Goal: Task Accomplishment & Management: Manage account settings

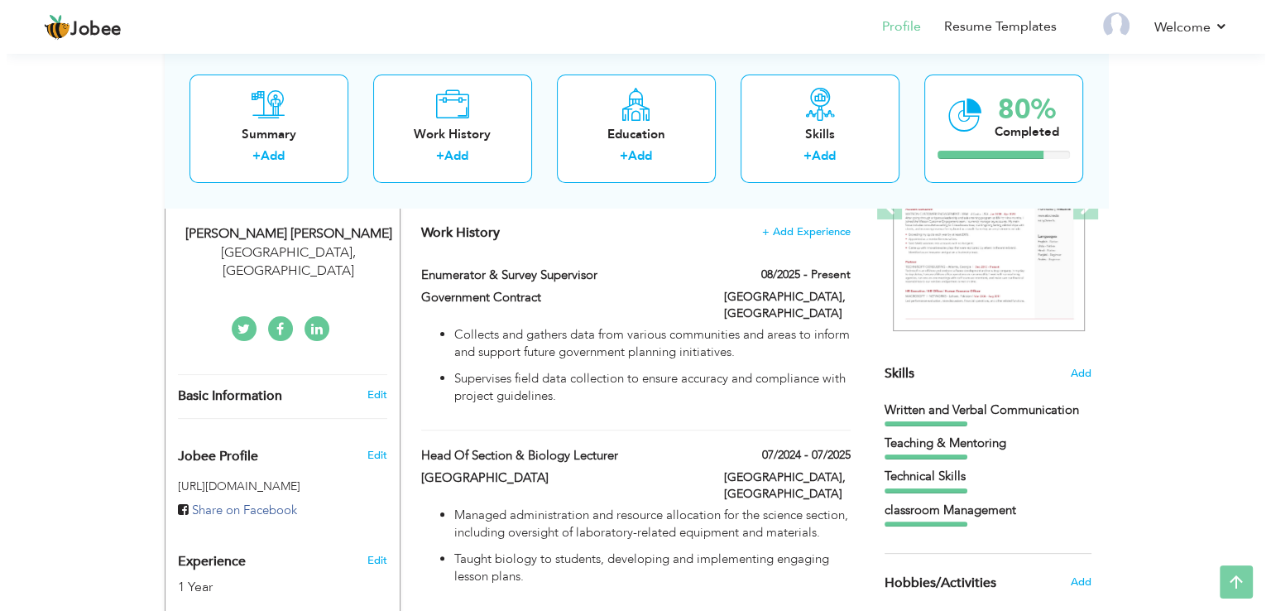
scroll to position [281, 0]
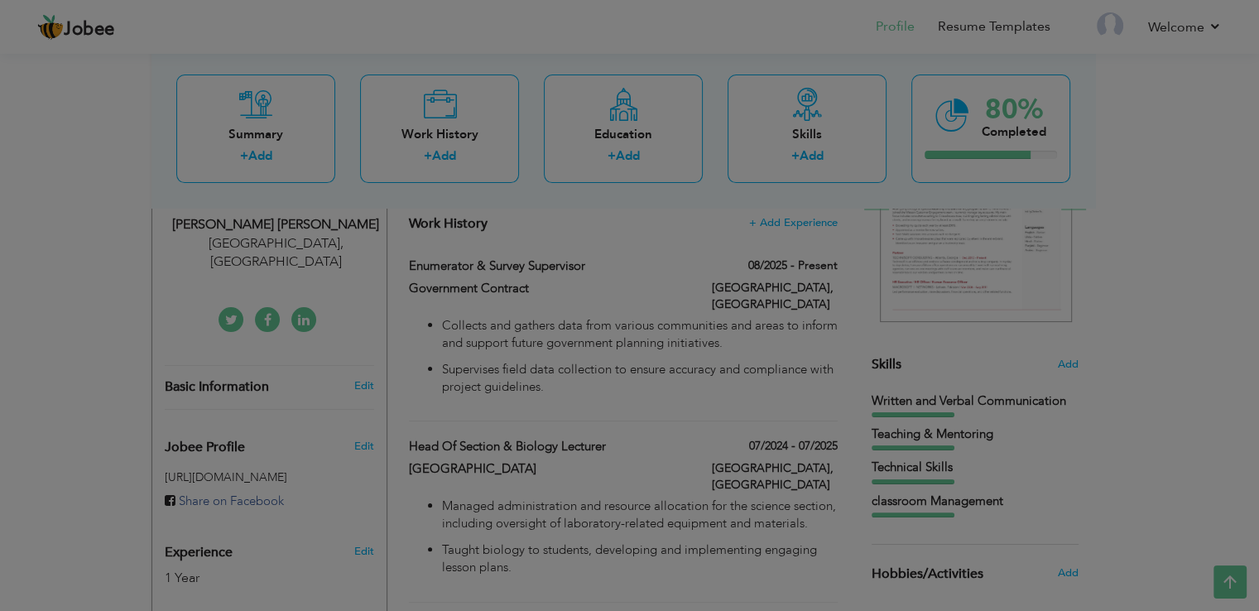
type input "Enumerator & Survey Supervisor"
type input "Government Contract"
type input "08/2025"
type input "[GEOGRAPHIC_DATA]"
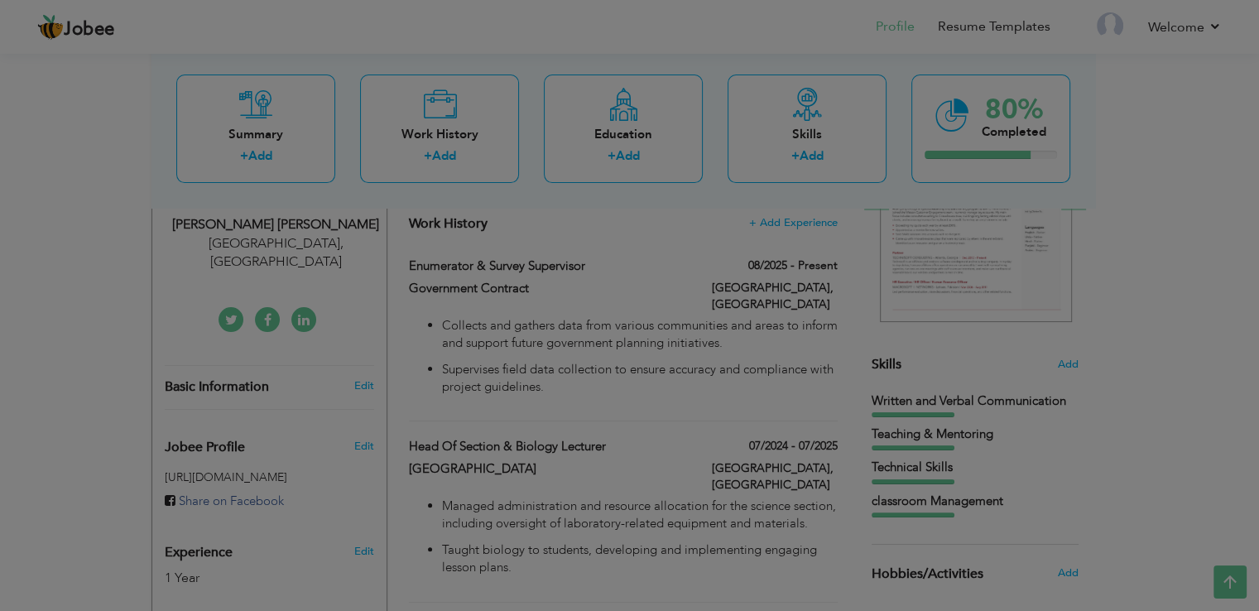
checkbox input "true"
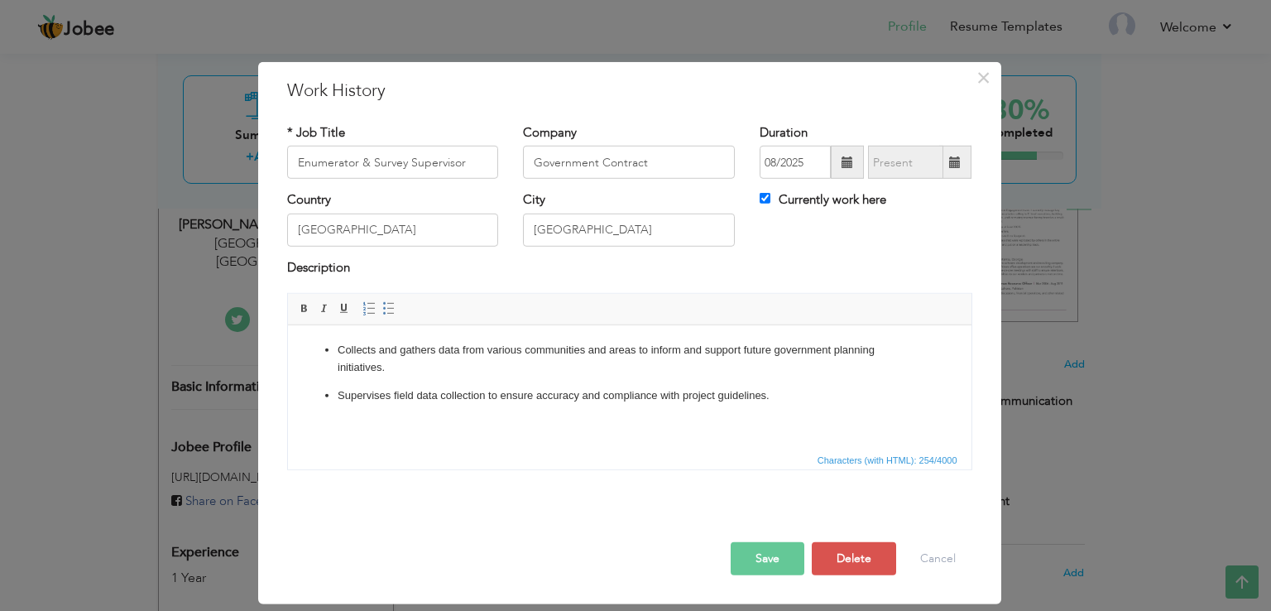
click at [340, 356] on p "Collects and gathers data from various communities and areas to inform and supp…" at bounding box center [629, 359] width 584 height 35
click at [337, 356] on li "Collects and gathers data from various communities and areas to inform and supp…" at bounding box center [629, 359] width 584 height 35
click at [357, 346] on p "Collects and gathers data from various communities and areas to inform and supp…" at bounding box center [629, 359] width 584 height 35
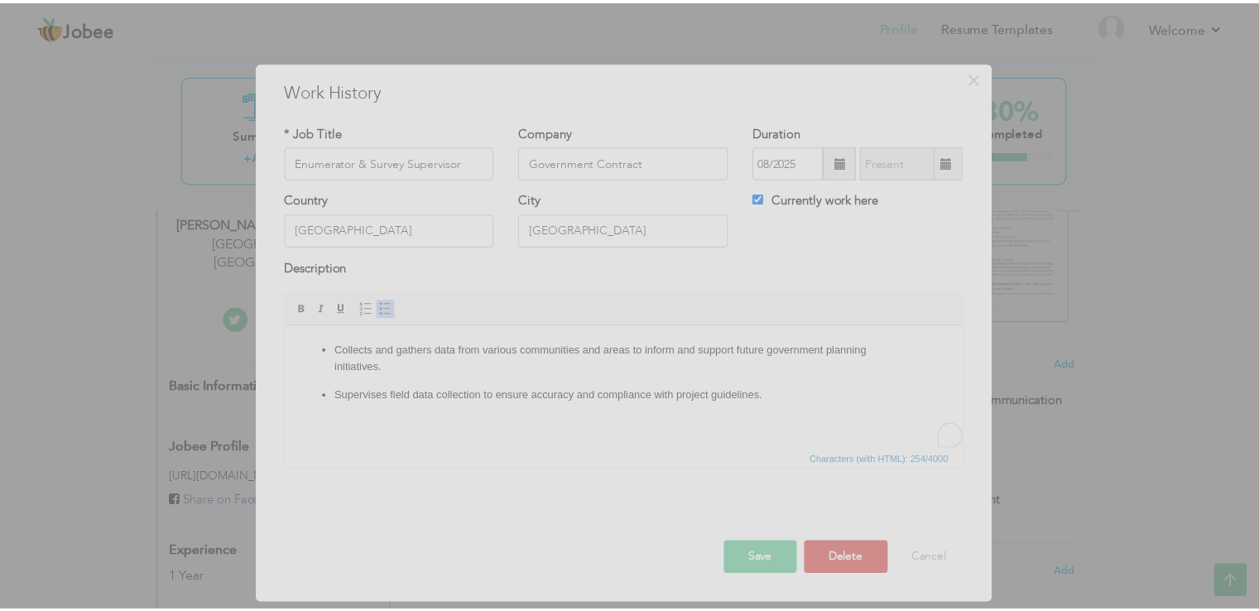
scroll to position [0, 0]
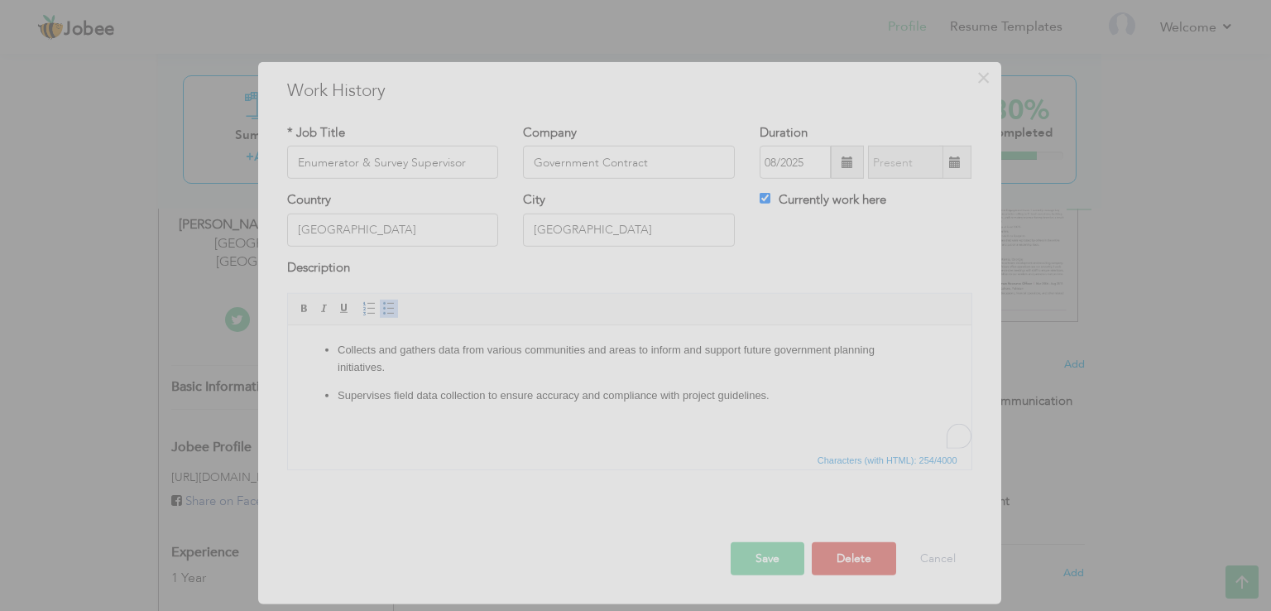
click at [438, 457] on div at bounding box center [635, 305] width 1271 height 611
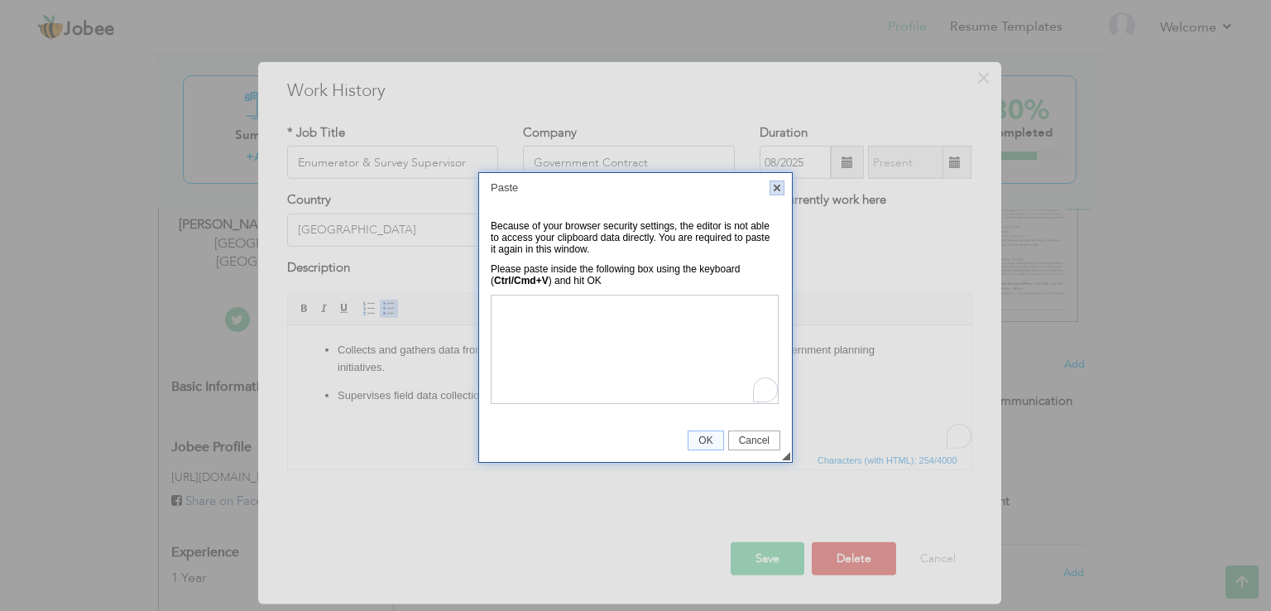
click at [772, 193] on link "X" at bounding box center [777, 187] width 15 height 15
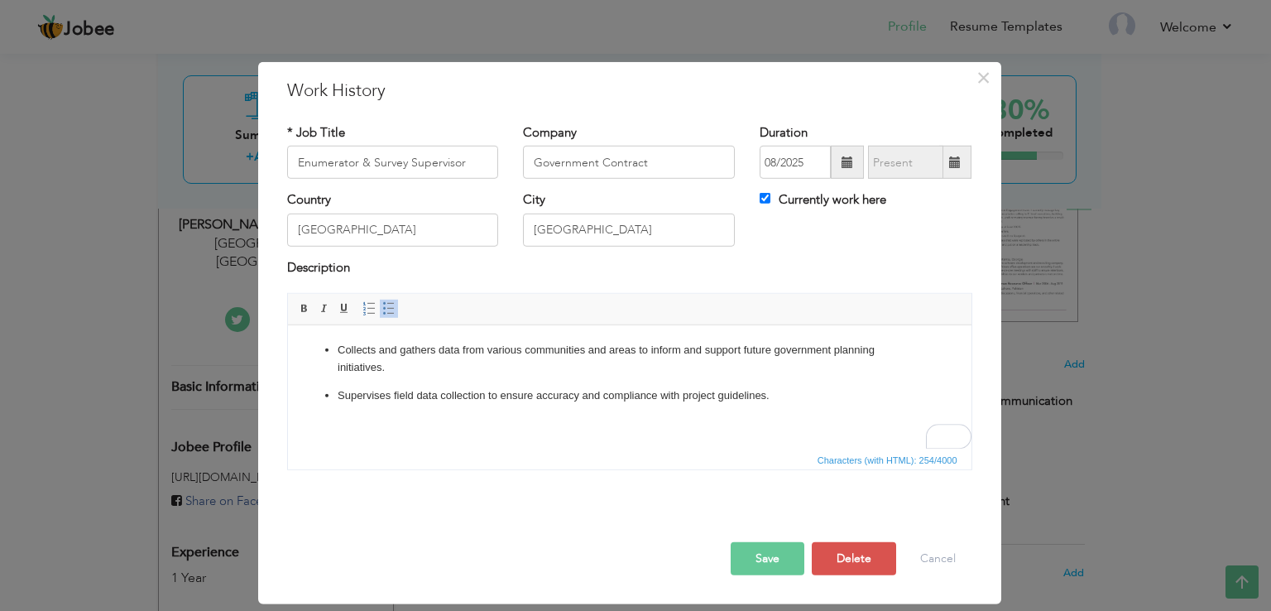
click at [339, 348] on p "Collects and gathers data from various communities and areas to inform and supp…" at bounding box center [629, 359] width 584 height 35
click at [341, 356] on p "Collects and gathers data from various communities and areas to inform and supp…" at bounding box center [629, 359] width 584 height 35
click at [341, 349] on p "Collects and gathers data from various communities and areas to inform and supp…" at bounding box center [629, 359] width 584 height 35
click at [395, 361] on span "Cut" at bounding box center [401, 361] width 86 height 20
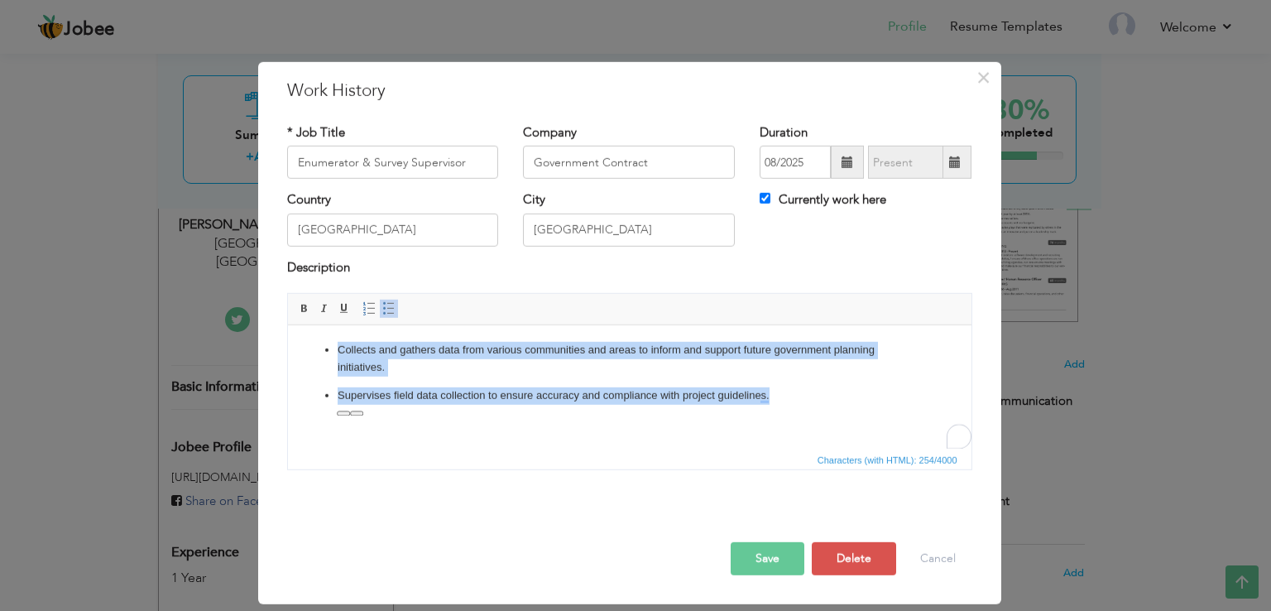
copy ul "Collects and gathers data from various communities and areas to inform and supp…"
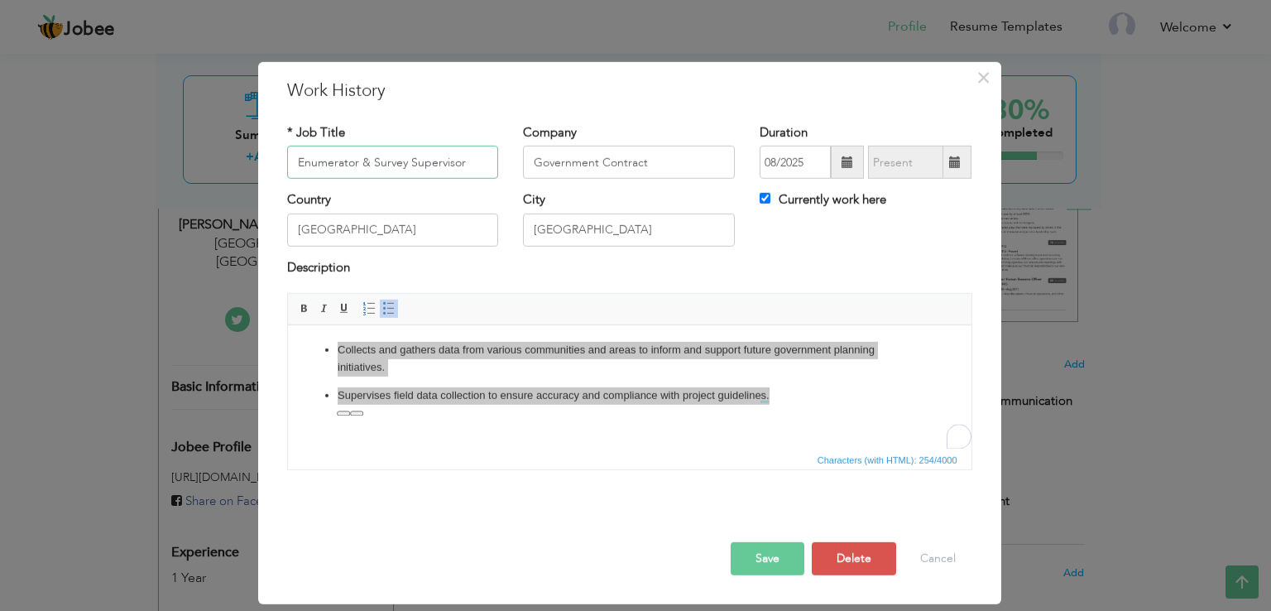
click at [389, 162] on input "Enumerator & Survey Supervisor" at bounding box center [393, 162] width 212 height 33
click at [391, 161] on input "Enumerator & Survey Supervisor" at bounding box center [393, 162] width 212 height 33
click at [392, 157] on input "Enumerator & Survey Supervisor" at bounding box center [393, 162] width 212 height 33
click at [994, 86] on button "×" at bounding box center [984, 78] width 26 height 26
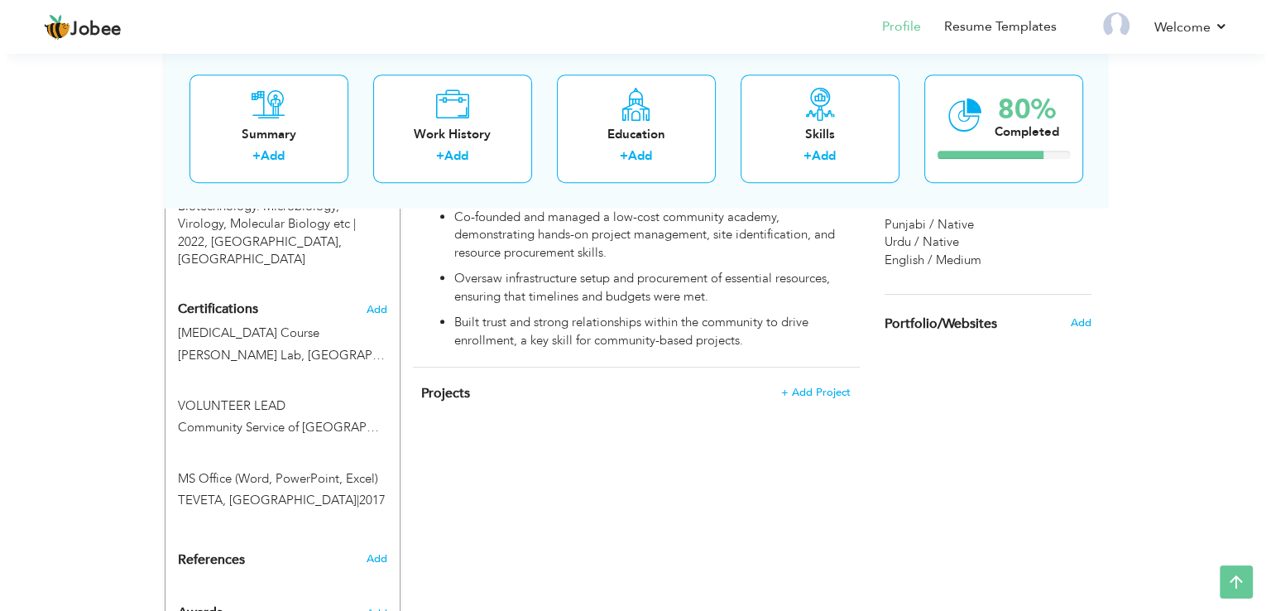
scroll to position [825, 0]
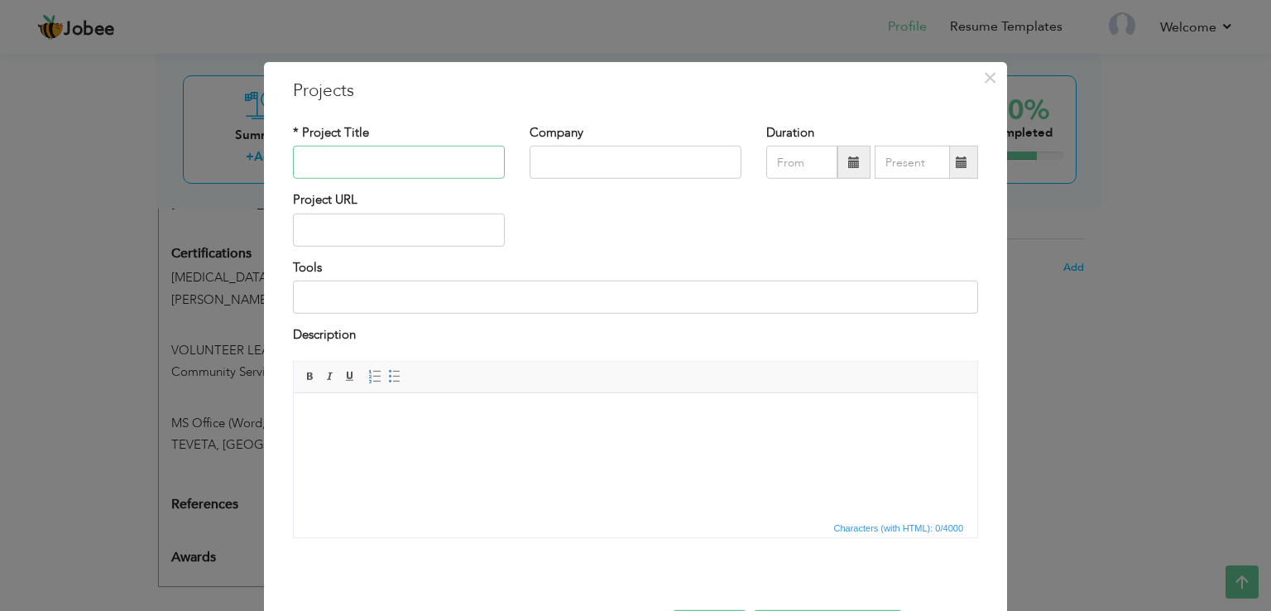
click at [408, 166] on input "text" at bounding box center [399, 162] width 212 height 33
paste input "Enumerator & Survey Supervisor"
type input "Enumerator & Survey Supervisor"
click at [605, 158] on input "text" at bounding box center [636, 162] width 212 height 33
click at [987, 79] on span "×" at bounding box center [990, 78] width 14 height 30
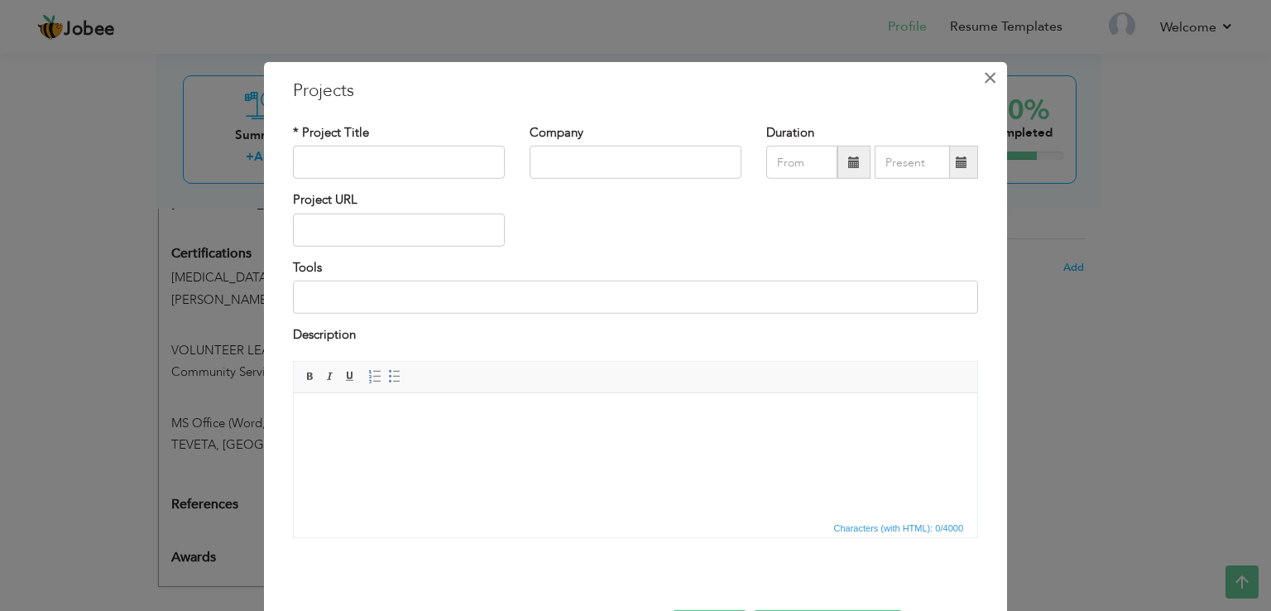
click at [987, 74] on span "×" at bounding box center [990, 78] width 14 height 30
click at [989, 83] on span "×" at bounding box center [990, 78] width 14 height 30
paste input "Enumerator & Survey Supervisor"
type input "Enumerator & Survey Supervisor"
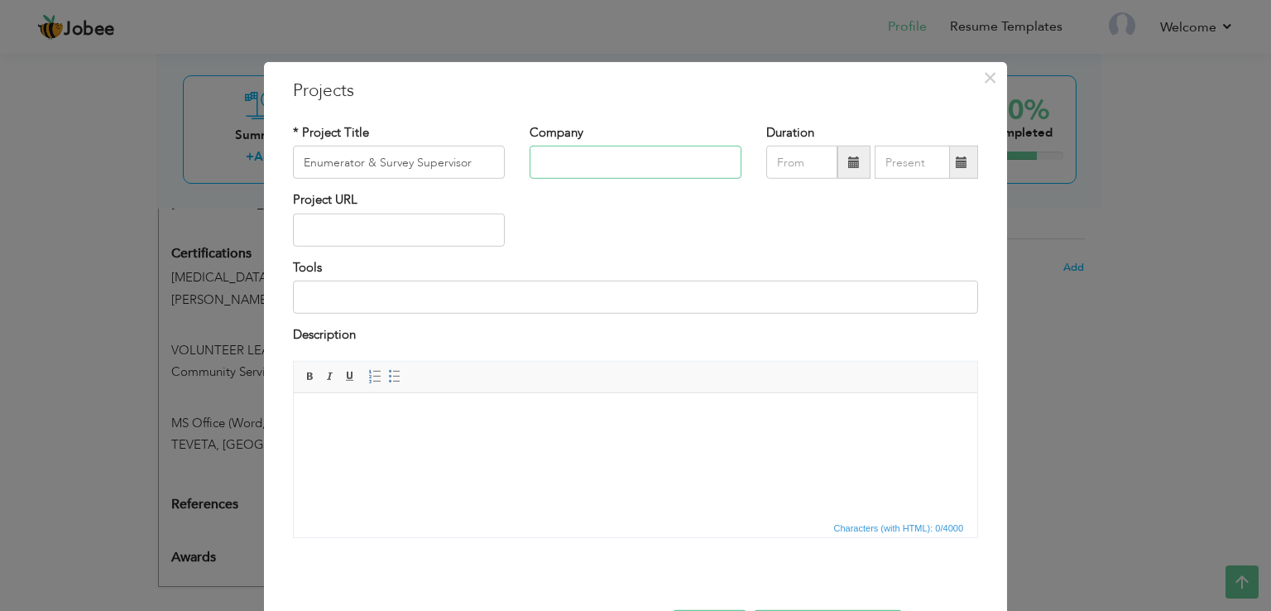
click at [607, 153] on input "text" at bounding box center [636, 162] width 212 height 33
paste input "Punjab Socio-Economic Registry (PSER) Initiative, Government of [GEOGRAPHIC_DAT…"
type input "Punjab Socio-Economic Registry (PSER) Initiative, Government of [GEOGRAPHIC_DAT…"
click at [793, 161] on input "text" at bounding box center [801, 162] width 71 height 33
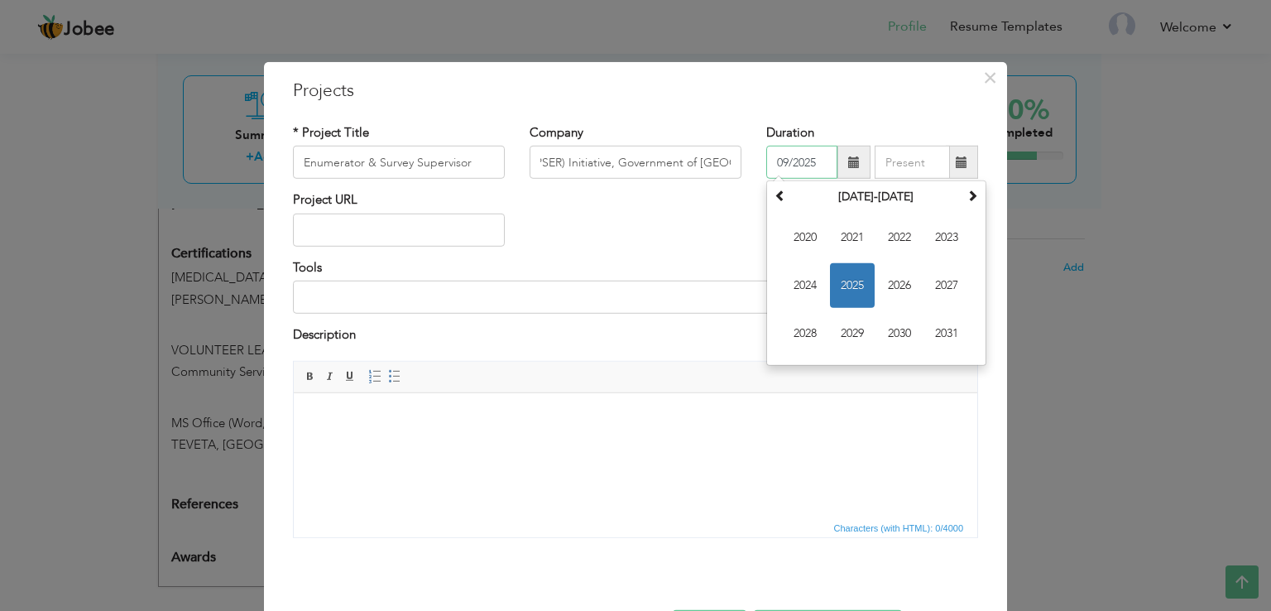
scroll to position [0, 0]
click at [844, 288] on span "2025" at bounding box center [852, 285] width 45 height 45
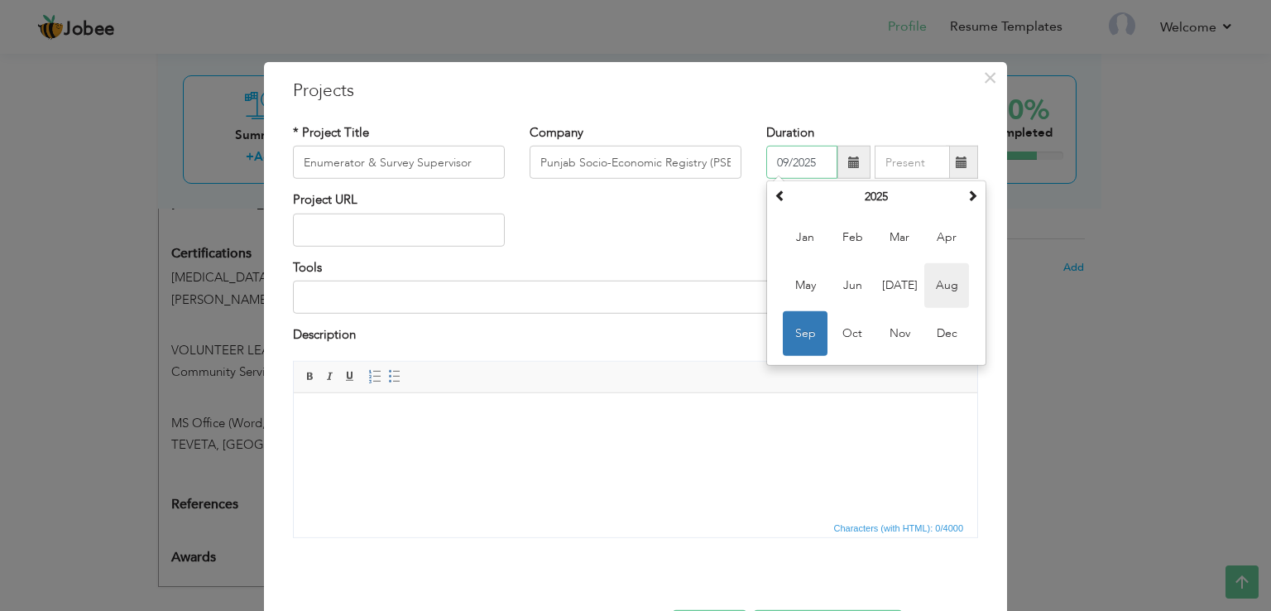
click at [940, 283] on span "Aug" at bounding box center [946, 285] width 45 height 45
type input "08/2025"
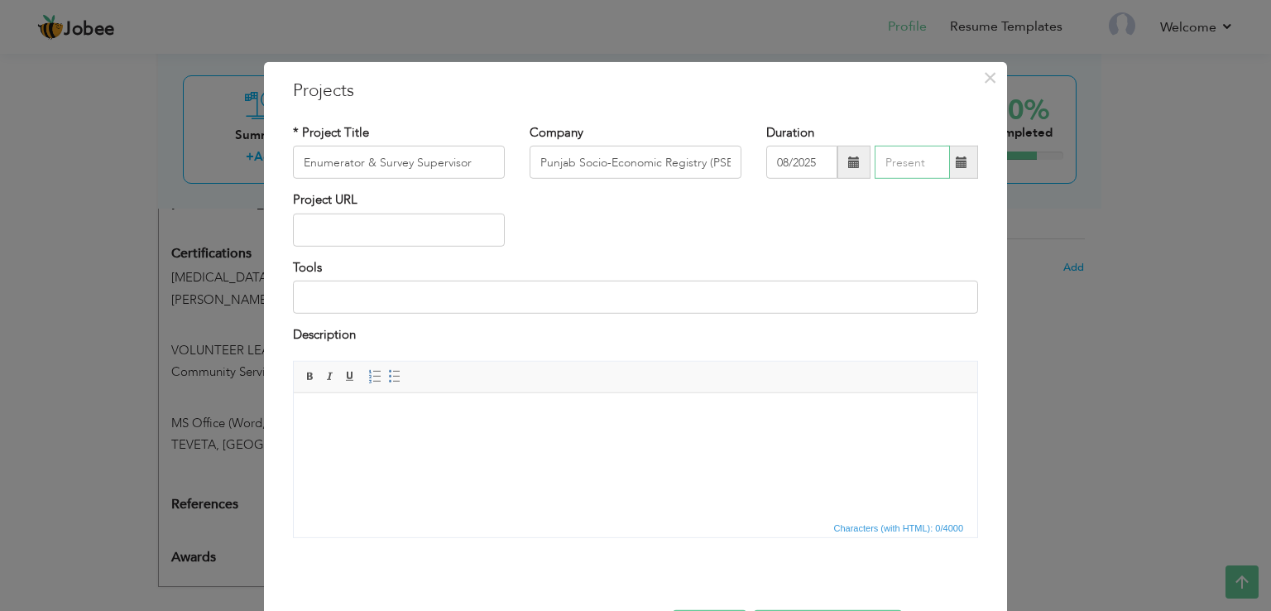
click at [912, 161] on input "text" at bounding box center [912, 162] width 75 height 33
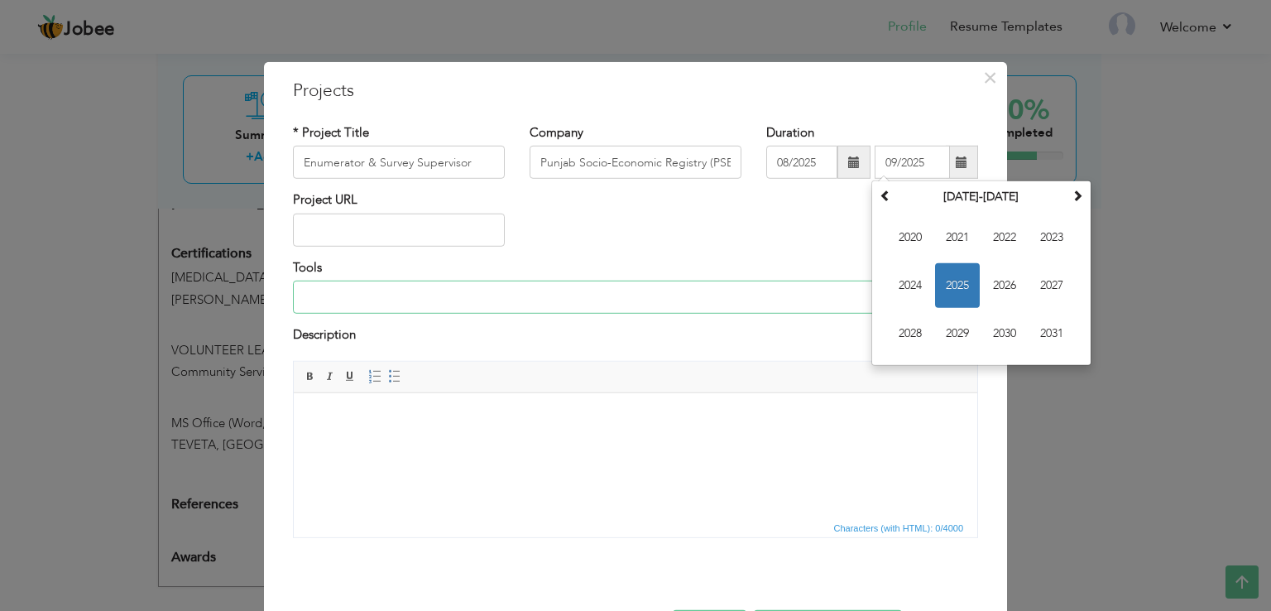
click at [781, 290] on input at bounding box center [635, 297] width 685 height 33
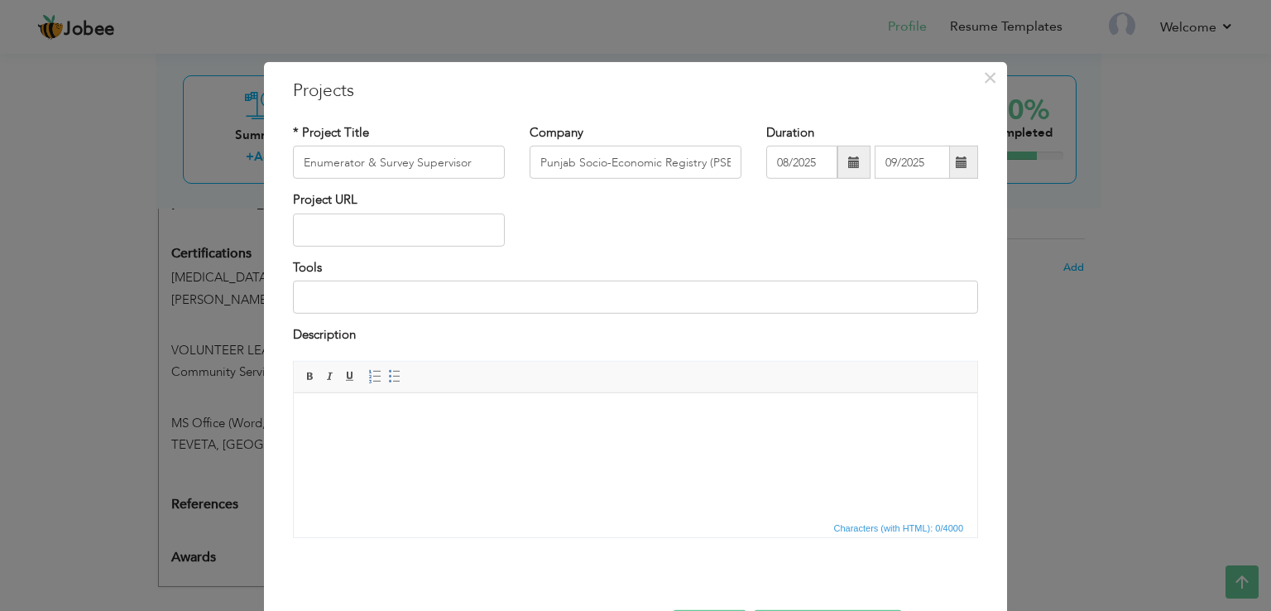
click at [948, 171] on span at bounding box center [962, 162] width 32 height 33
click at [900, 161] on input "09/2025" at bounding box center [912, 162] width 75 height 33
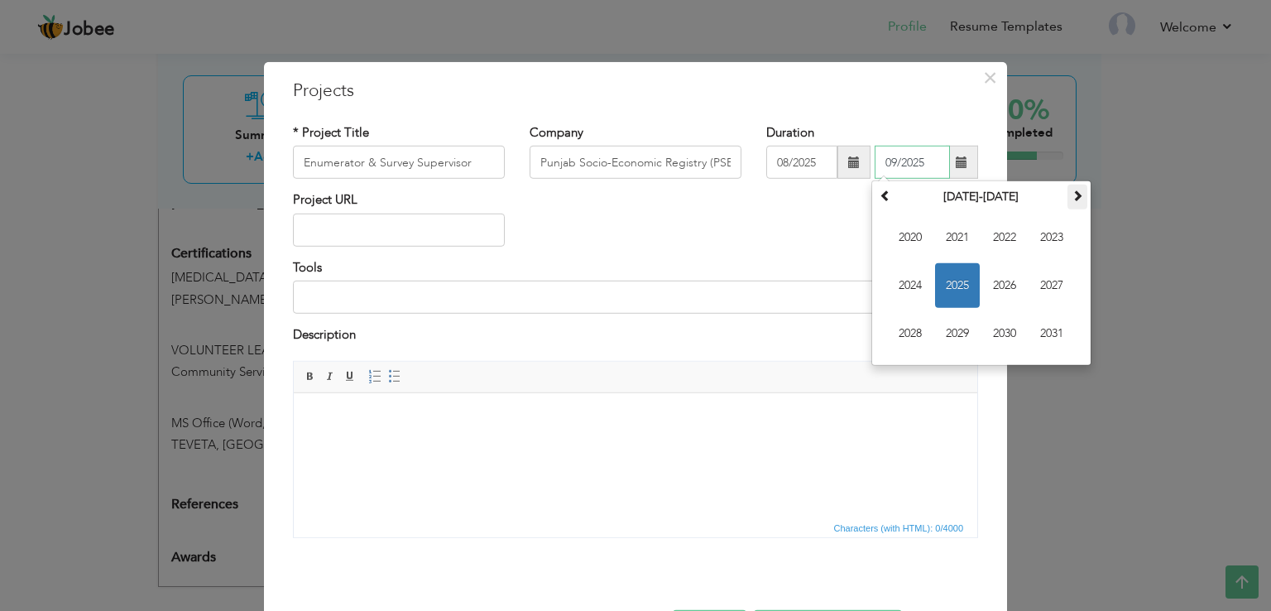
click at [1076, 195] on span at bounding box center [1078, 196] width 12 height 12
click at [792, 271] on div "Tools" at bounding box center [635, 286] width 685 height 55
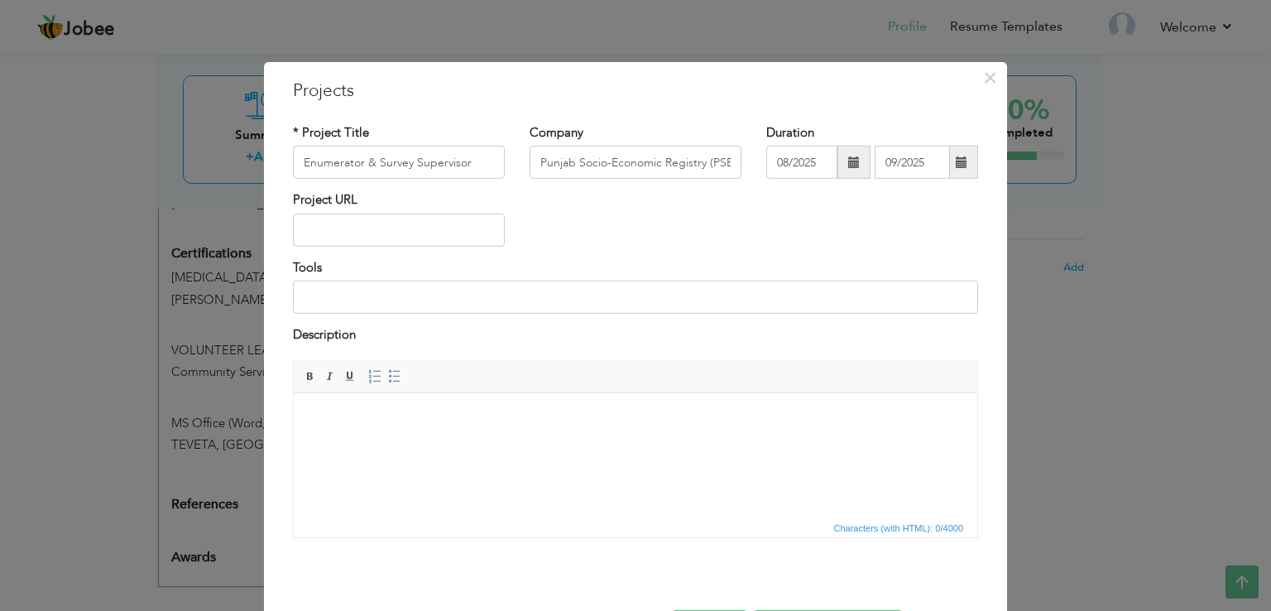
click at [965, 161] on span at bounding box center [962, 162] width 32 height 33
click at [904, 159] on input "09/2025" at bounding box center [912, 162] width 75 height 33
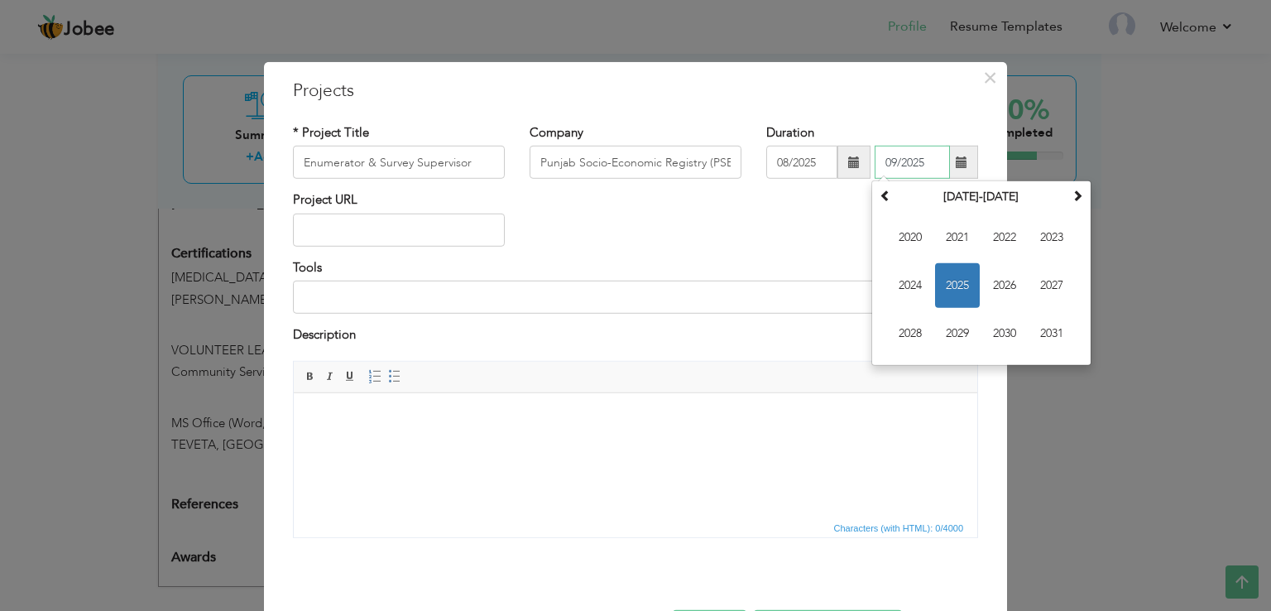
click at [957, 280] on span "2025" at bounding box center [957, 285] width 45 height 45
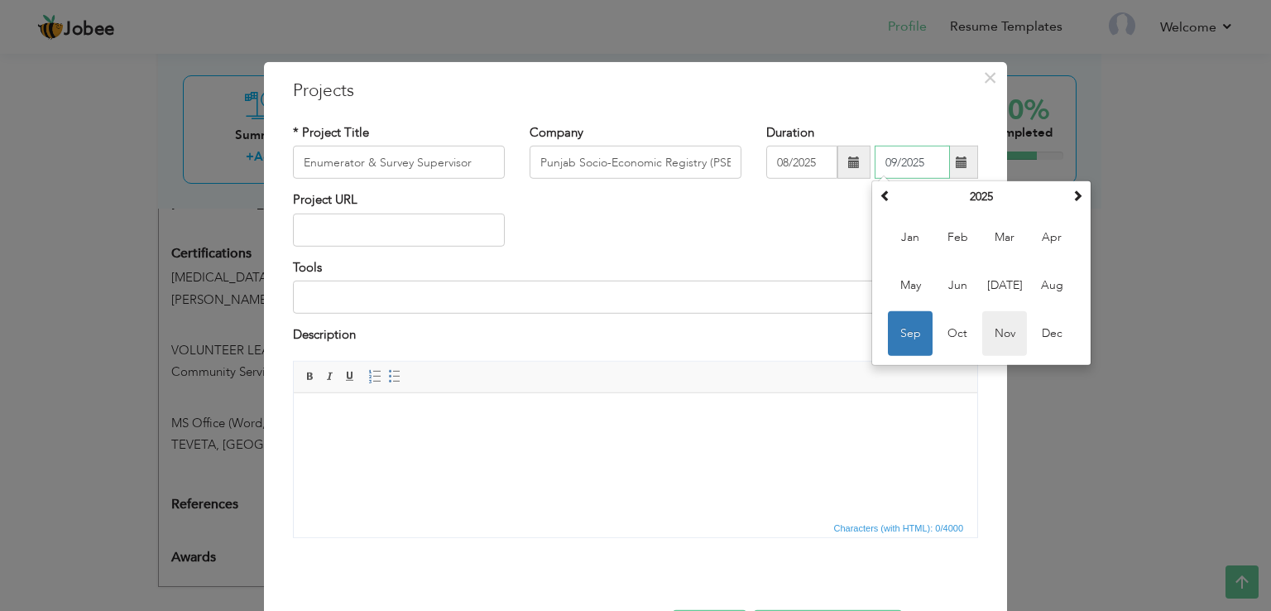
click at [1006, 339] on span "Nov" at bounding box center [1004, 333] width 45 height 45
type input "11/2025"
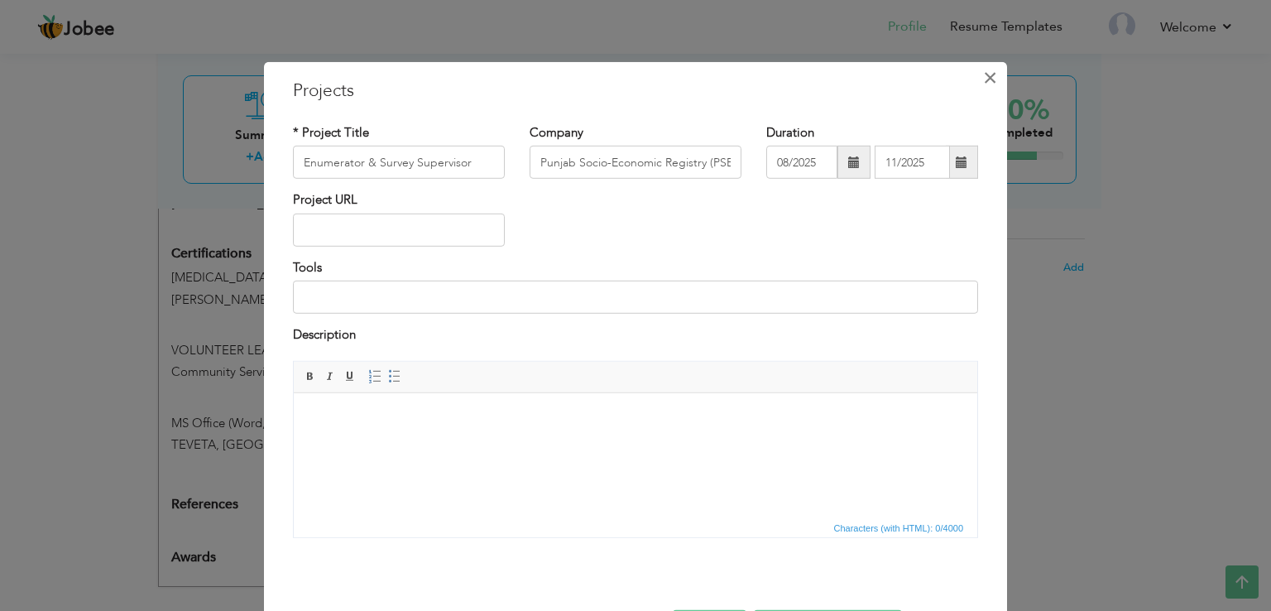
click at [989, 72] on span "×" at bounding box center [990, 78] width 14 height 30
click at [403, 163] on input "text" at bounding box center [399, 162] width 212 height 33
paste input "Enumerator & Survey Supervisor"
type input "Enumerator & Survey Supervisor"
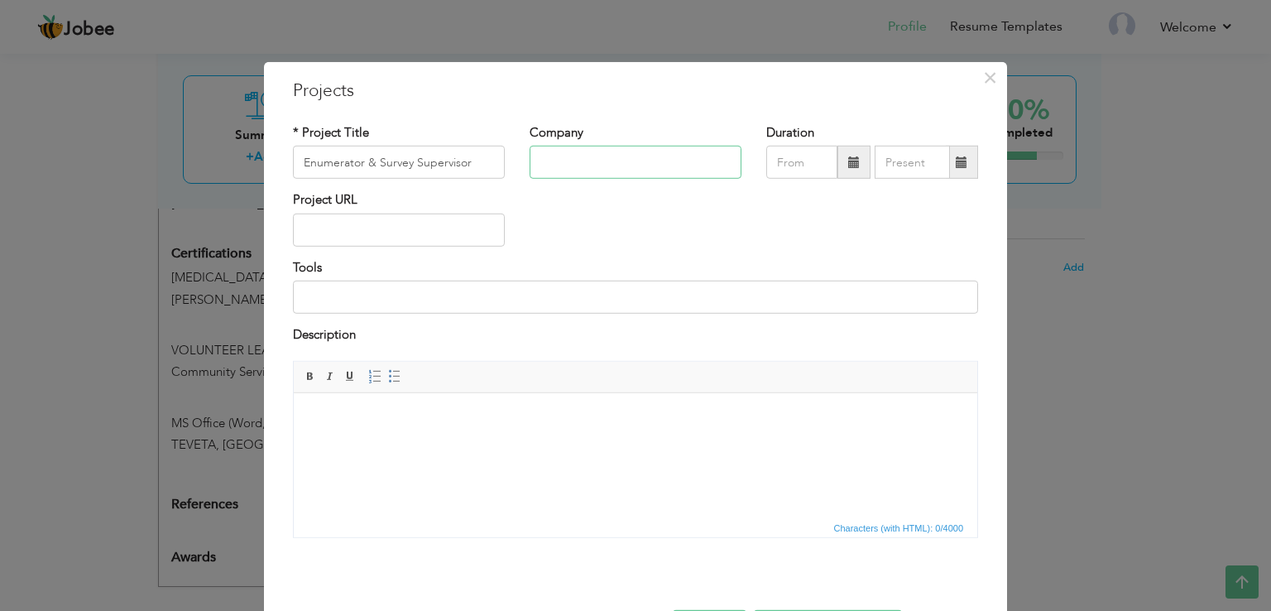
click at [576, 156] on input "text" at bounding box center [636, 162] width 212 height 33
paste input "Punjab Socio-Economic Registry (PSER) Initiative, Government of [GEOGRAPHIC_DAT…"
type input "Punjab Socio-Economic Registry (PSER) Initiative, Government of [GEOGRAPHIC_DAT…"
click at [804, 156] on input "text" at bounding box center [801, 162] width 71 height 33
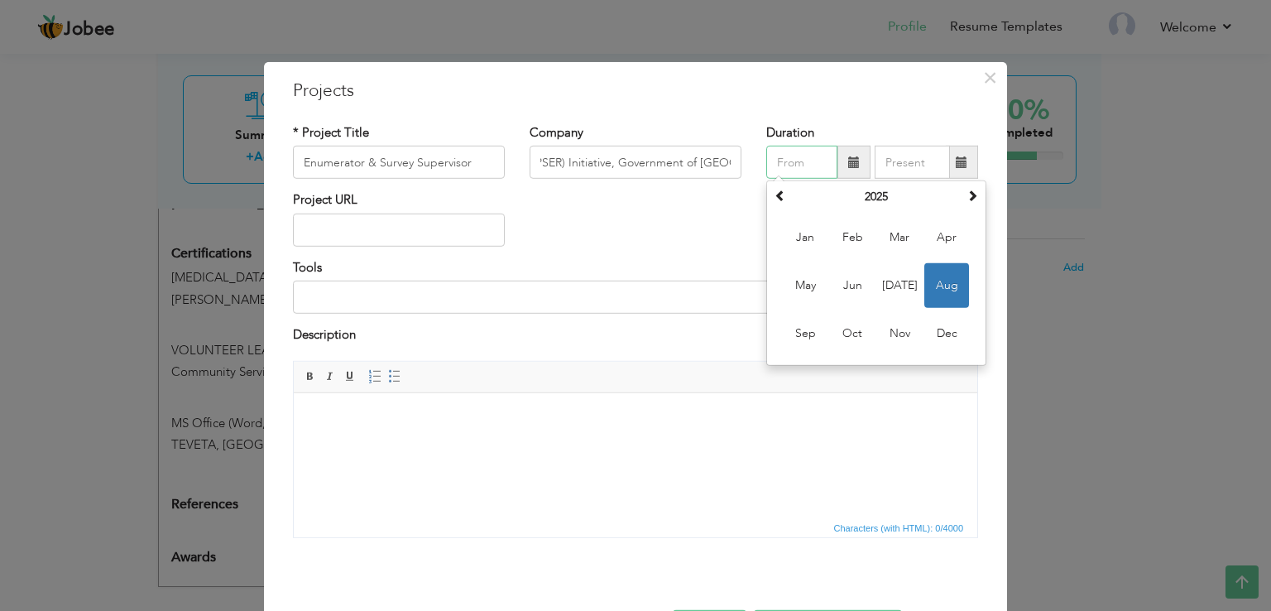
scroll to position [0, 0]
click at [957, 286] on span "Aug" at bounding box center [946, 285] width 45 height 45
type input "08/2025"
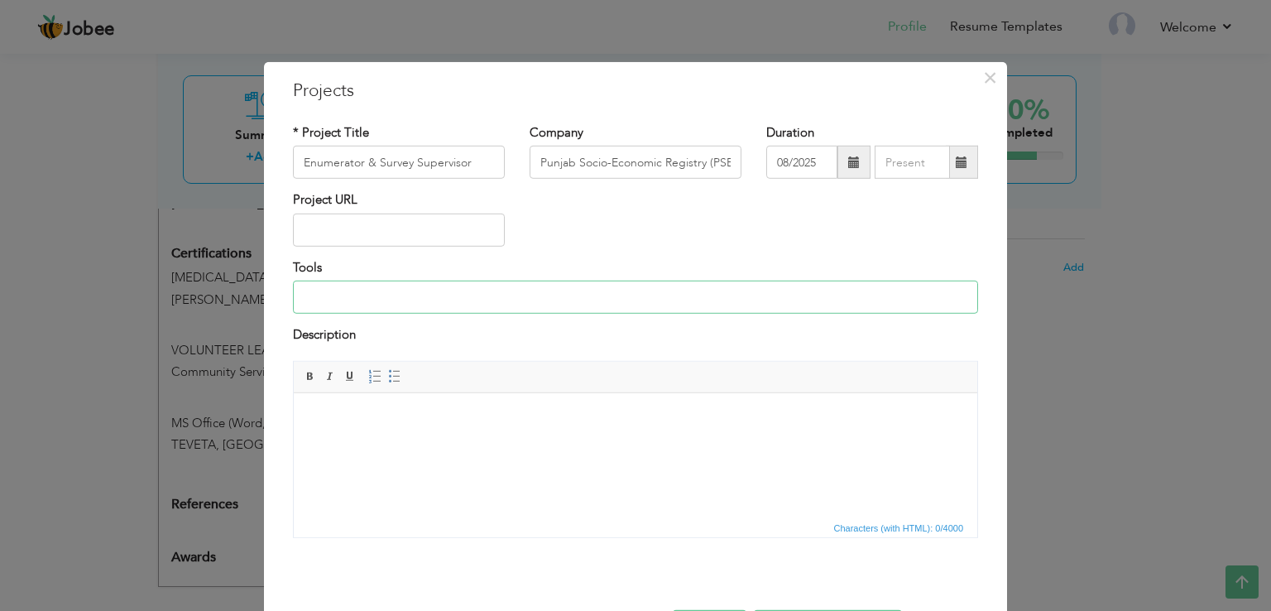
click at [449, 291] on input at bounding box center [635, 297] width 685 height 33
click at [475, 446] on span "Paste" at bounding box center [495, 453] width 86 height 20
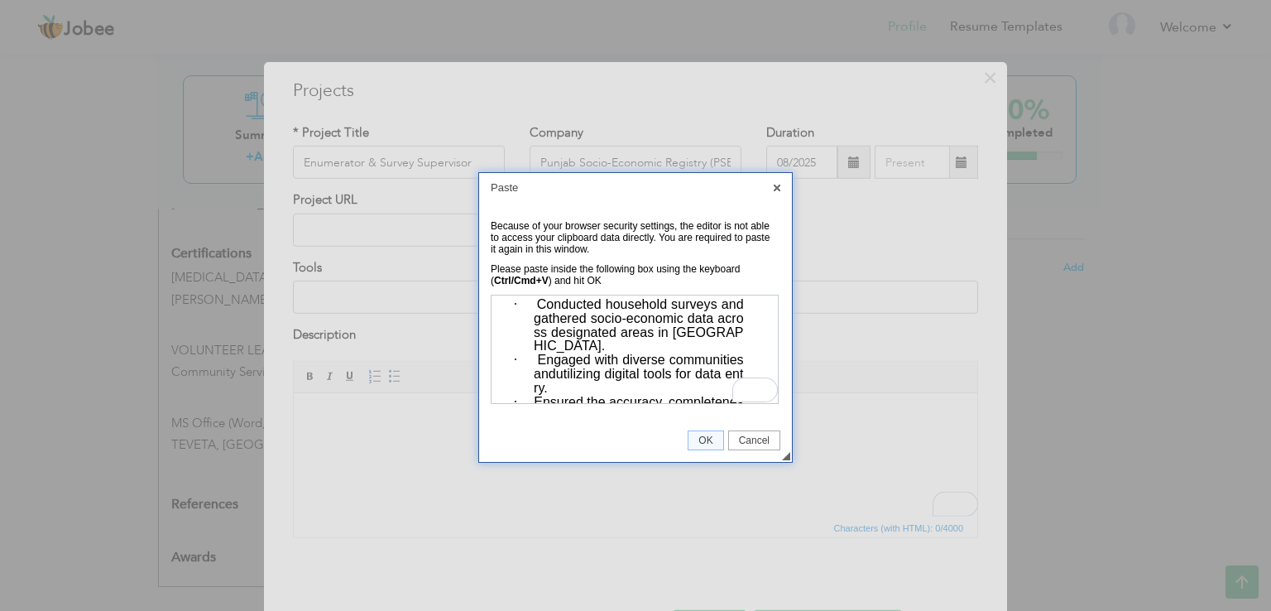
scroll to position [36, 0]
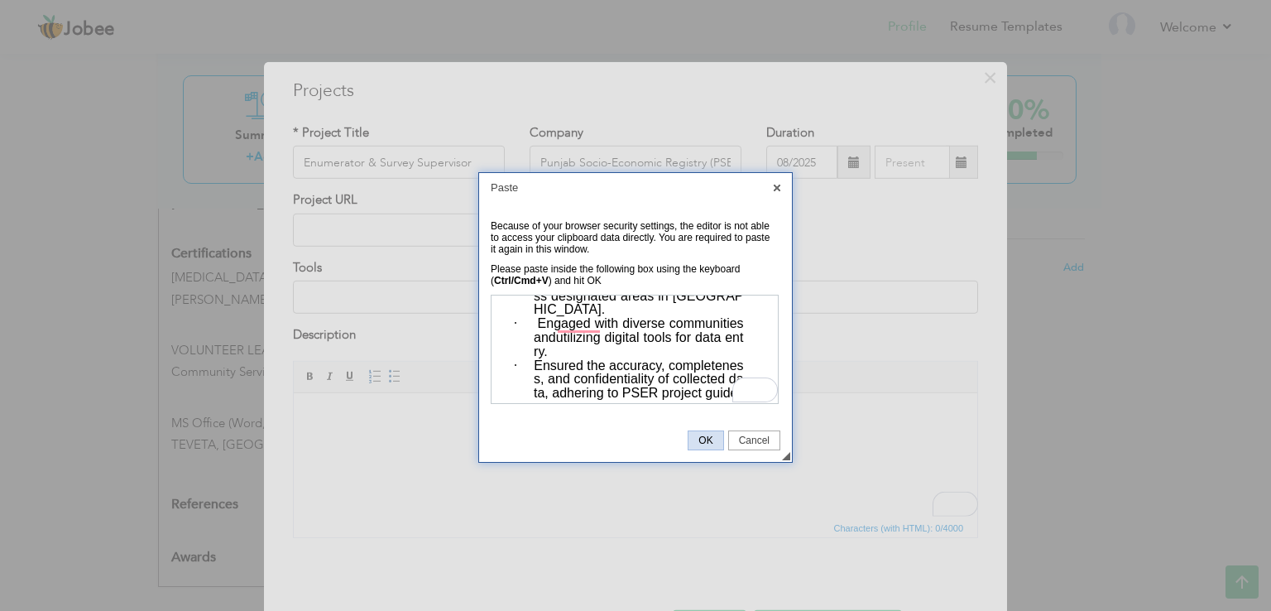
click at [721, 434] on span "OK" at bounding box center [706, 440] width 34 height 12
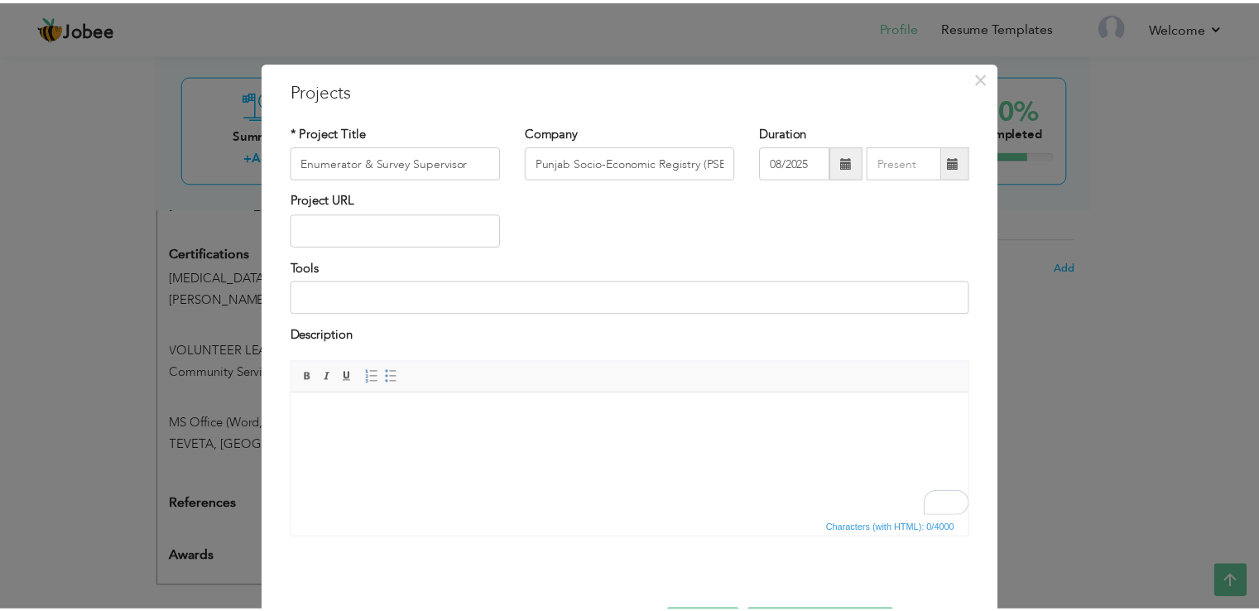
scroll to position [0, 0]
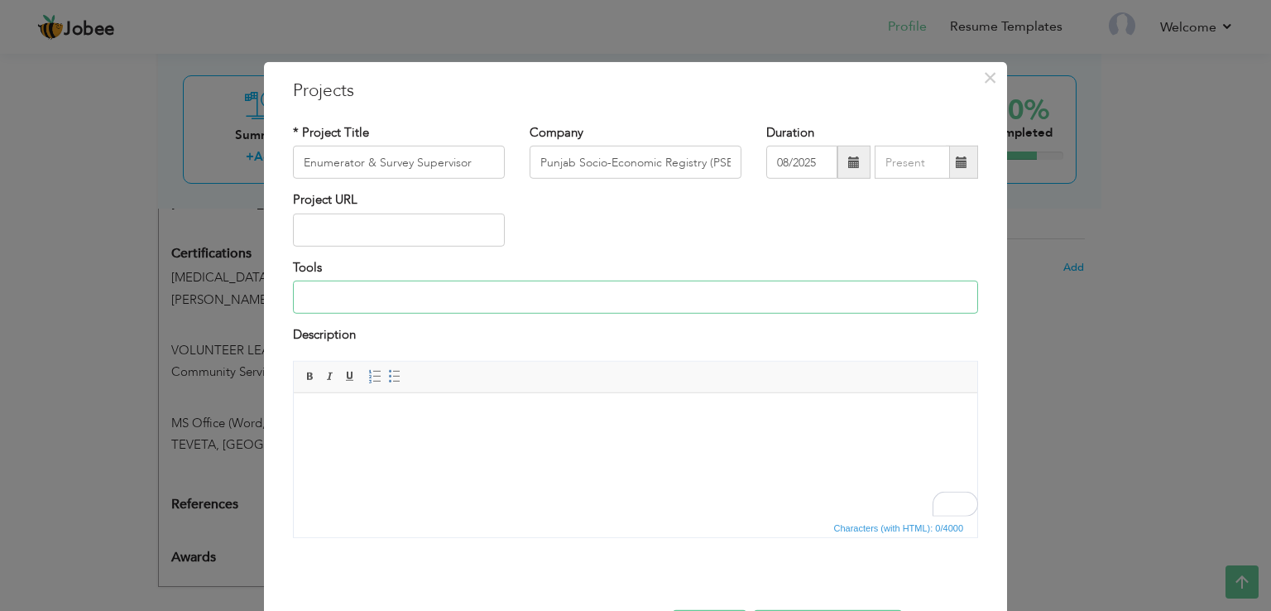
click at [382, 294] on input at bounding box center [635, 297] width 685 height 33
click at [593, 443] on html at bounding box center [636, 417] width 684 height 50
click at [304, 374] on span at bounding box center [310, 375] width 13 height 13
click at [377, 425] on body "​​​​​​​" at bounding box center [635, 417] width 650 height 17
click at [1000, 77] on div "× Projects * Project Title Enumerator & Survey Supervisor Company Punjab Socio-…" at bounding box center [635, 367] width 743 height 610
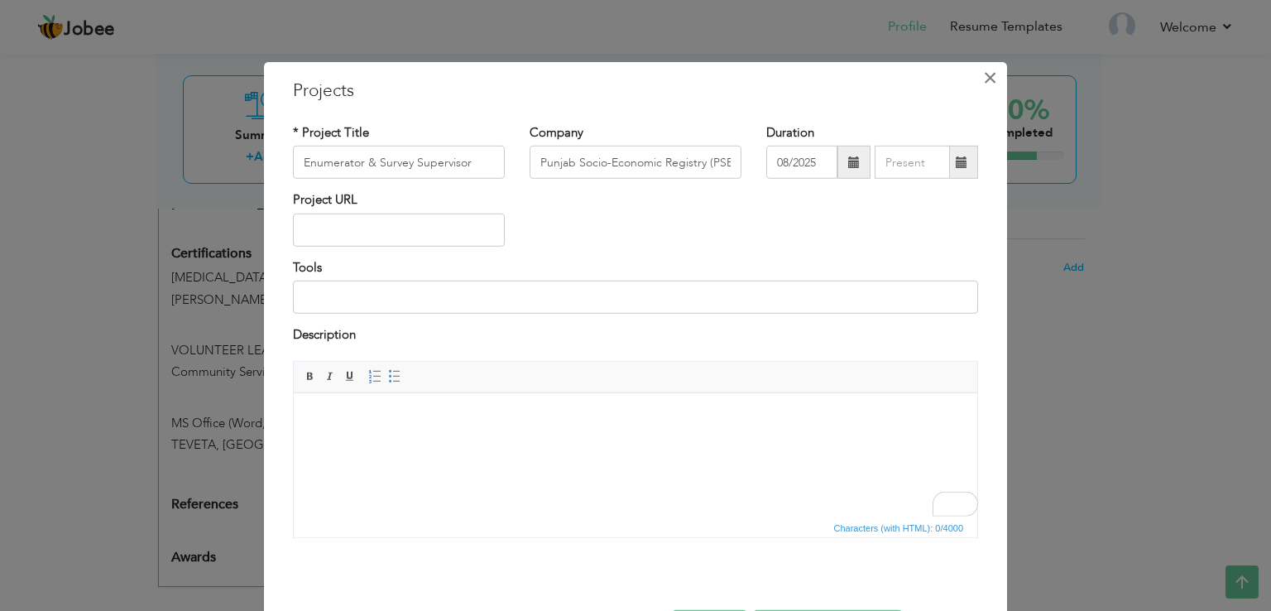
click at [991, 75] on button "×" at bounding box center [990, 78] width 26 height 26
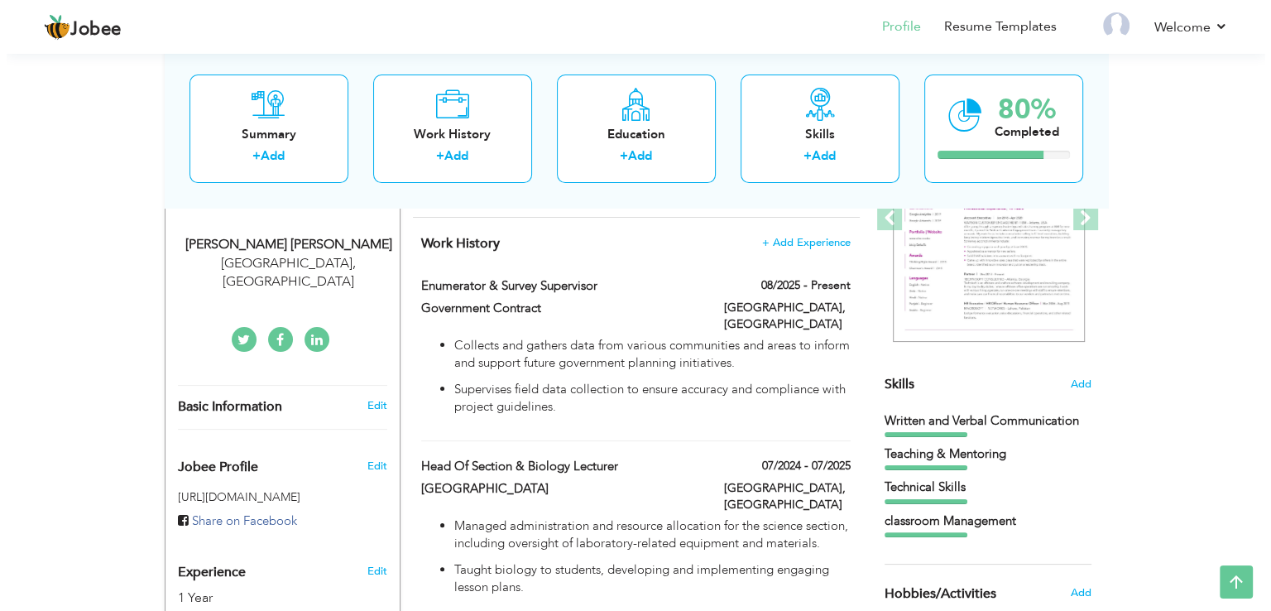
scroll to position [255, 0]
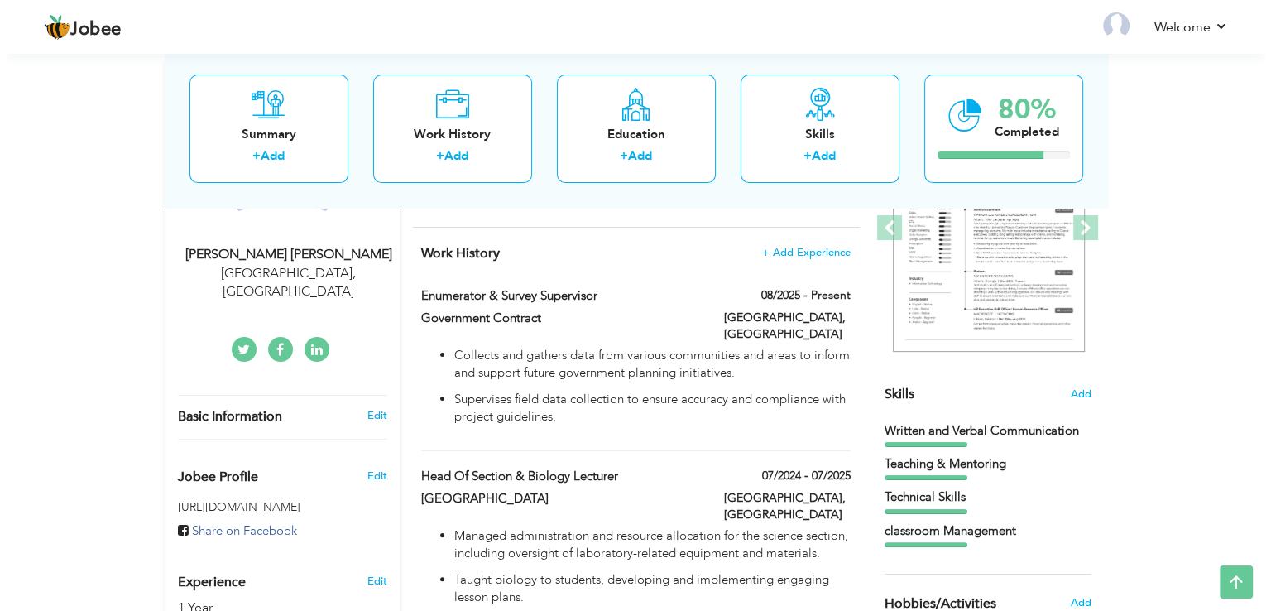
scroll to position [255, 0]
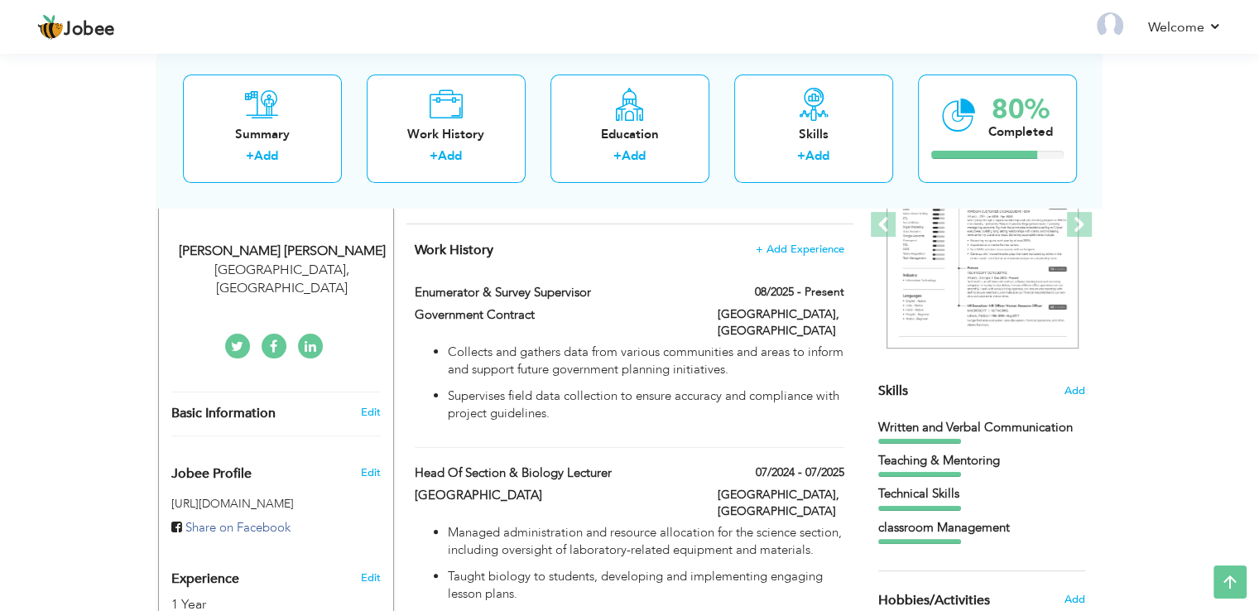
type input "Enumerator & Survey Supervisor"
type input "Government Contract"
type input "08/2025"
type input "[GEOGRAPHIC_DATA]"
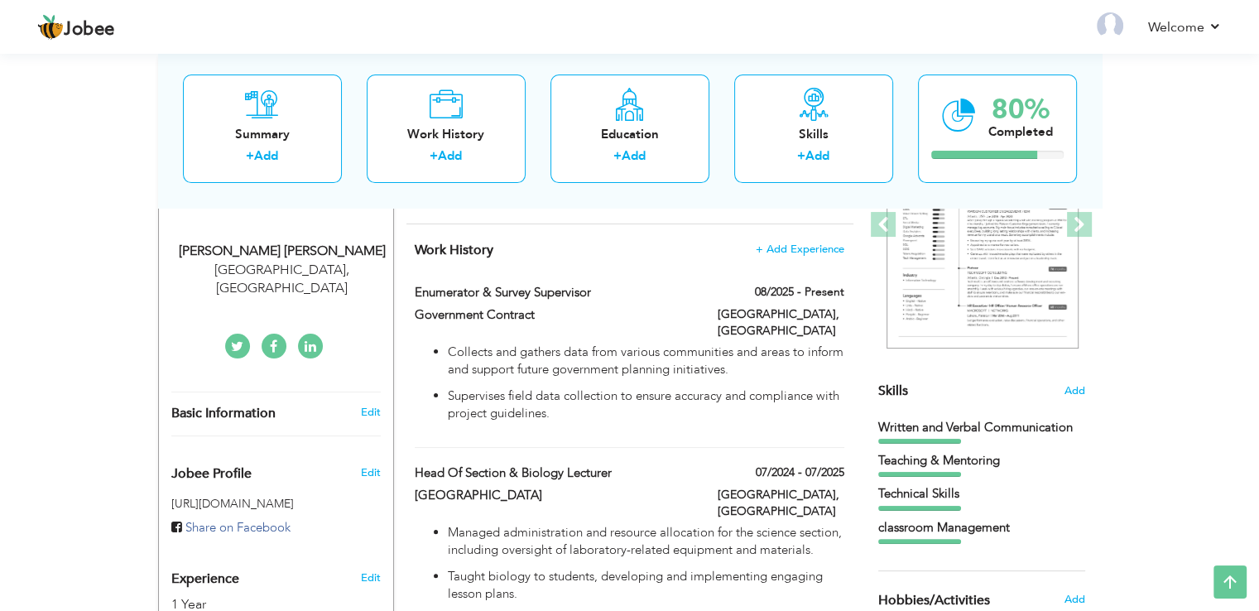
checkbox input "true"
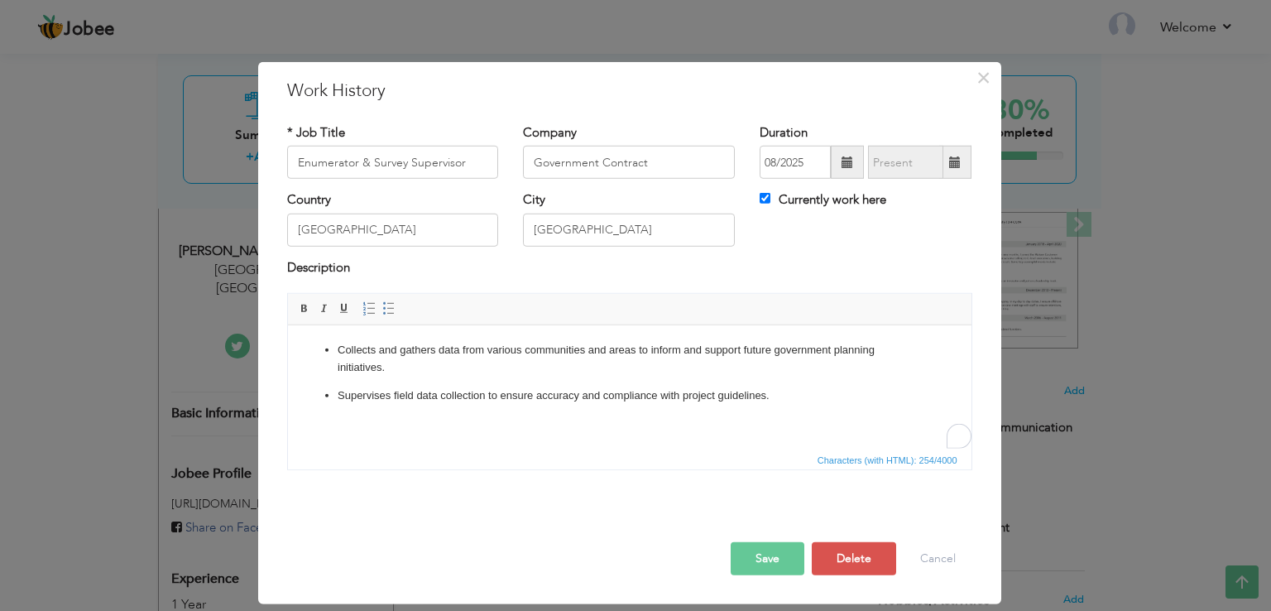
scroll to position [0, 0]
click at [776, 391] on p "Supervises field data collection to ensure accuracy and compliance with project…" at bounding box center [629, 395] width 584 height 17
click at [405, 430] on html "Collects and gathers data from various communities and areas to inform and supp…" at bounding box center [629, 381] width 684 height 113
paste body "To enrich screen reader interactions, please activate Accessibility in Grammarl…"
click at [439, 459] on span "Characters (with HTML): 266/4000" at bounding box center [630, 459] width 684 height 20
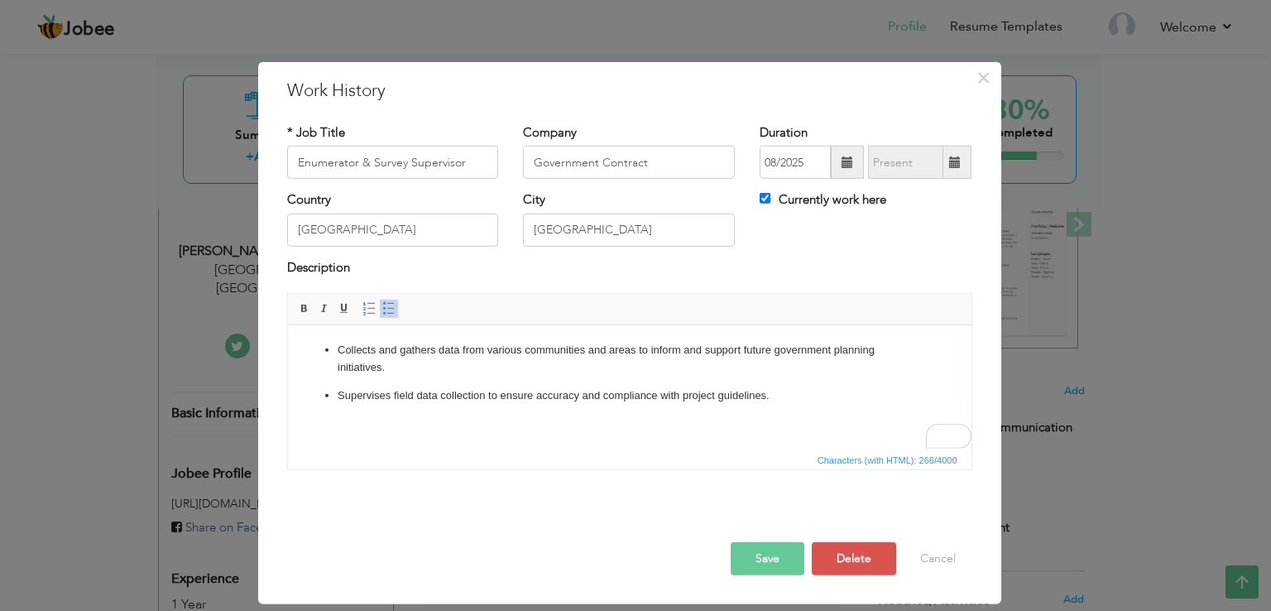
click at [408, 414] on p "Supervises field data collection to ensure accuracy and compliance with project…" at bounding box center [629, 404] width 584 height 35
click at [392, 430] on html "Collects and gathers data from various communities and areas to inform and supp…" at bounding box center [629, 381] width 684 height 113
click at [383, 420] on p "Supervises field data collection to ensure accuracy and compliance with project…" at bounding box center [629, 404] width 584 height 35
click at [781, 397] on p "Supervises field data collection to ensure accuracy and compliance with project…" at bounding box center [629, 404] width 584 height 35
click at [380, 422] on p "Supervises field data collection to ensure accuracy and compliance with project…" at bounding box center [629, 412] width 584 height 51
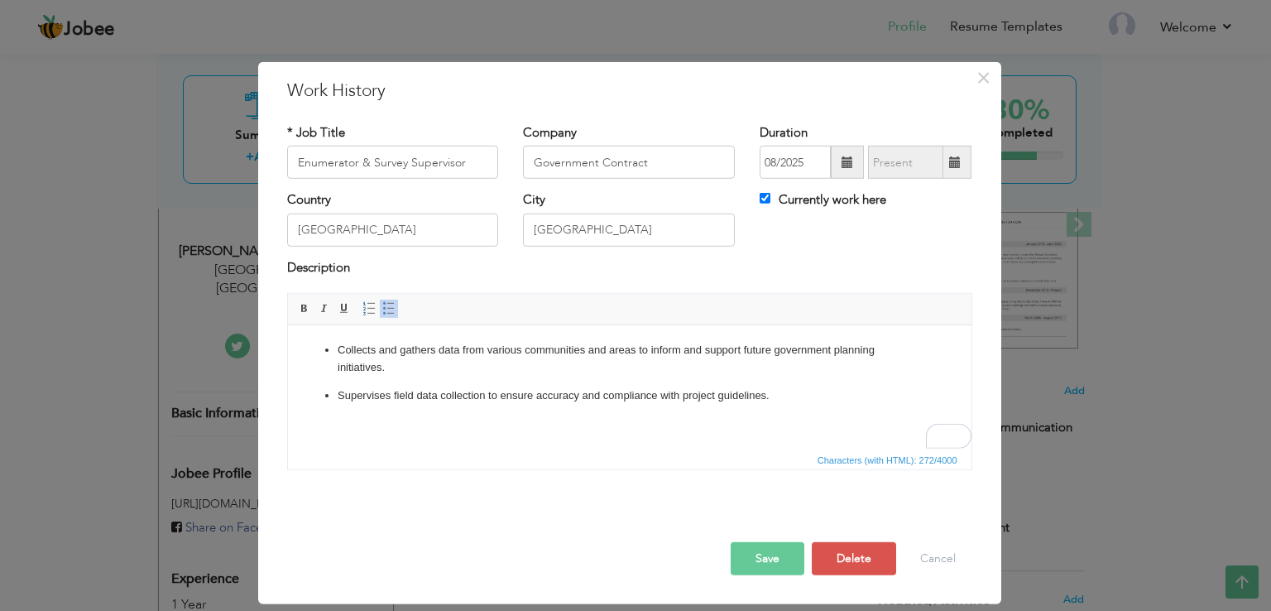
click at [0, 0] on icon "Please click to verify you’re human" at bounding box center [0, 0] width 0 height 0
click at [444, 430] on p "Supervises field data collection to ensure accuracy and compliance with project…" at bounding box center [629, 412] width 584 height 51
click at [469, 409] on p "Supervises field data collection to ensure accuracy and compliance with project…" at bounding box center [629, 412] width 584 height 51
click at [426, 395] on p "Supervises field data collection to ensure accuracy and compliance with project…" at bounding box center [629, 412] width 584 height 51
click at [431, 395] on p "Supervises field data collection to ensure accuracy and compliance with project…" at bounding box center [629, 412] width 584 height 51
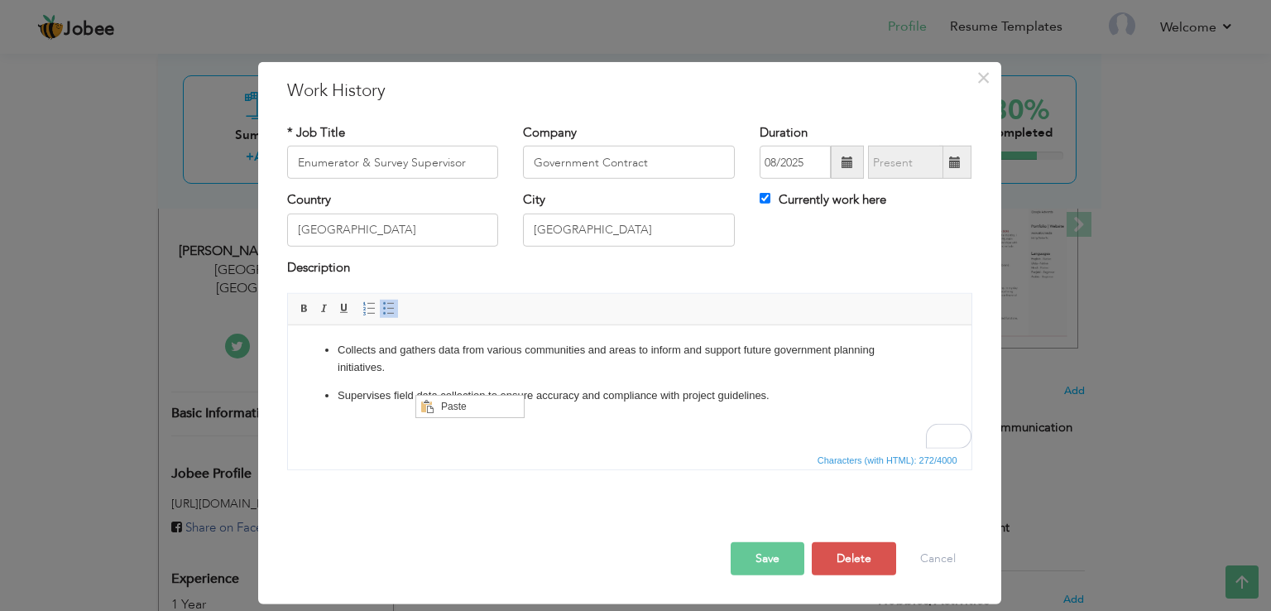
click at [347, 348] on p "Collects and gathers data from various communities and areas to inform and supp…" at bounding box center [629, 359] width 584 height 35
click at [341, 348] on p "Collects and gathers data from various communities and areas to inform and supp…" at bounding box center [629, 359] width 584 height 35
click at [489, 401] on p "Supervises field data collection to ensure accuracy and compliance with project…" at bounding box center [629, 412] width 584 height 51
click at [699, 391] on p "Supervises field data collection to ensure accuracy and compliance with project…" at bounding box center [629, 412] width 584 height 51
click at [701, 394] on p "Supervises field data collection to ensure accuracy and compliance with project…" at bounding box center [629, 412] width 584 height 51
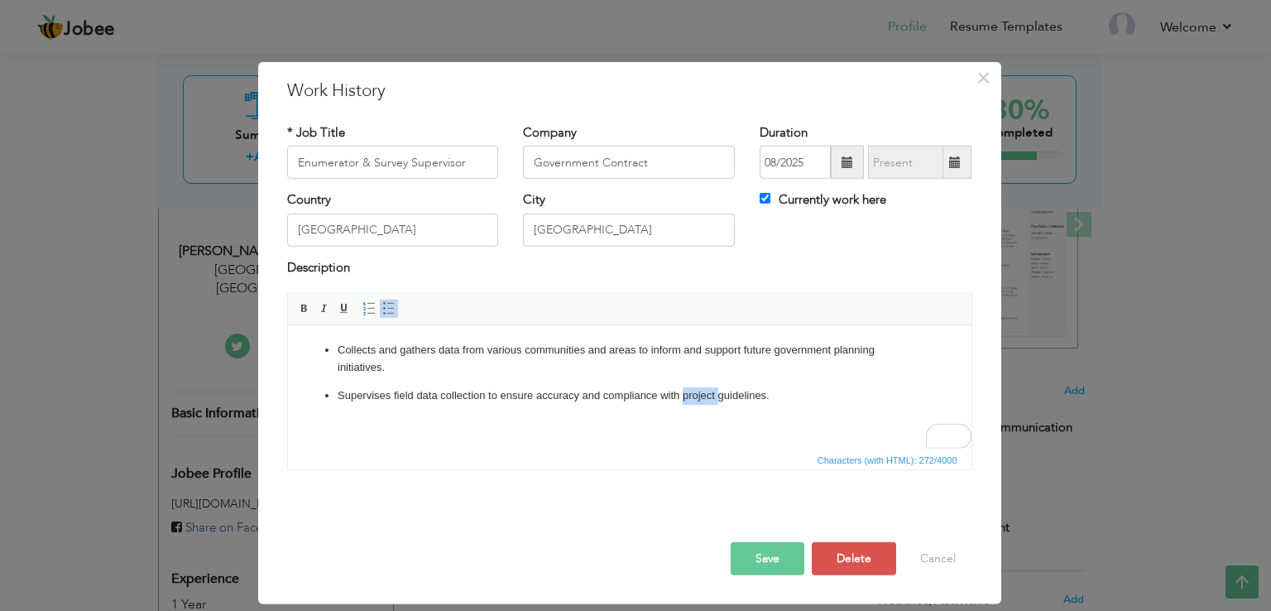
click at [698, 395] on p "Supervises field data collection to ensure accuracy and compliance with project…" at bounding box center [629, 412] width 584 height 51
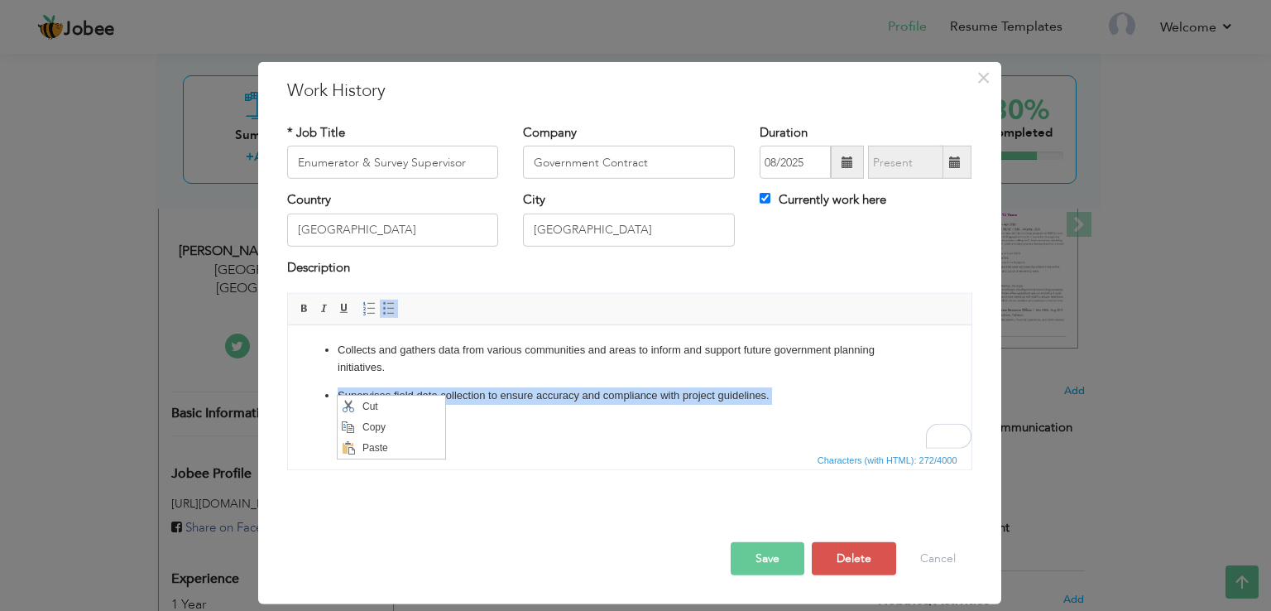
click at [347, 358] on p "Collects and gathers data from various communities and areas to inform and supp…" at bounding box center [629, 359] width 584 height 35
click at [340, 349] on p "Collects and gathers data from various communities and areas to inform and supp…" at bounding box center [629, 359] width 584 height 35
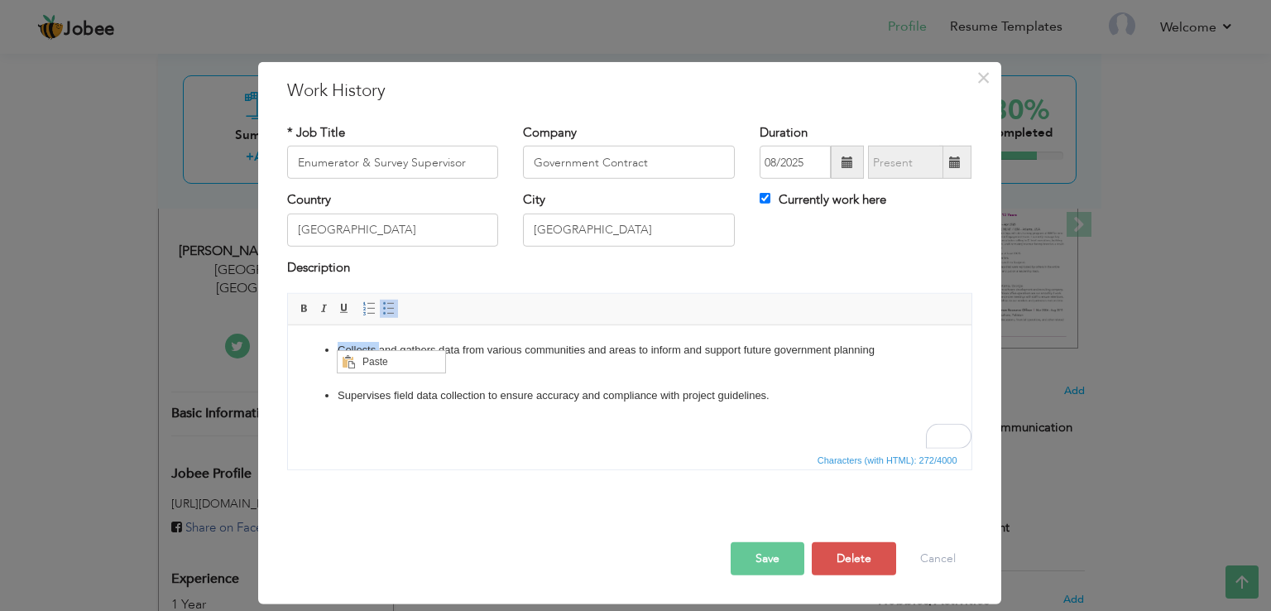
click at [492, 385] on ul "Collects and gathers data from various communities and areas to inform and supp…" at bounding box center [629, 390] width 650 height 97
click at [344, 360] on p "Collects and gathers data from various communities and areas to inform and supp…" at bounding box center [629, 359] width 584 height 35
click at [347, 356] on p "Collects and gathers data from various communities and areas to inform and supp…" at bounding box center [629, 359] width 584 height 35
click at [444, 385] on ul "Collects and gathers data from various communities and areas to inform and supp…" at bounding box center [629, 390] width 650 height 97
click at [368, 367] on p "Collects and gathers data from various communities and areas to inform and supp…" at bounding box center [629, 359] width 584 height 35
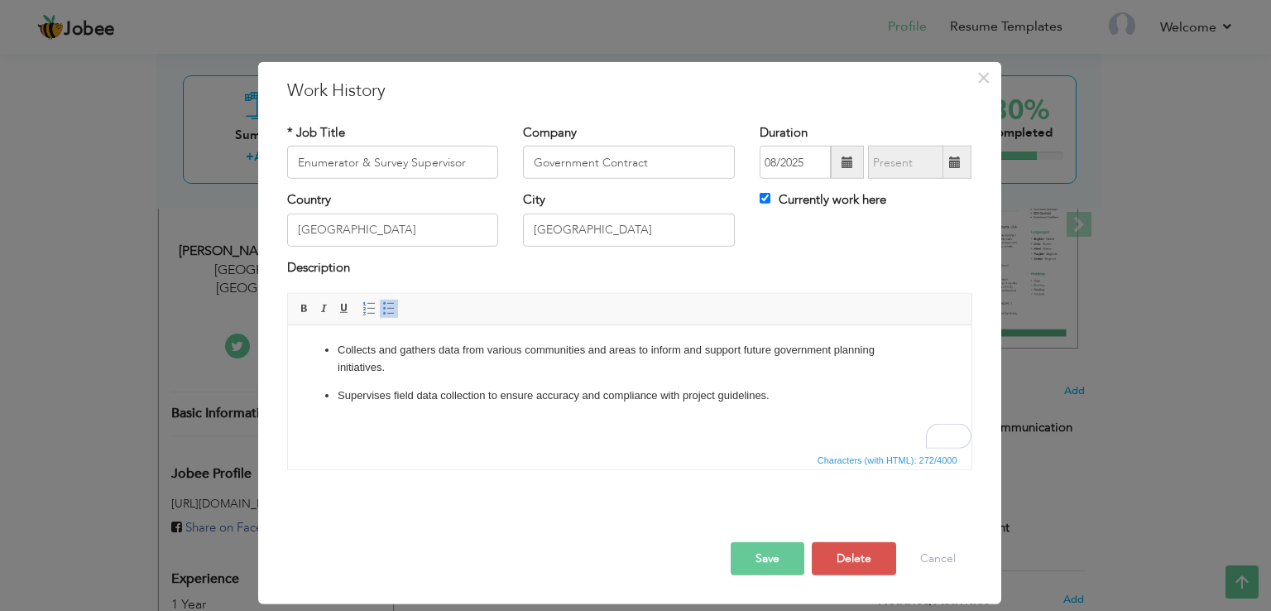
click at [368, 367] on p "Collects and gathers data from various communities and areas to inform and supp…" at bounding box center [629, 359] width 584 height 35
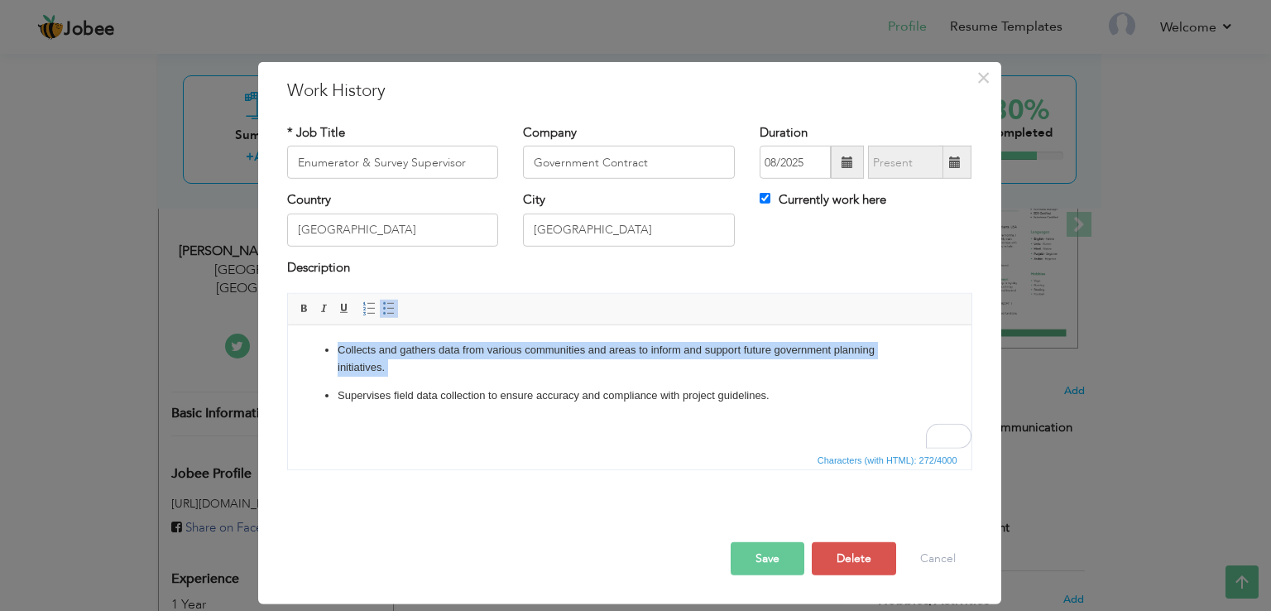
click at [368, 367] on p "Collects and gathers data from various communities and areas to inform and supp…" at bounding box center [629, 359] width 584 height 35
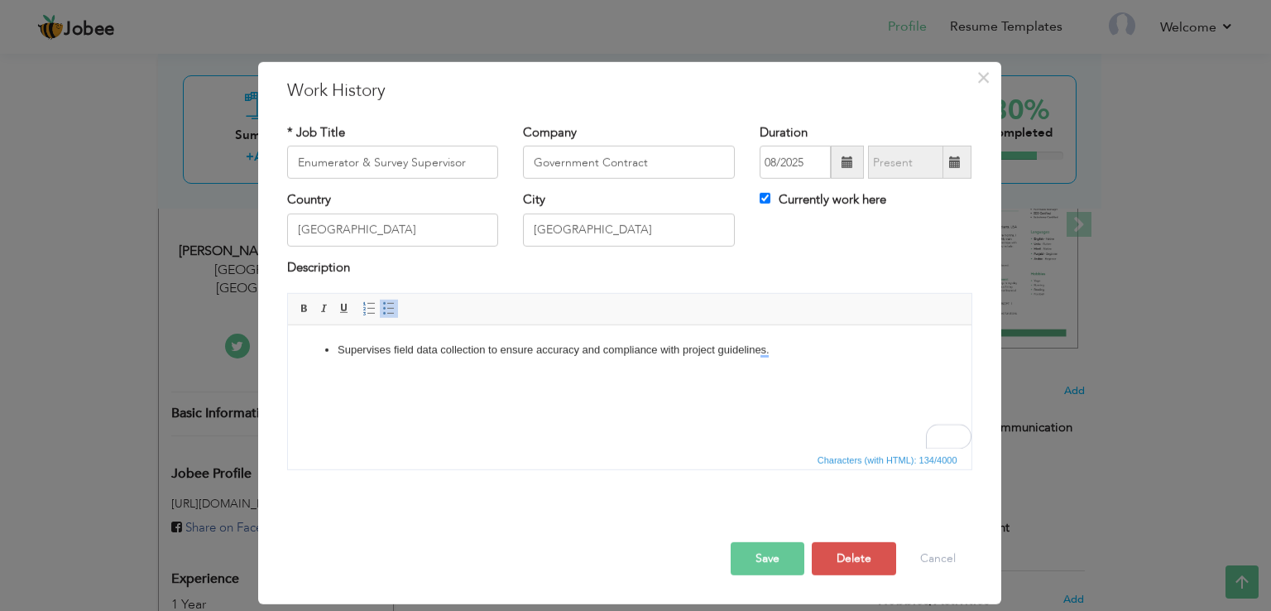
click at [347, 355] on p "Supervises field data collection to ensure accuracy and compliance with project…" at bounding box center [629, 367] width 584 height 51
click at [346, 353] on p "Supervises field data collection to ensure accuracy and compliance with project…" at bounding box center [629, 367] width 584 height 51
click at [615, 348] on p "Supervises field data collection to ensure accuracy and compliance with project…" at bounding box center [629, 367] width 584 height 51
click at [608, 355] on p "Supervises field data collection to ensure accuracy and compliance with project…" at bounding box center [629, 367] width 584 height 51
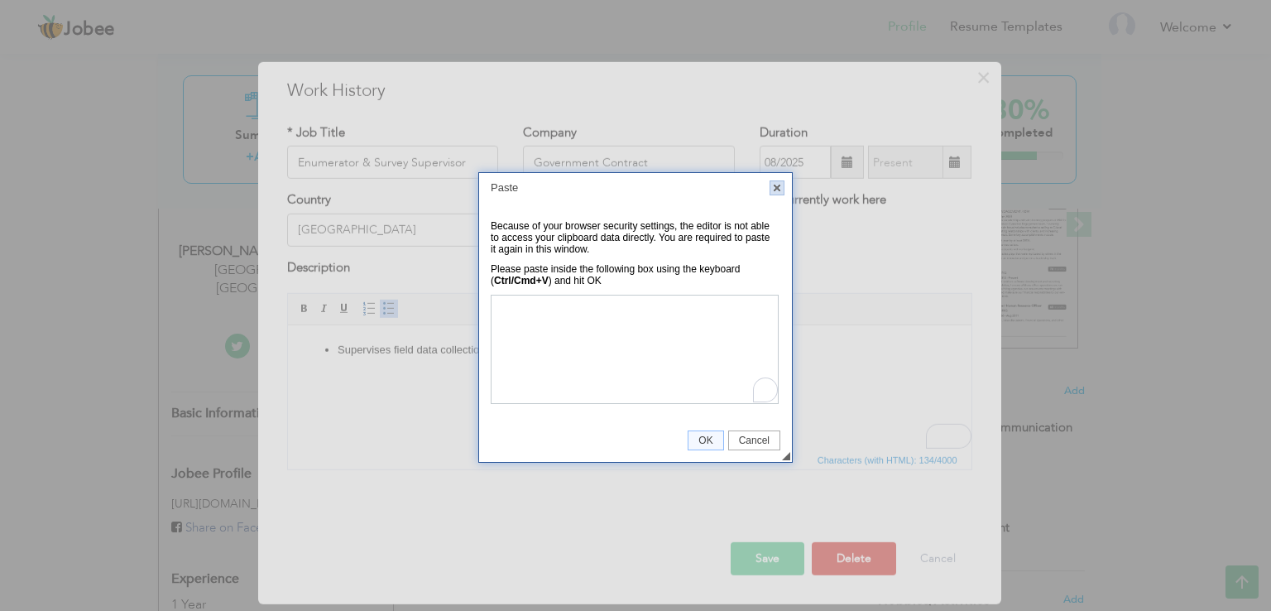
click at [778, 185] on link "X" at bounding box center [777, 187] width 15 height 15
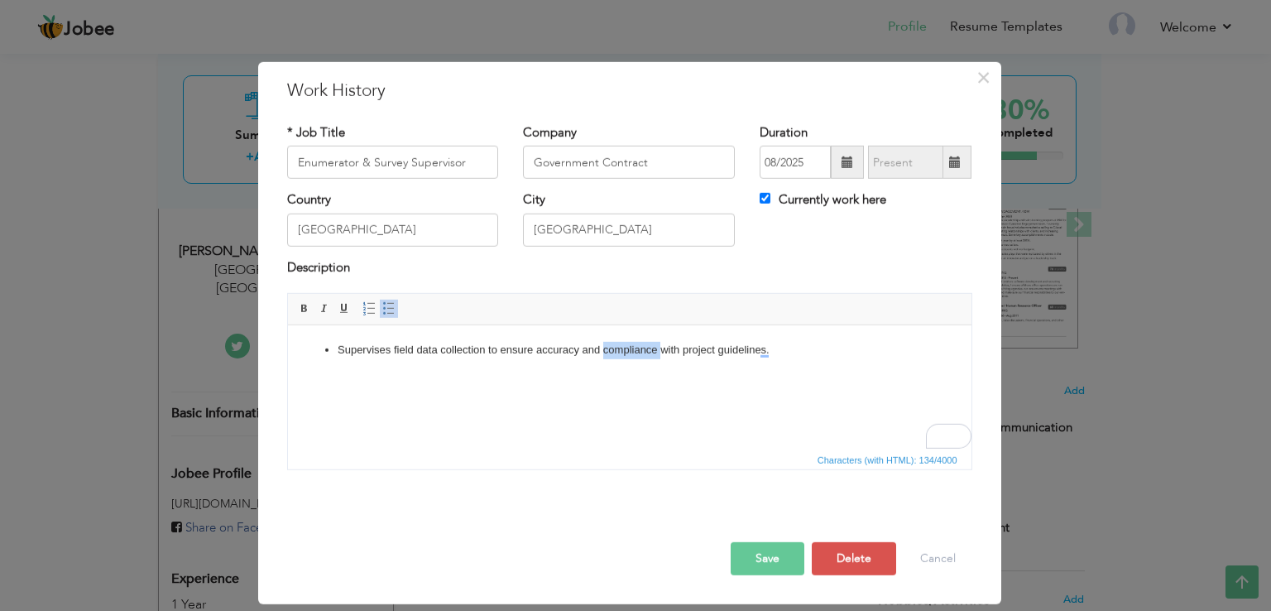
click at [437, 372] on p "Supervises field data collection to ensure accuracy and compliance with project…" at bounding box center [629, 367] width 584 height 51
click at [428, 367] on p "Supervises field data collection to ensure accuracy and compliance with project…" at bounding box center [629, 367] width 584 height 51
click at [425, 359] on p "Supervises field data collection to ensure accuracy and compliance with project…" at bounding box center [629, 367] width 584 height 51
click at [403, 351] on p "Supervises field data collection to ensure accuracy and compliance with project…" at bounding box center [629, 367] width 584 height 51
click at [405, 348] on p "Supervises field data collection to ensure accuracy and compliance with project…" at bounding box center [629, 367] width 584 height 51
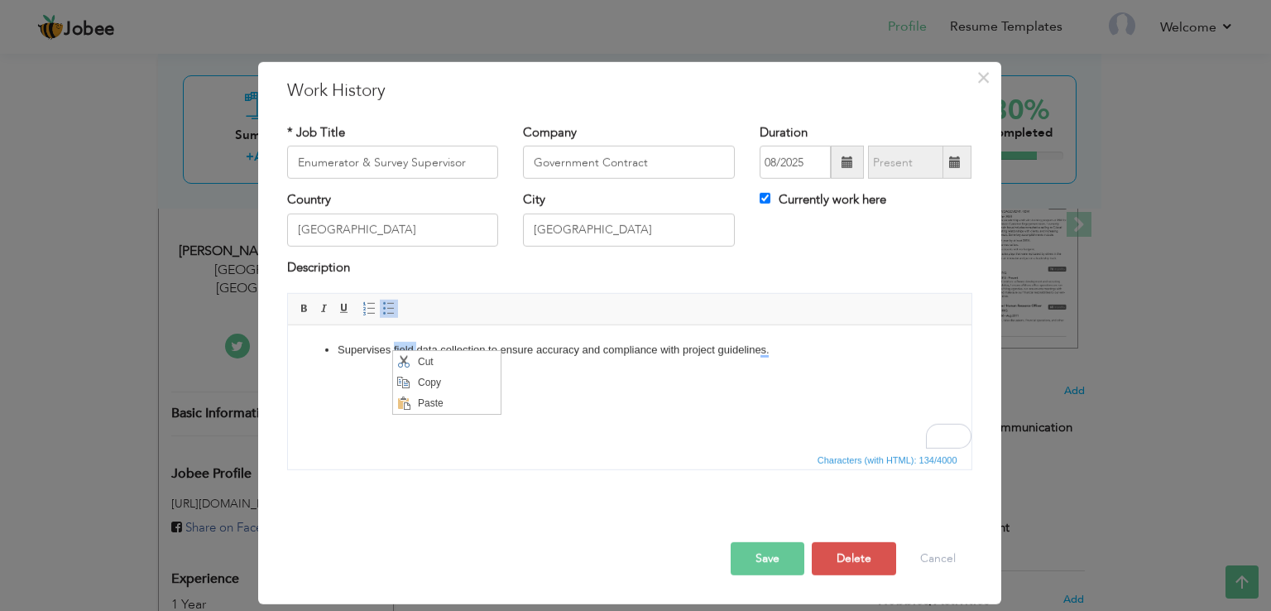
click at [330, 410] on html "Supervises field data collection to ensure accuracy and compliance with project…" at bounding box center [629, 367] width 684 height 84
click at [352, 348] on p "Supervises field data collection to ensure accuracy and compliance with project…" at bounding box center [629, 367] width 584 height 51
click at [352, 345] on p "Supervises field data collection to ensure accuracy and compliance with project…" at bounding box center [629, 367] width 584 height 51
click at [545, 356] on p "Supervises field data collection to ensure accuracy and compliance with project…" at bounding box center [629, 367] width 584 height 51
click at [420, 355] on body "To enrich screen reader interactions, please activate Accessibility in Grammarl…" at bounding box center [629, 350] width 650 height 17
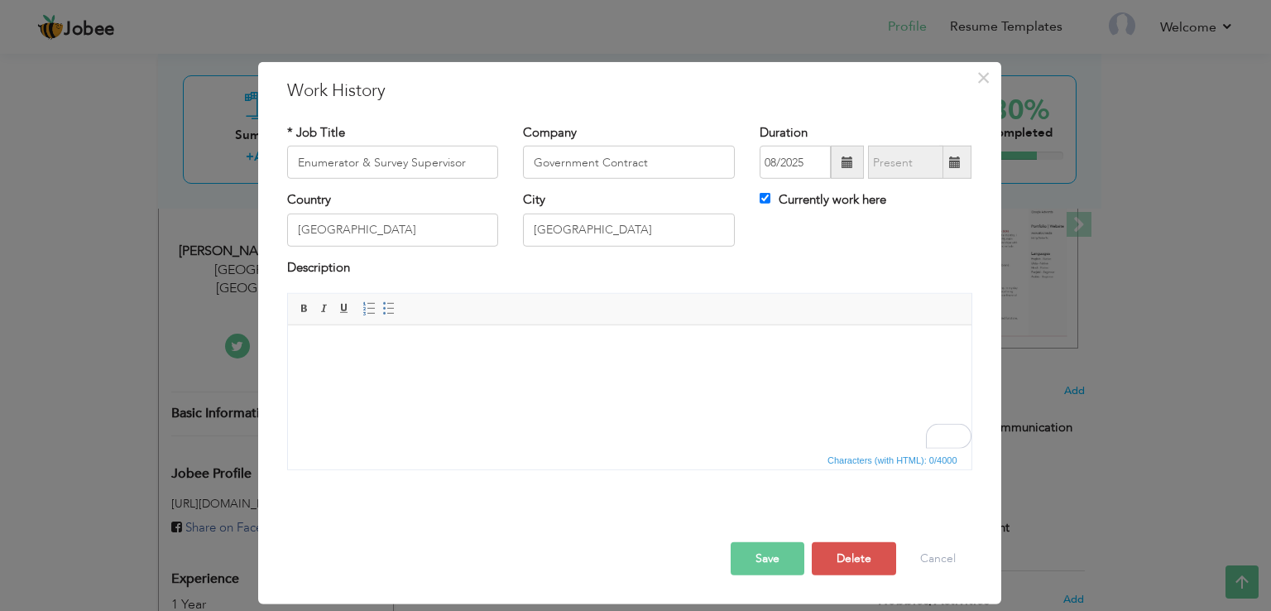
click at [0, 0] on icon "Start writing" at bounding box center [0, 0] width 0 height 0
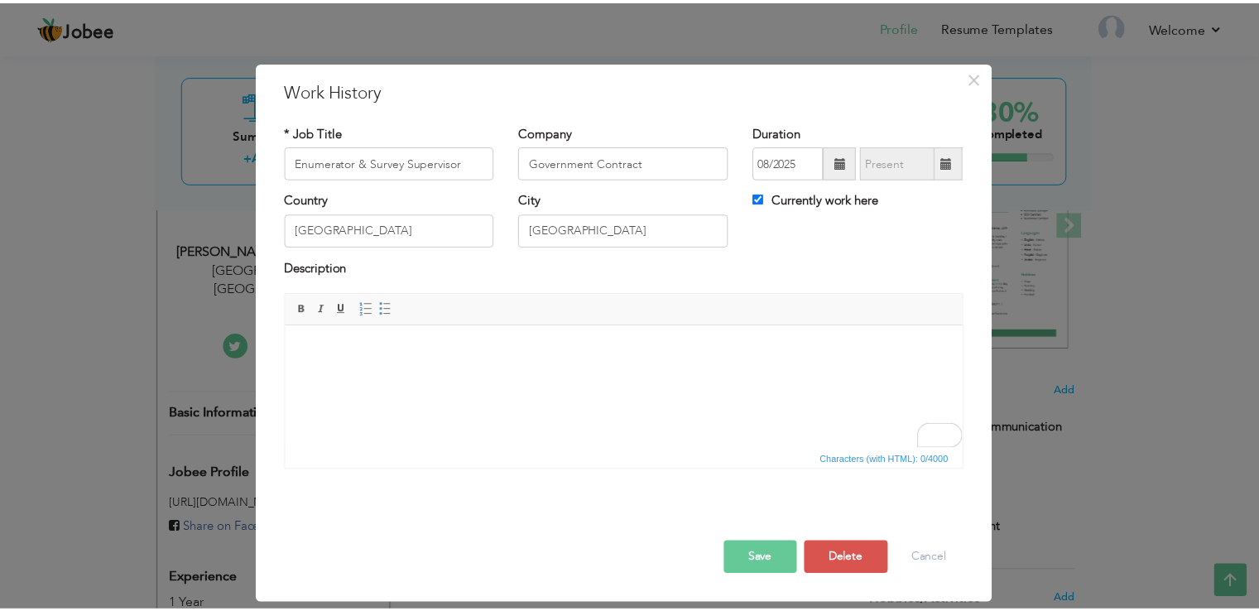
scroll to position [255, 0]
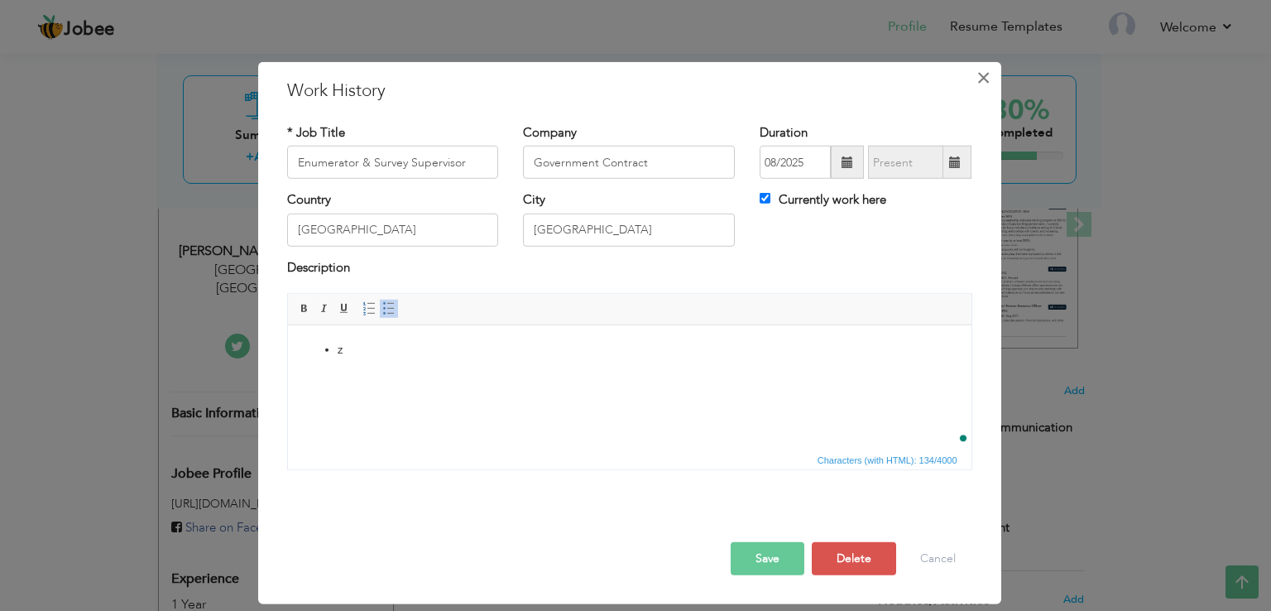
click at [990, 67] on span "×" at bounding box center [984, 78] width 14 height 30
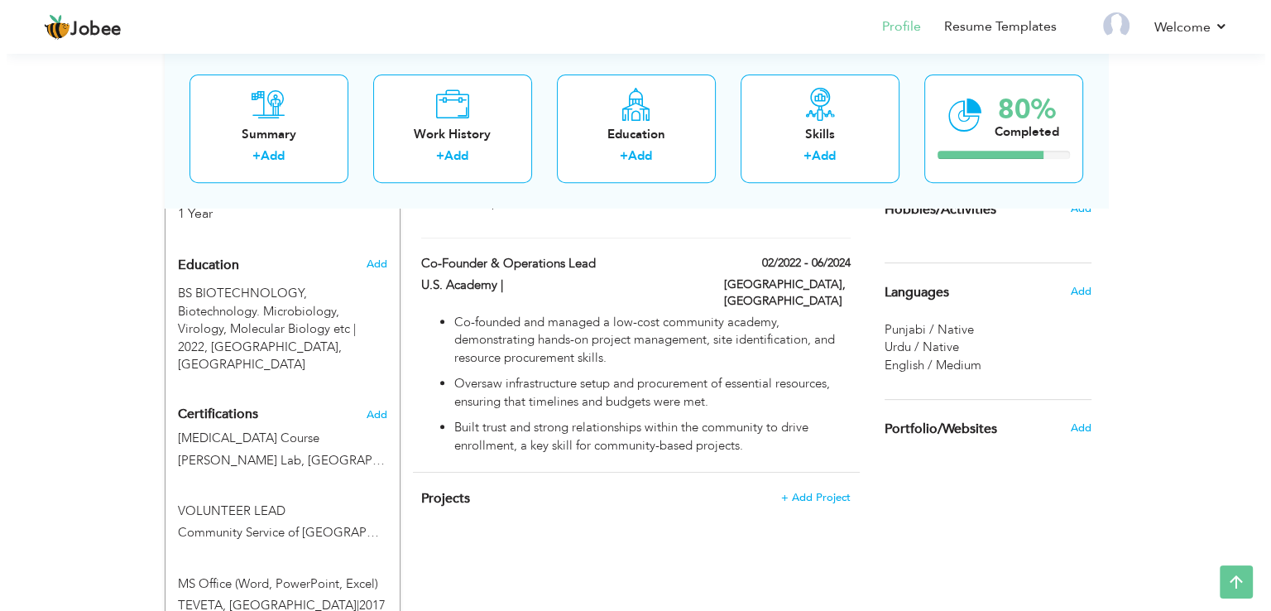
scroll to position [825, 0]
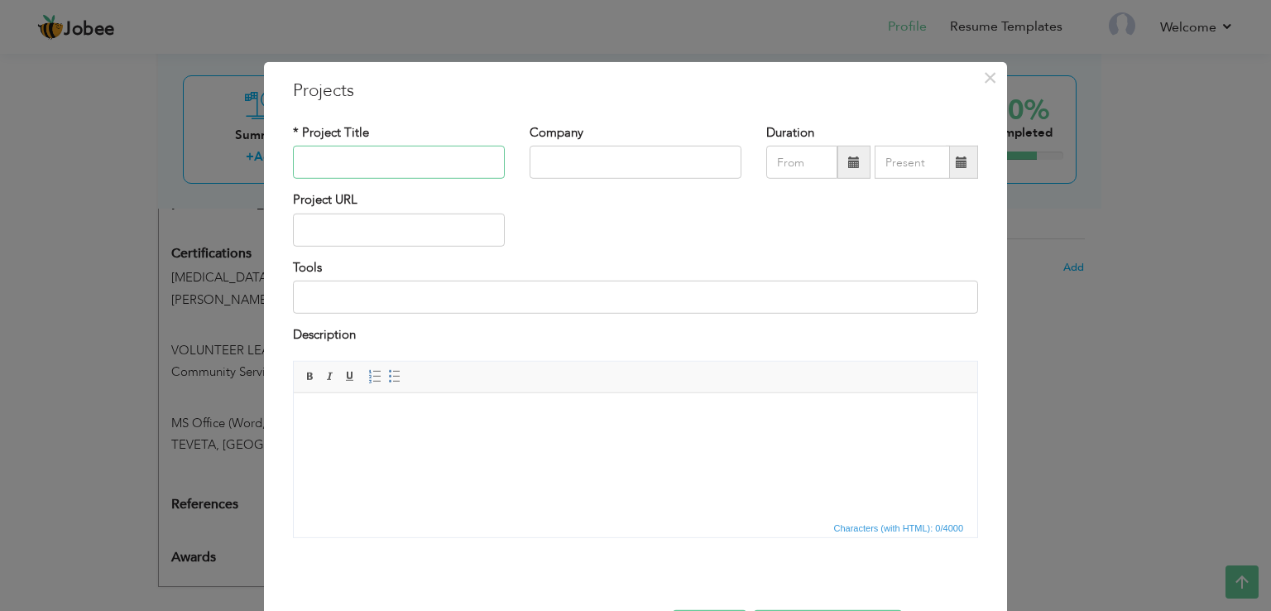
paste input "Enumerator & Survey Supervisor"
type input "Enumerator & Survey Supervisor"
click at [616, 158] on input "text" at bounding box center [636, 162] width 212 height 33
paste input "Punjab Socio-Economic Registry (PSER) Initiative, Government of [GEOGRAPHIC_DAT…"
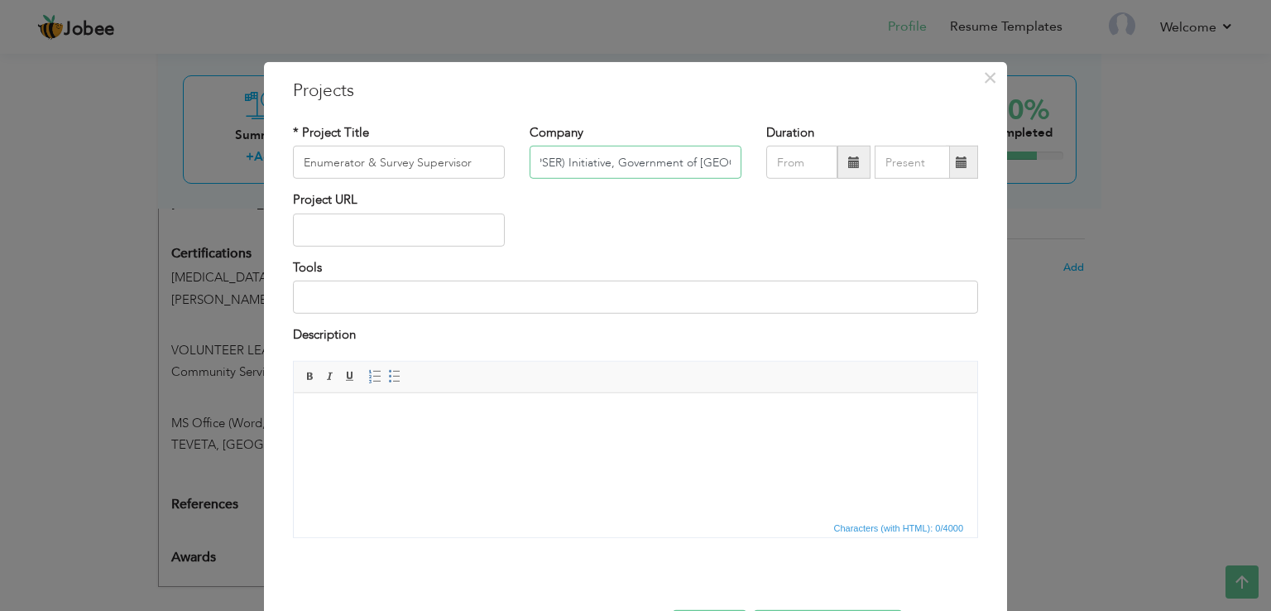
type input "Punjab Socio-Economic Registry (PSER) Initiative, Government of [GEOGRAPHIC_DAT…"
click at [795, 157] on input "text" at bounding box center [801, 162] width 71 height 33
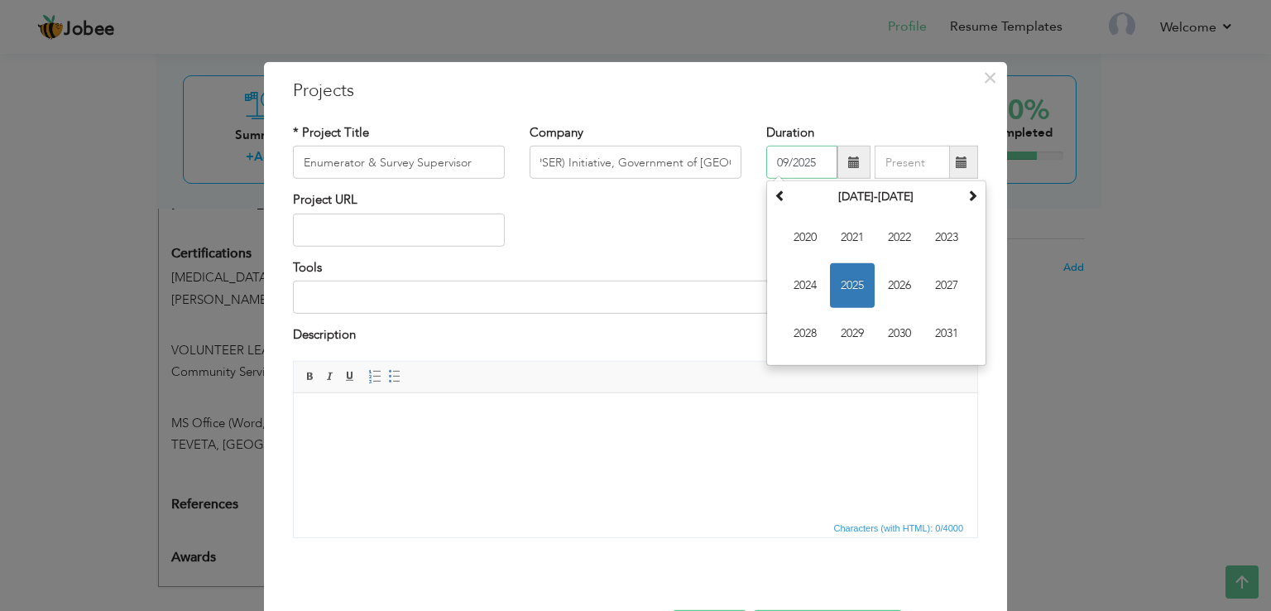
scroll to position [0, 0]
click at [849, 281] on span "2025" at bounding box center [852, 285] width 45 height 45
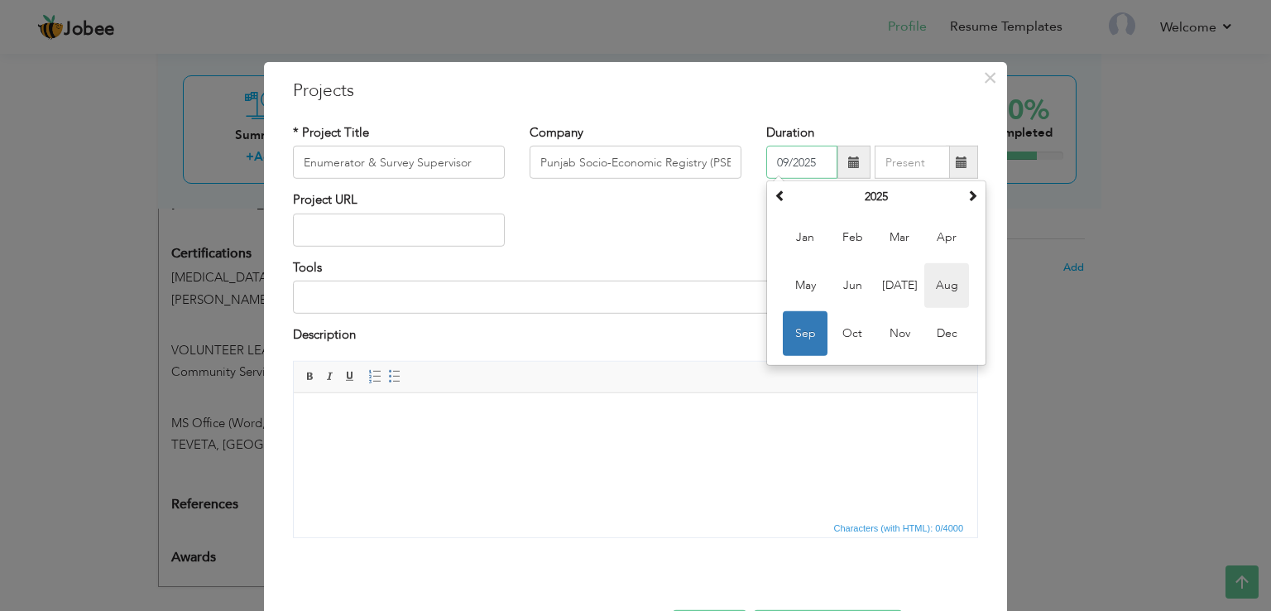
click at [944, 291] on span "Aug" at bounding box center [946, 285] width 45 height 45
type input "08/2025"
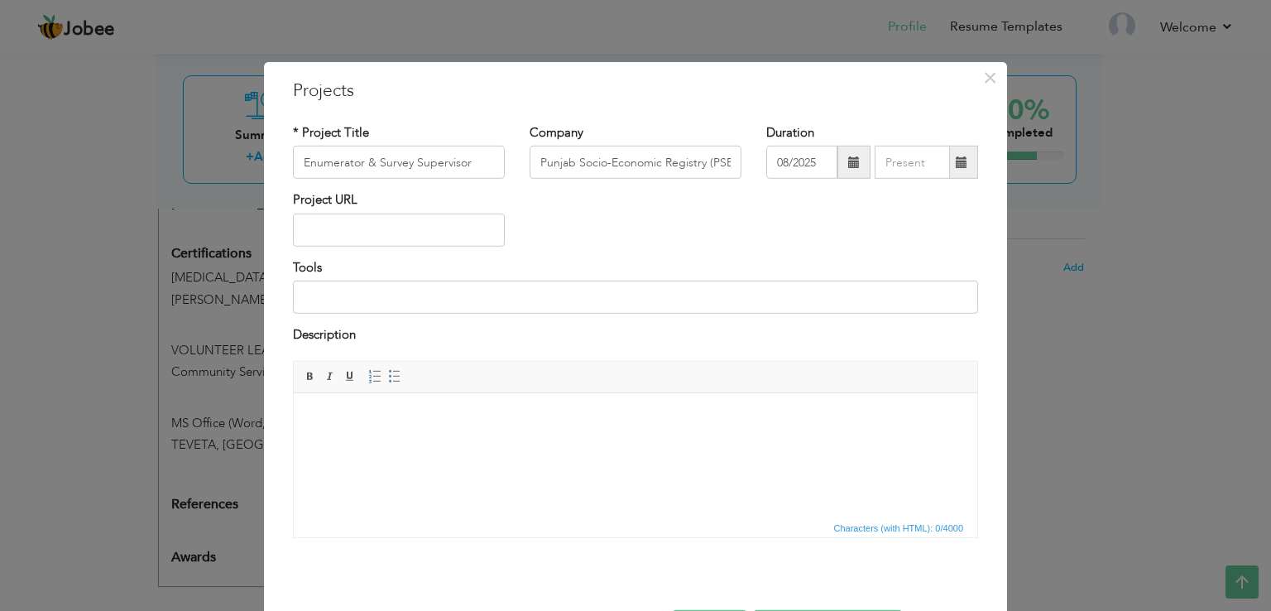
click at [382, 439] on html at bounding box center [636, 417] width 684 height 50
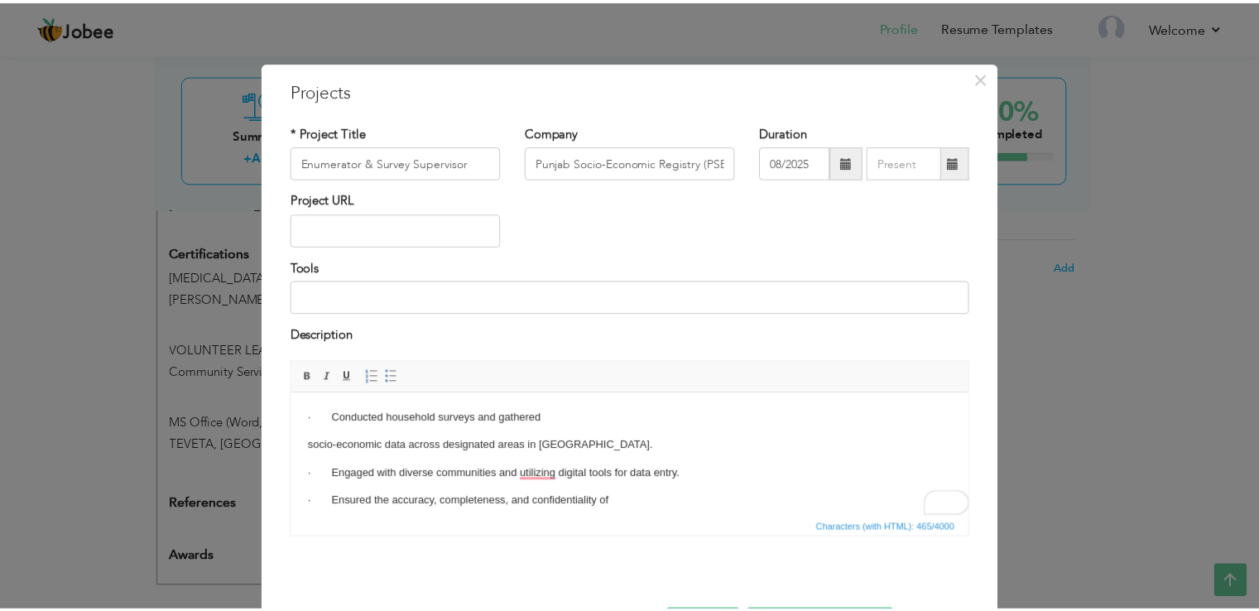
scroll to position [60, 0]
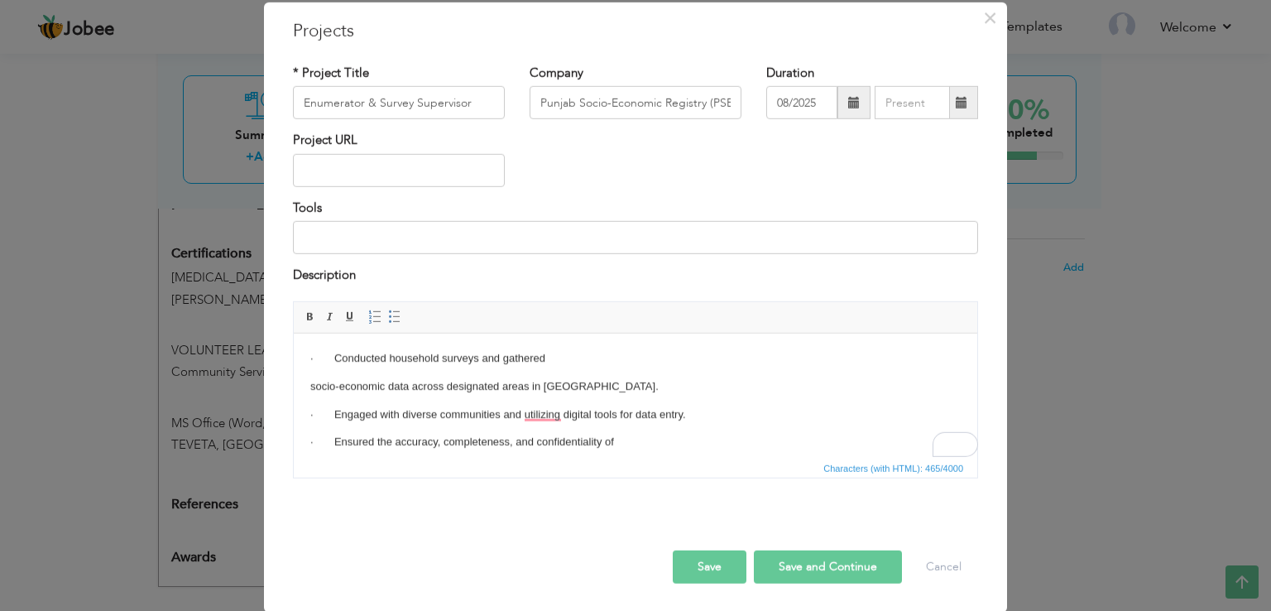
click at [402, 367] on body "· Conducted household surveys and gathered socio-economic data across designate…" at bounding box center [635, 413] width 650 height 129
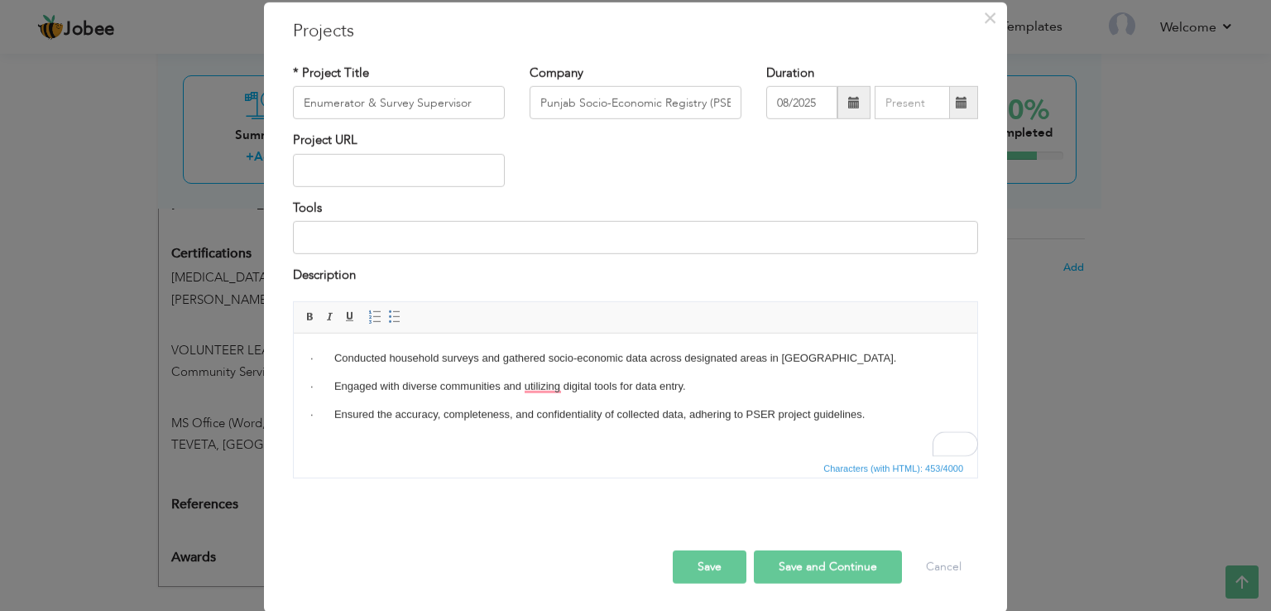
click at [342, 362] on p "· Conducted household surveys and gathered socio-economic data across designate…" at bounding box center [635, 357] width 650 height 17
click at [436, 439] on html "· Conducted household surveys and gathered socio-economic data across designate…" at bounding box center [636, 386] width 684 height 106
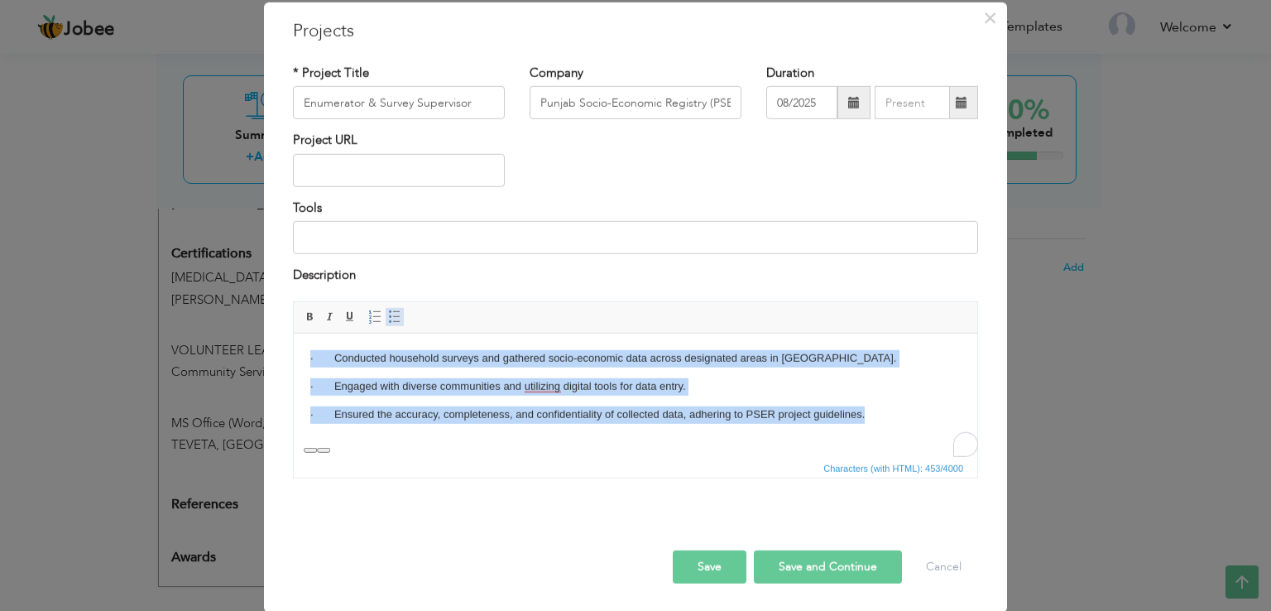
click at [391, 319] on span at bounding box center [394, 316] width 13 height 13
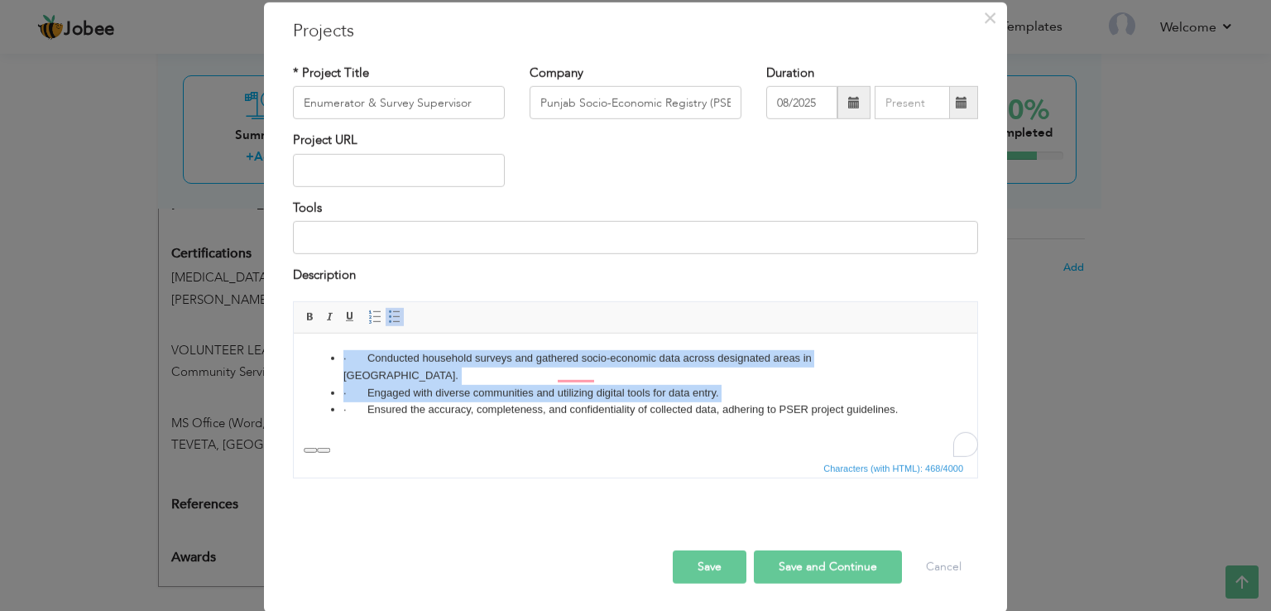
click at [500, 434] on html "· Conducted household surveys and gathered socio-economic data across designate…" at bounding box center [636, 384] width 684 height 102
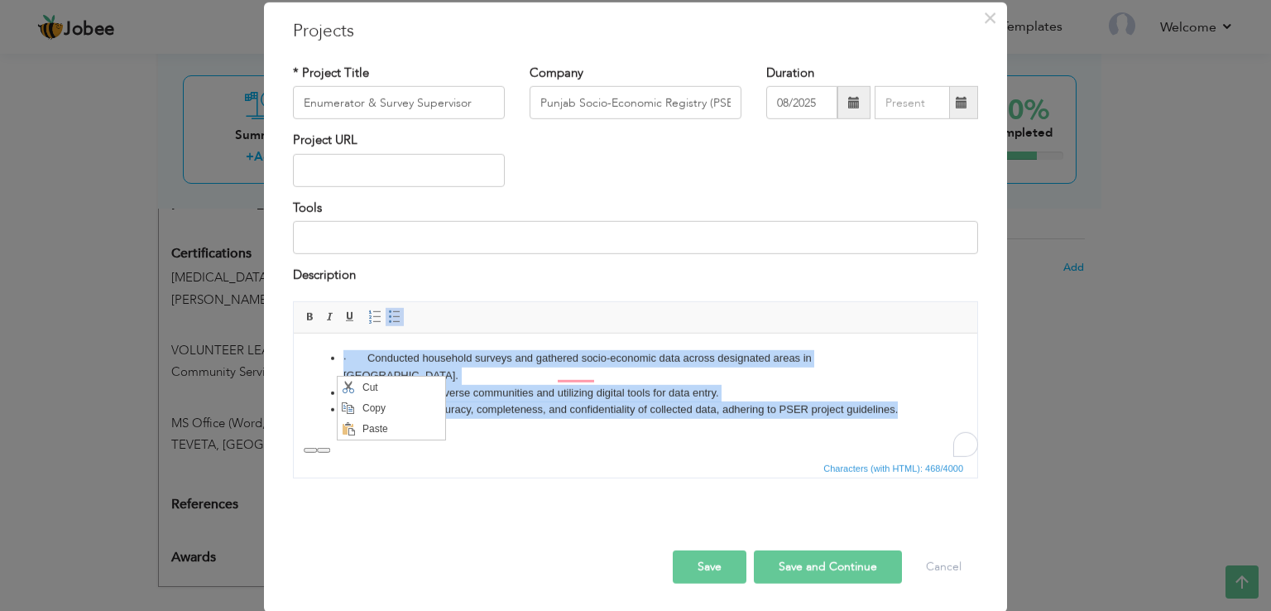
click at [583, 384] on li "· Engaged with diverse communities and utilizing digital tools for data entry." at bounding box center [635, 392] width 584 height 17
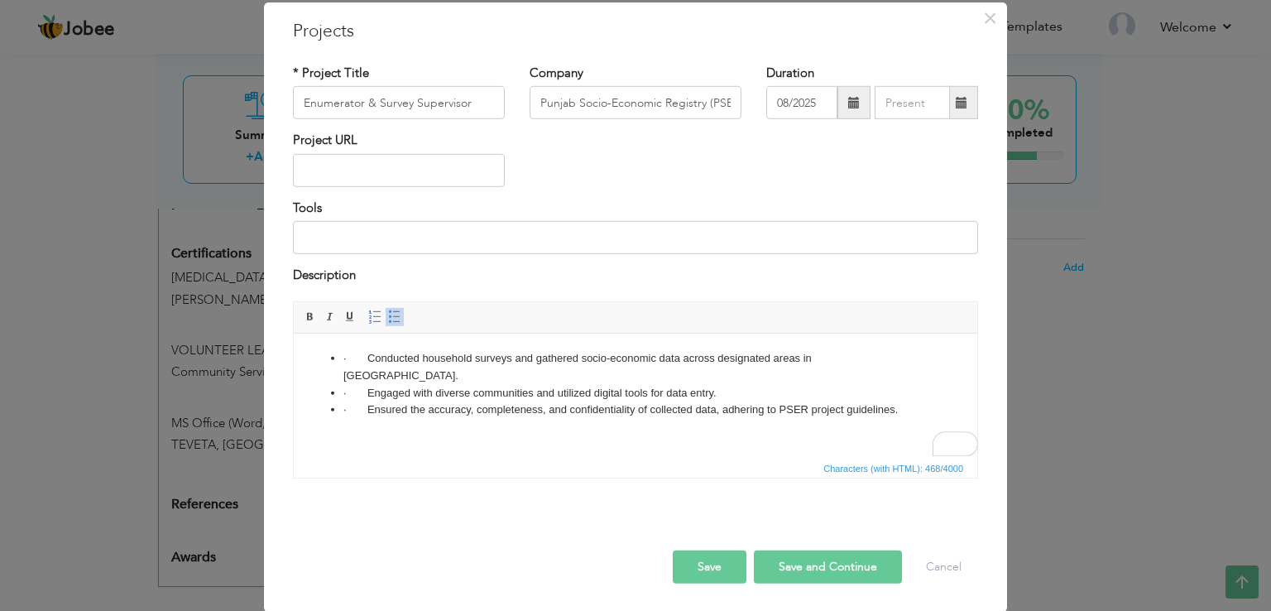
click at [709, 560] on button "Save" at bounding box center [710, 566] width 74 height 33
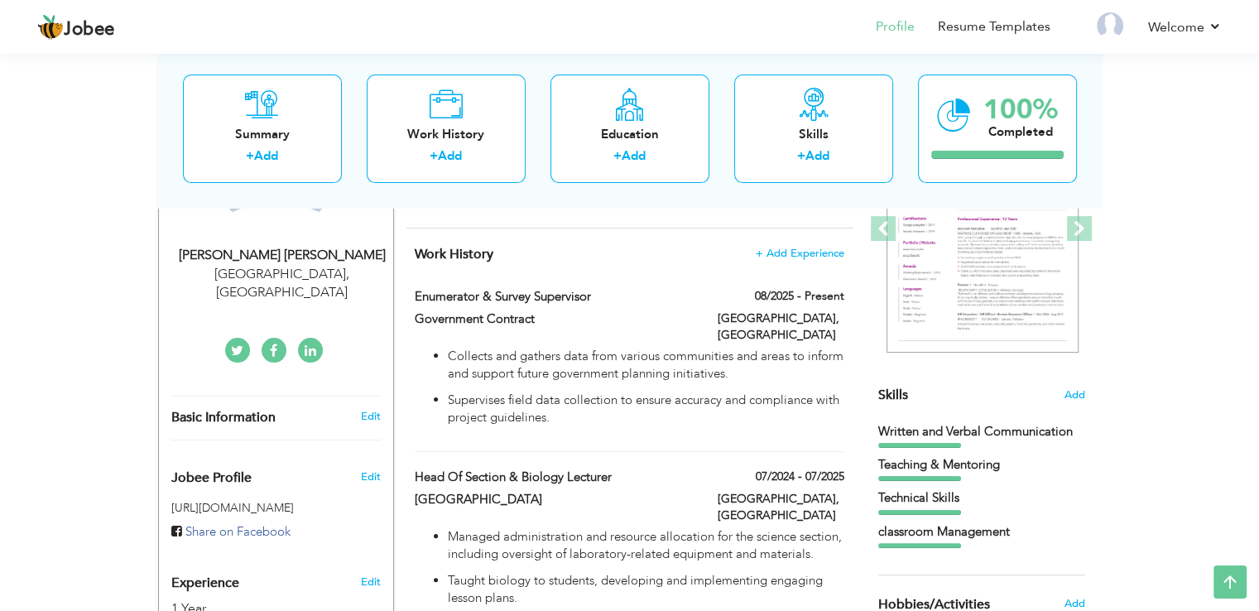
scroll to position [235, 0]
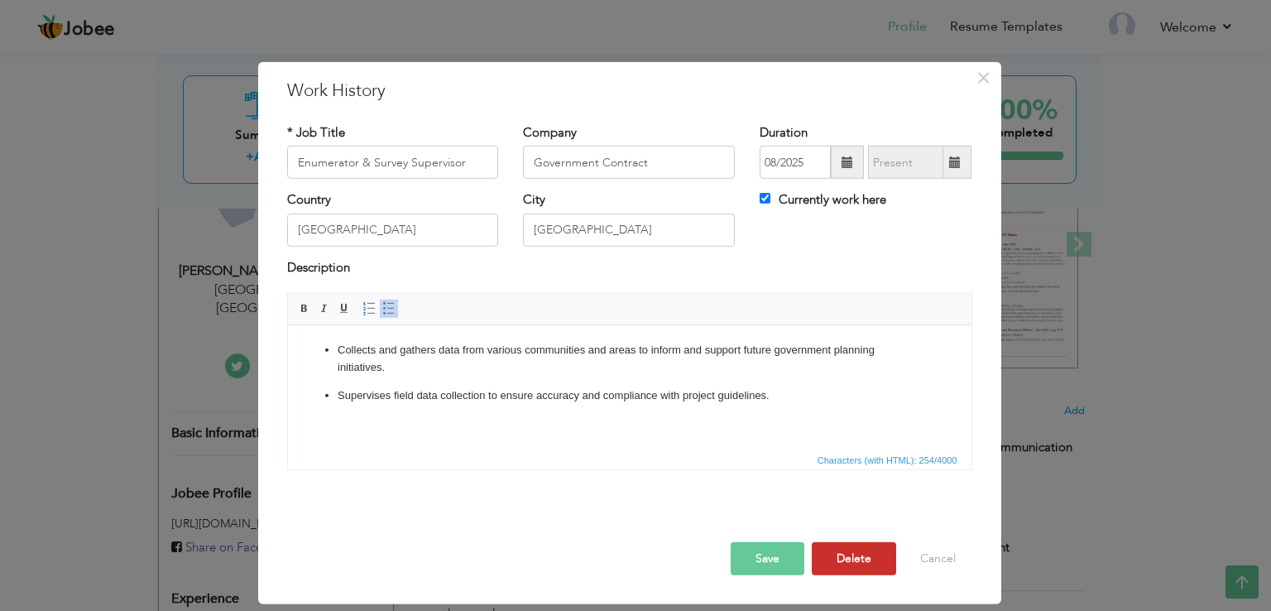
click at [845, 566] on button "Delete" at bounding box center [854, 558] width 84 height 33
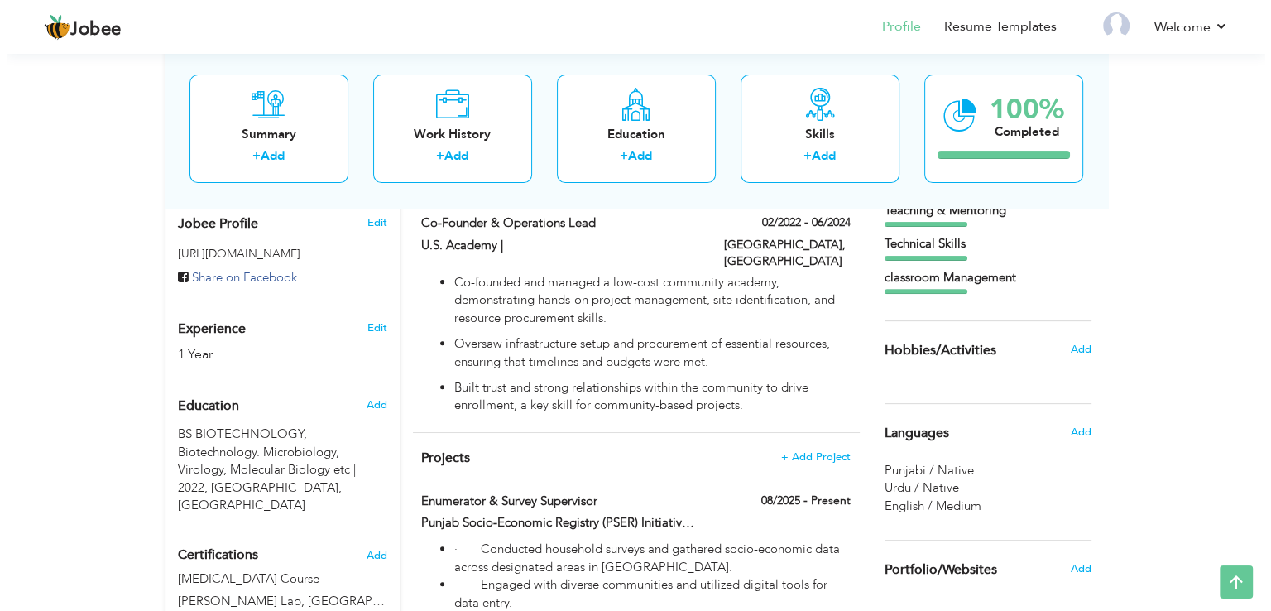
scroll to position [448, 0]
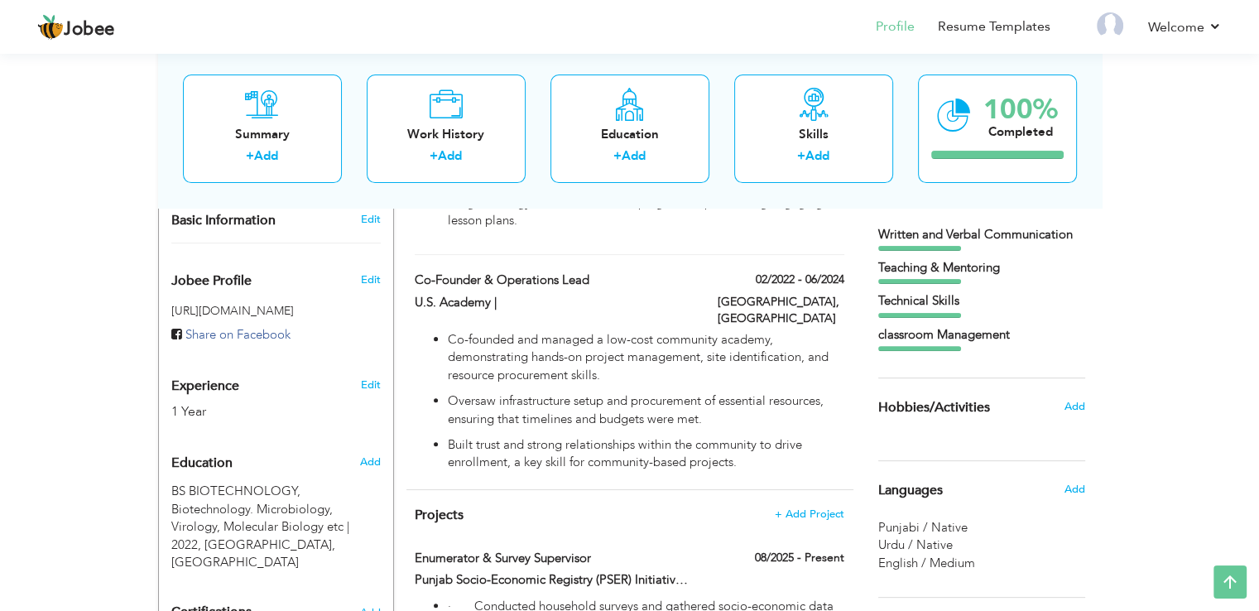
type input "Co-Founder & Operations Lead"
type input "U.S. Academy |"
type input "02/2022"
type input "06/2024"
checkbox input "false"
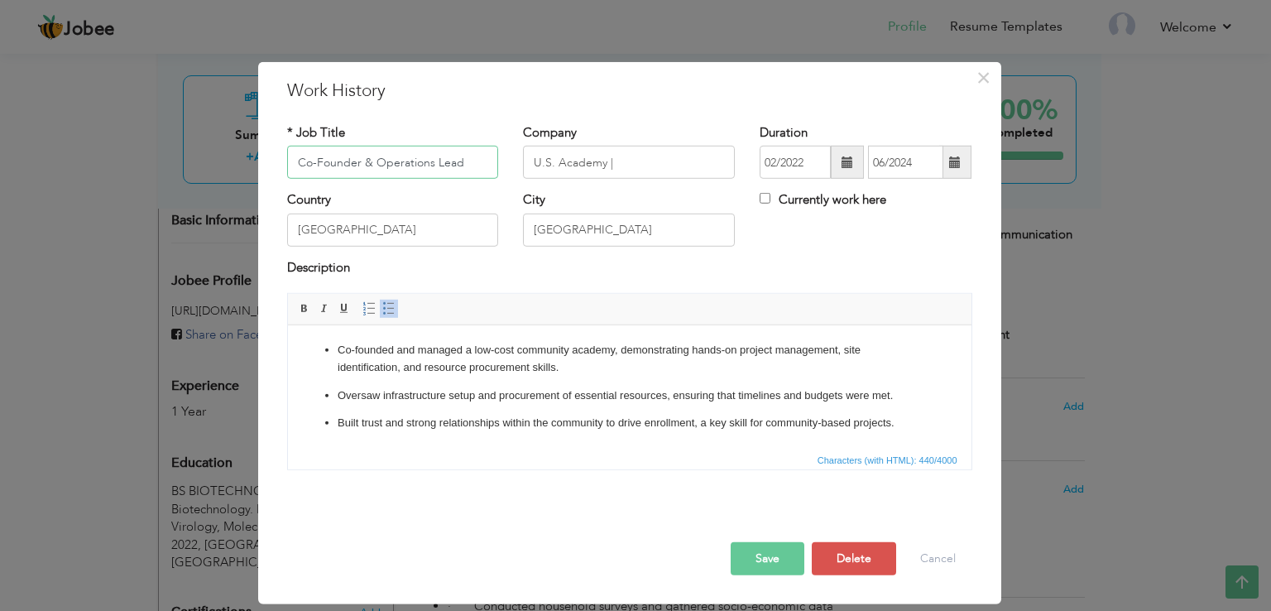
paste input "Leadership and Teaching Fellow"
type input "Leadership and Teaching Fellow"
click at [616, 158] on input "U.S. Academy |" at bounding box center [629, 162] width 212 height 33
click at [574, 162] on input "U.S. Academy |" at bounding box center [629, 162] width 212 height 33
click at [573, 164] on input "U.S. Academy |" at bounding box center [629, 162] width 212 height 33
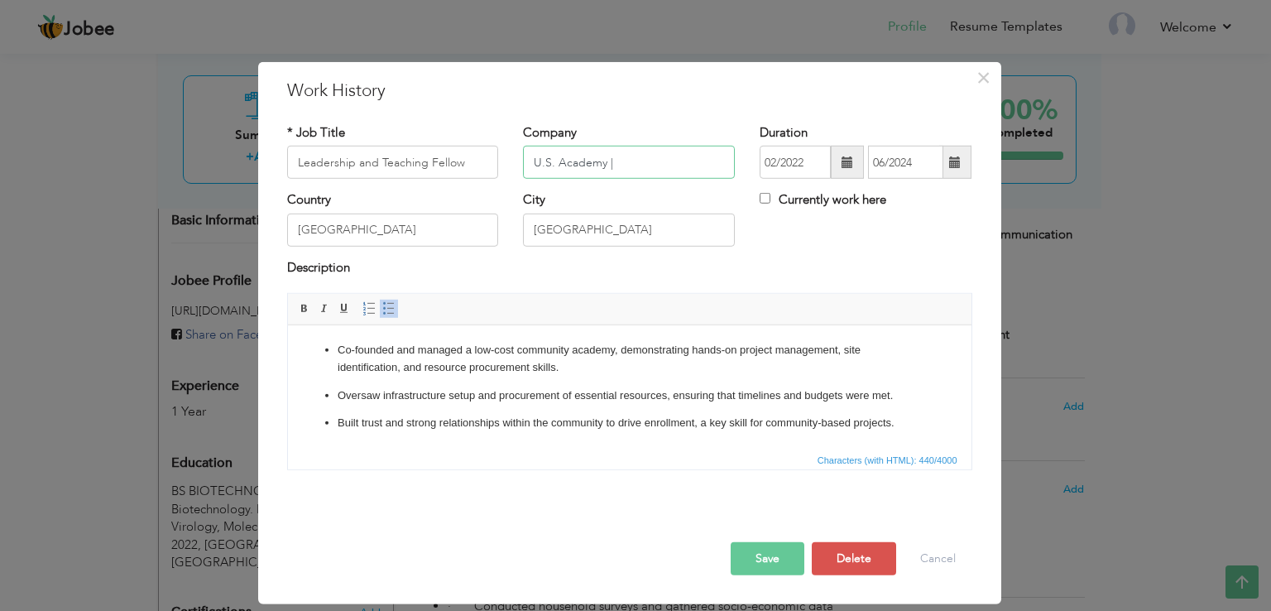
click at [572, 161] on input "U.S. Academy |" at bounding box center [629, 162] width 212 height 33
paste input "TEACH FOR [GEOGRAPHIC_DATA] | [GEOGRAPHIC_DATA] FOR BOYS"
type input "TEACH FOR [GEOGRAPHIC_DATA] | [GEOGRAPHIC_DATA] FOR BOYS"
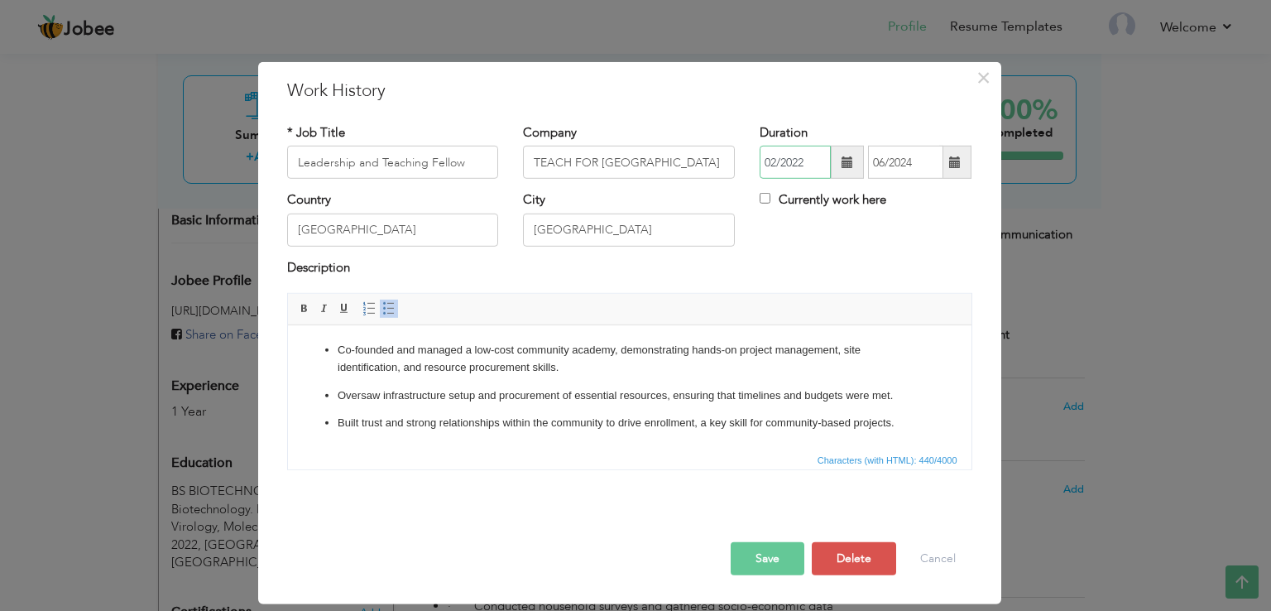
click at [807, 163] on input "02/2022" at bounding box center [795, 162] width 71 height 33
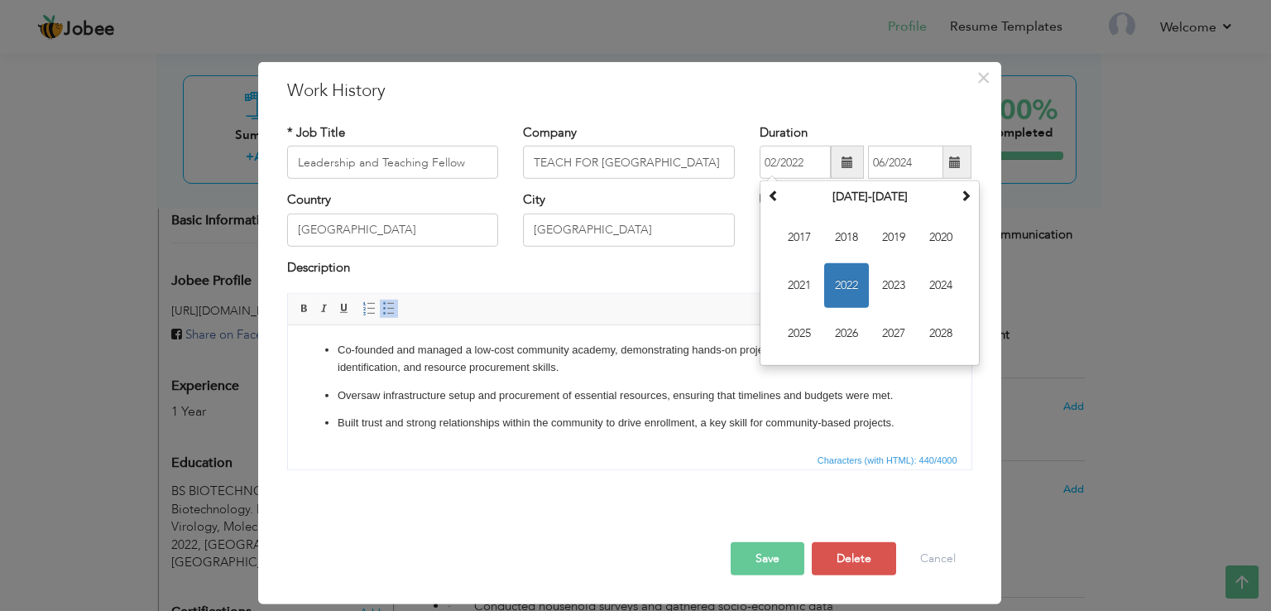
click at [675, 281] on div "Description" at bounding box center [630, 276] width 710 height 34
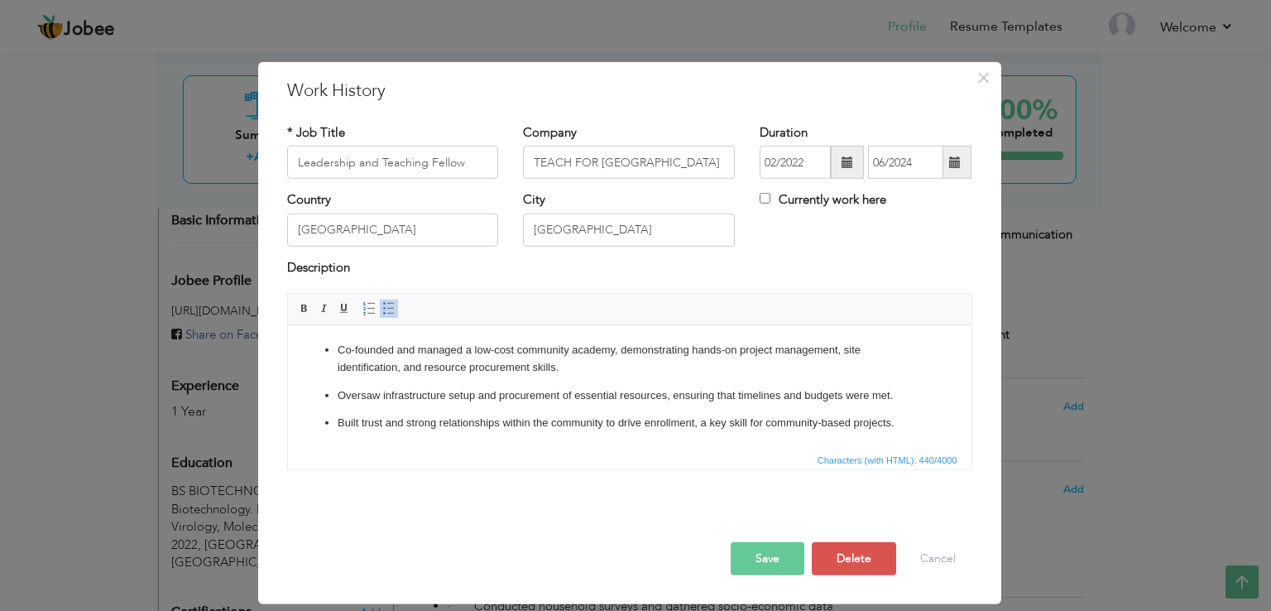
click at [357, 360] on p "Co-founded and managed a low-cost community academy, demonstrating hands-on pro…" at bounding box center [629, 359] width 584 height 35
click at [356, 357] on p "Co-founded and managed a low-cost community academy, demonstrating hands-on pro…" at bounding box center [629, 359] width 584 height 35
click at [348, 358] on p "Co-founded and managed a low-cost community academy, demonstrating hands-on pro…" at bounding box center [629, 359] width 584 height 35
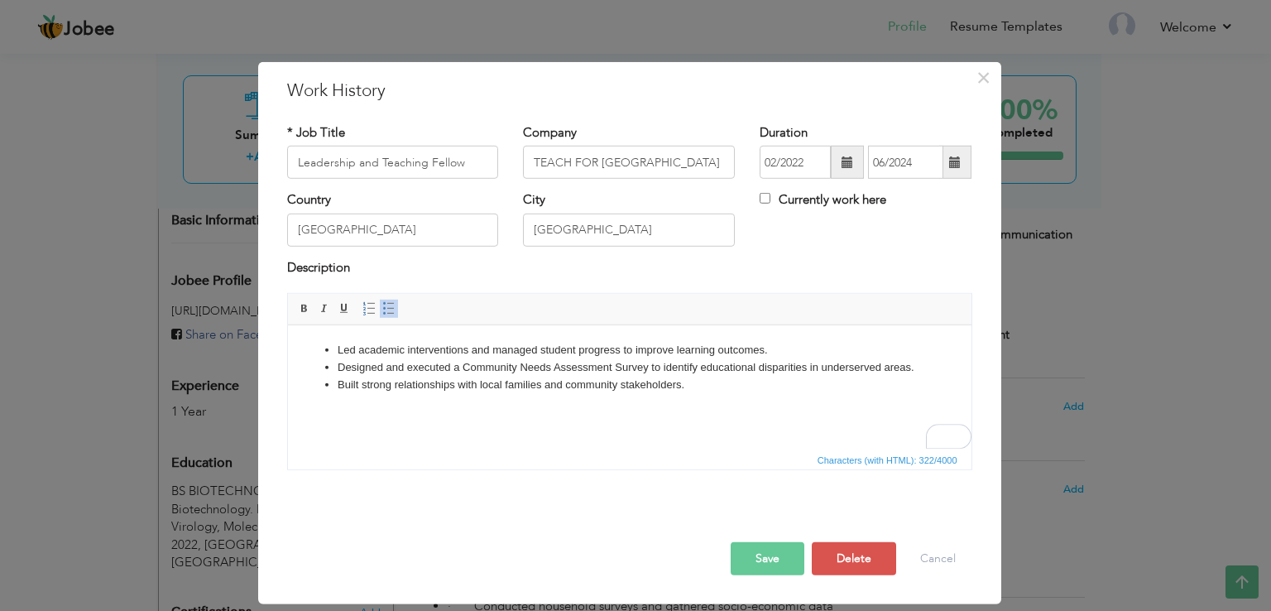
click at [336, 369] on ul "Led academic interventions and managed student progress to improve learning out…" at bounding box center [629, 367] width 650 height 51
click at [338, 367] on li "Designed and executed a Community Needs Assessment Survey to identify education…" at bounding box center [629, 367] width 584 height 17
click at [343, 353] on li "Led academic interventions and managed student progress to improve learning out…" at bounding box center [629, 350] width 584 height 17
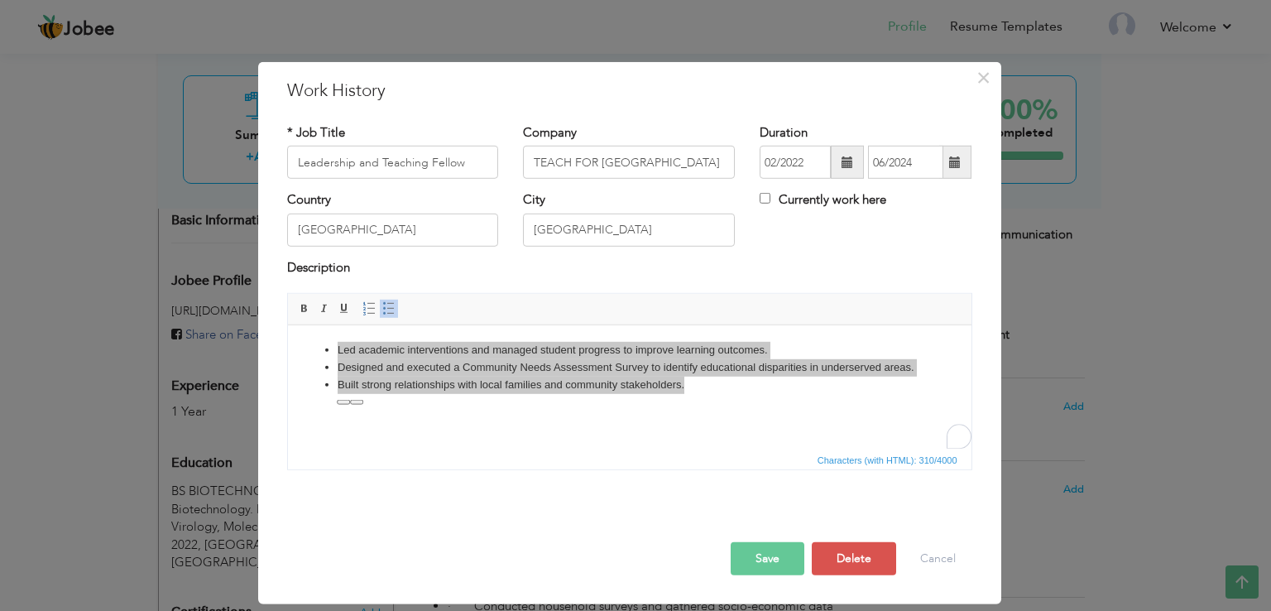
click at [0, 0] on span "button" at bounding box center [0, 0] width 0 height 0
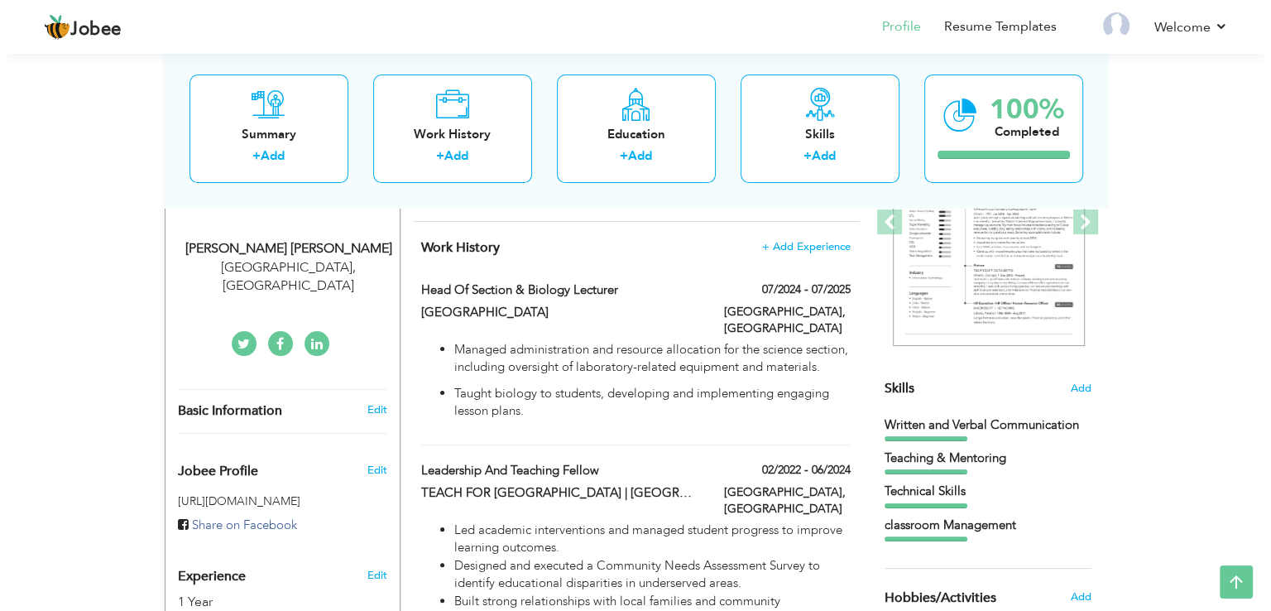
scroll to position [190, 0]
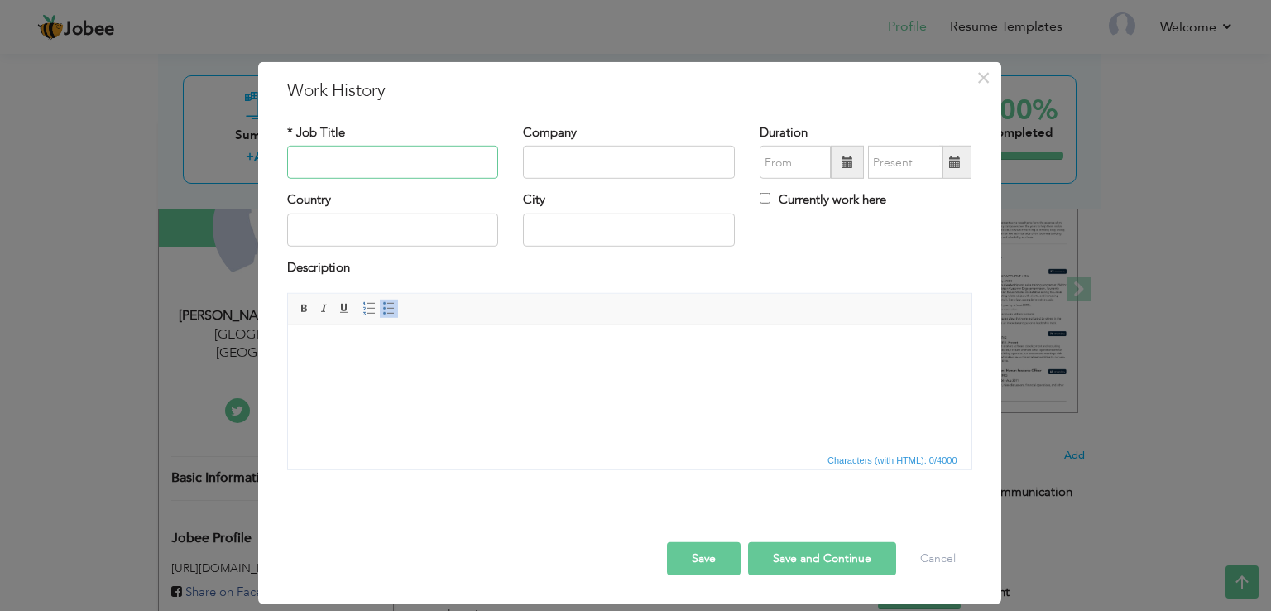
paste input "Biology Lecturer"
type input "Biology Lecturer"
click at [597, 164] on input "text" at bounding box center [629, 162] width 212 height 33
click at [580, 161] on input "text" at bounding box center [629, 162] width 212 height 33
paste input "THE KNOWLEDGE ACADEMY -"
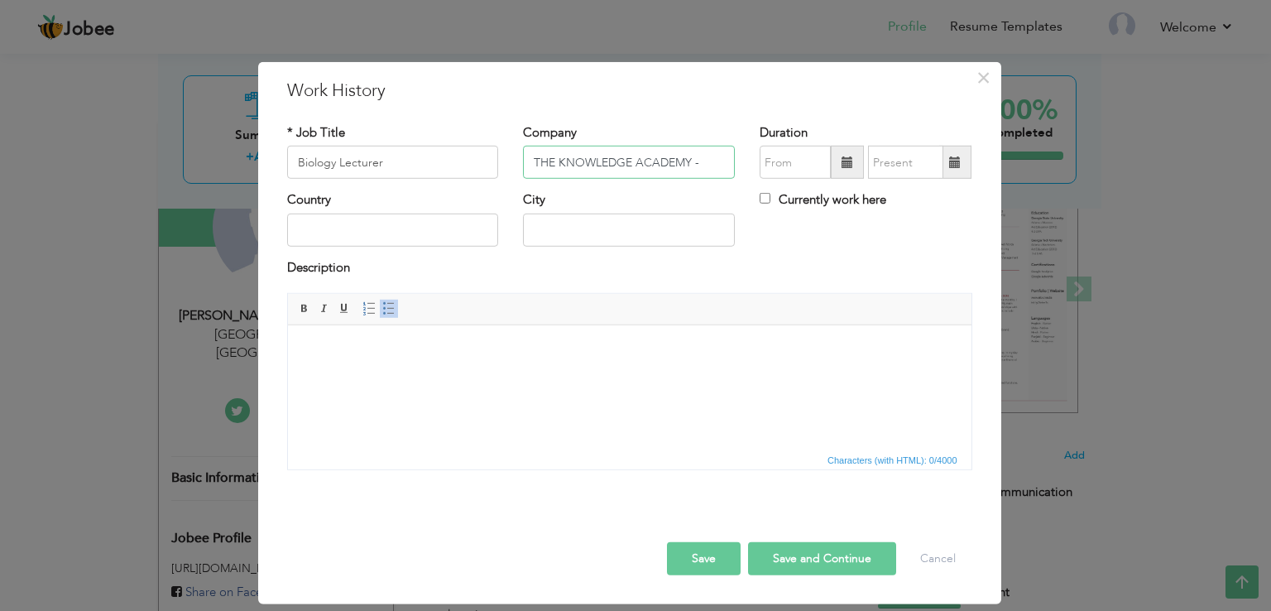
type input "THE KNOWLEDGE ACADEMY -"
click at [799, 156] on input "text" at bounding box center [795, 162] width 71 height 33
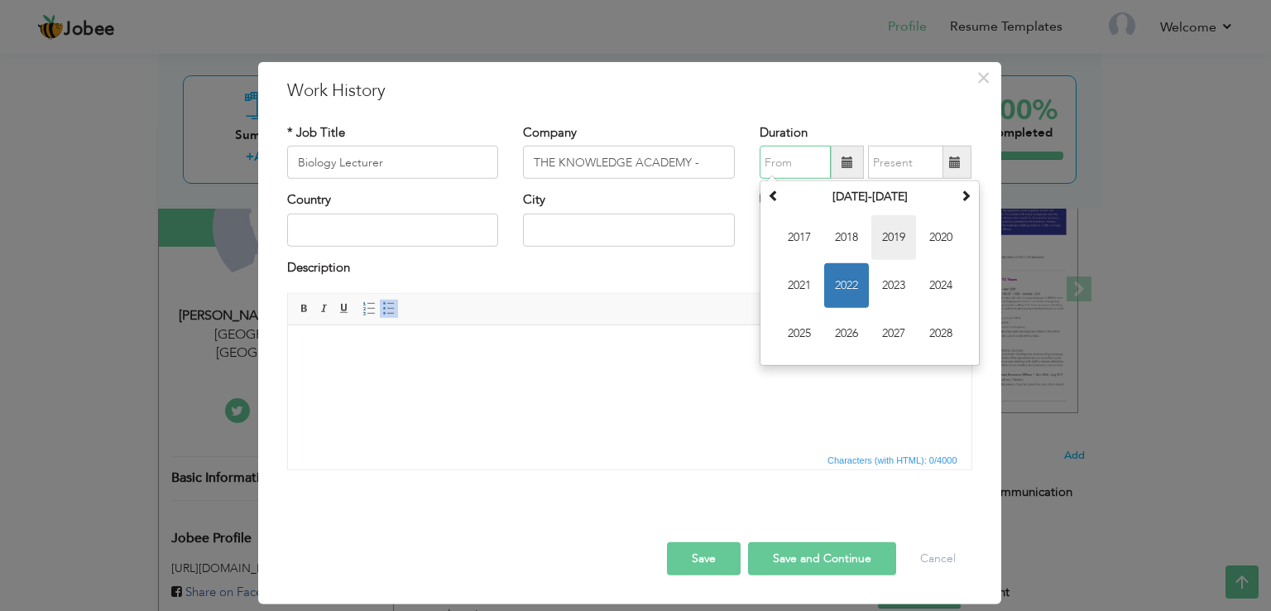
click at [897, 234] on span "2019" at bounding box center [893, 237] width 45 height 45
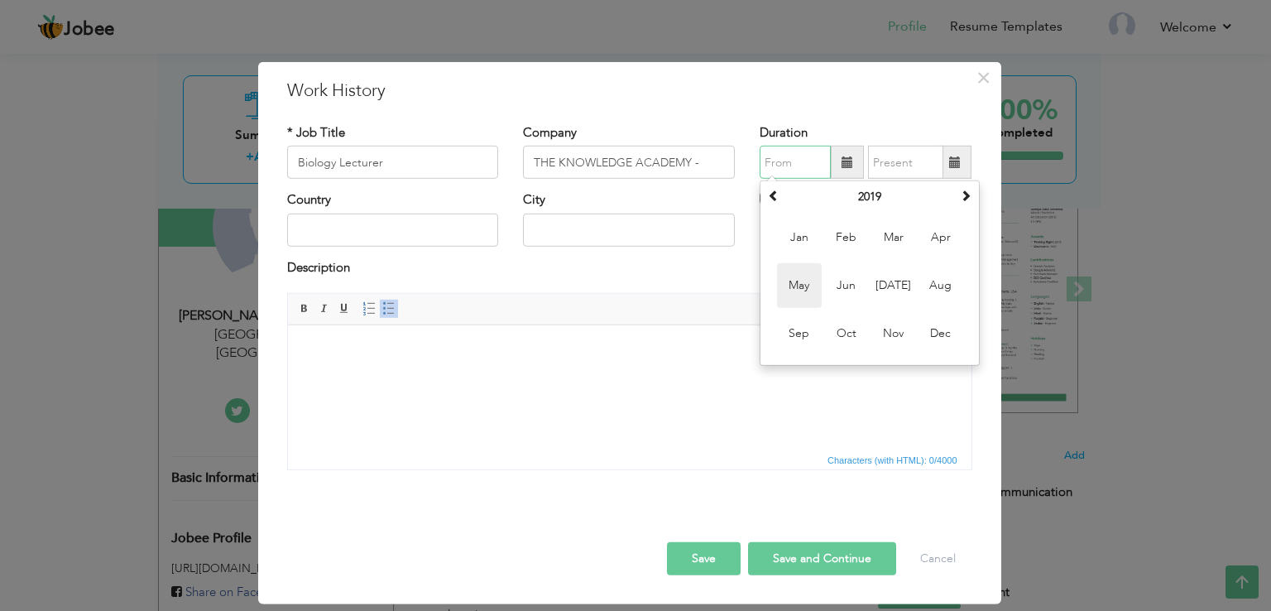
click at [801, 281] on span "May" at bounding box center [799, 285] width 45 height 45
type input "05/2019"
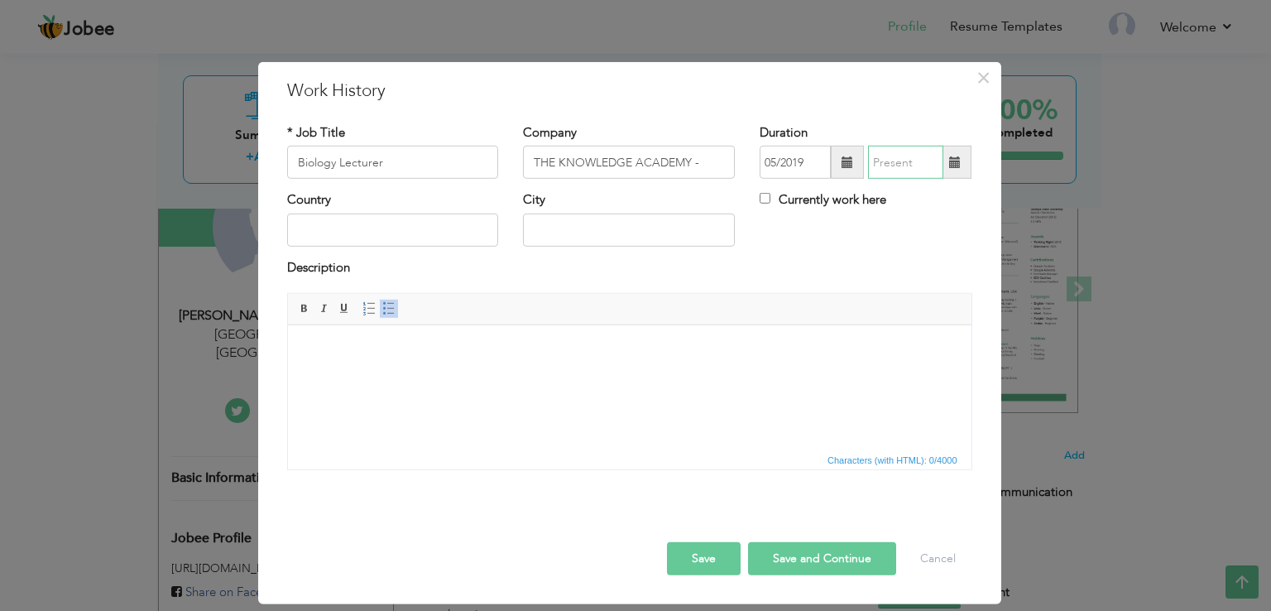
click at [897, 162] on input "text" at bounding box center [905, 162] width 75 height 33
type input "09/2025"
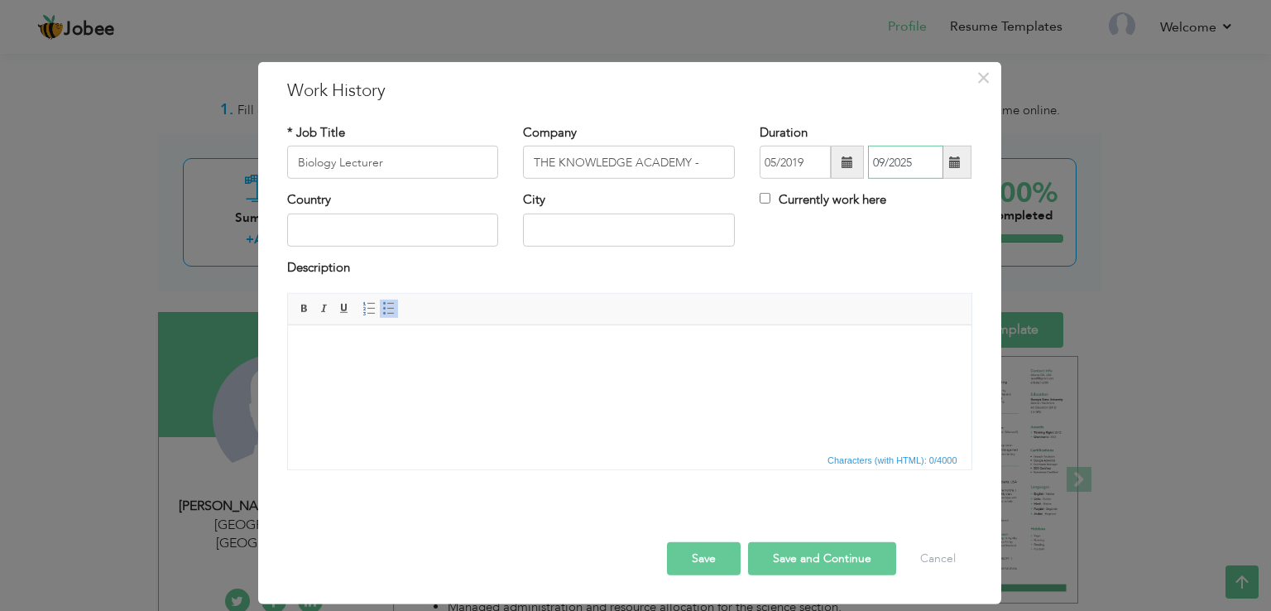
click at [900, 166] on input "09/2025" at bounding box center [905, 162] width 75 height 33
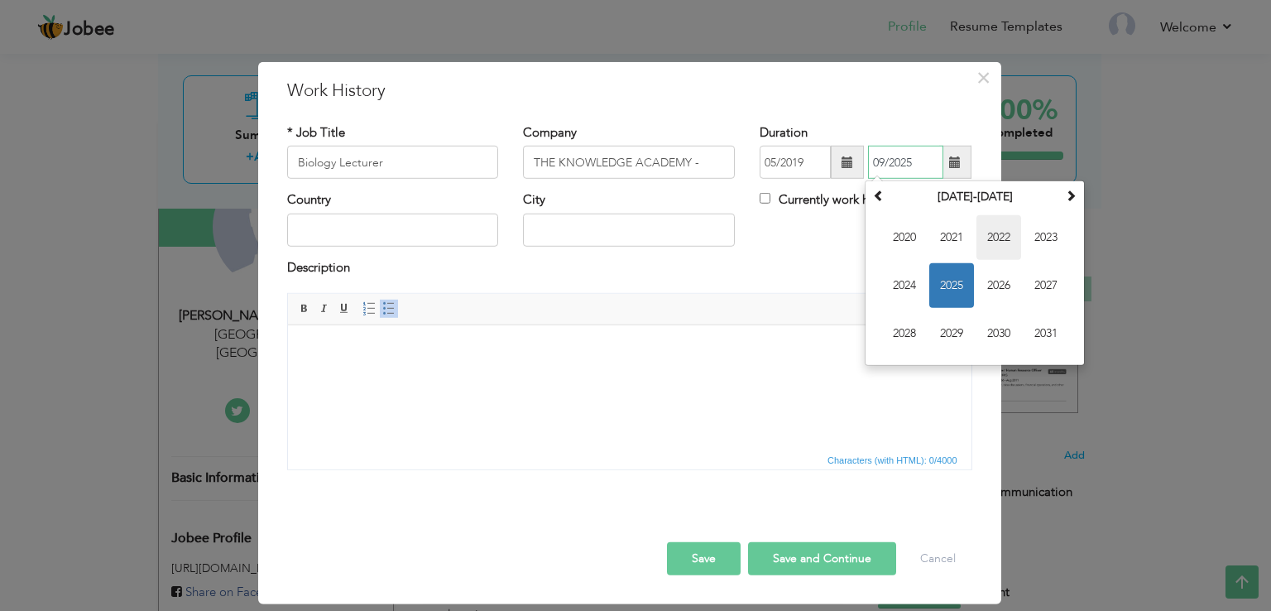
click at [1009, 242] on span "2022" at bounding box center [999, 237] width 45 height 45
click at [913, 335] on span "Sep" at bounding box center [904, 333] width 45 height 45
type input "09/2022"
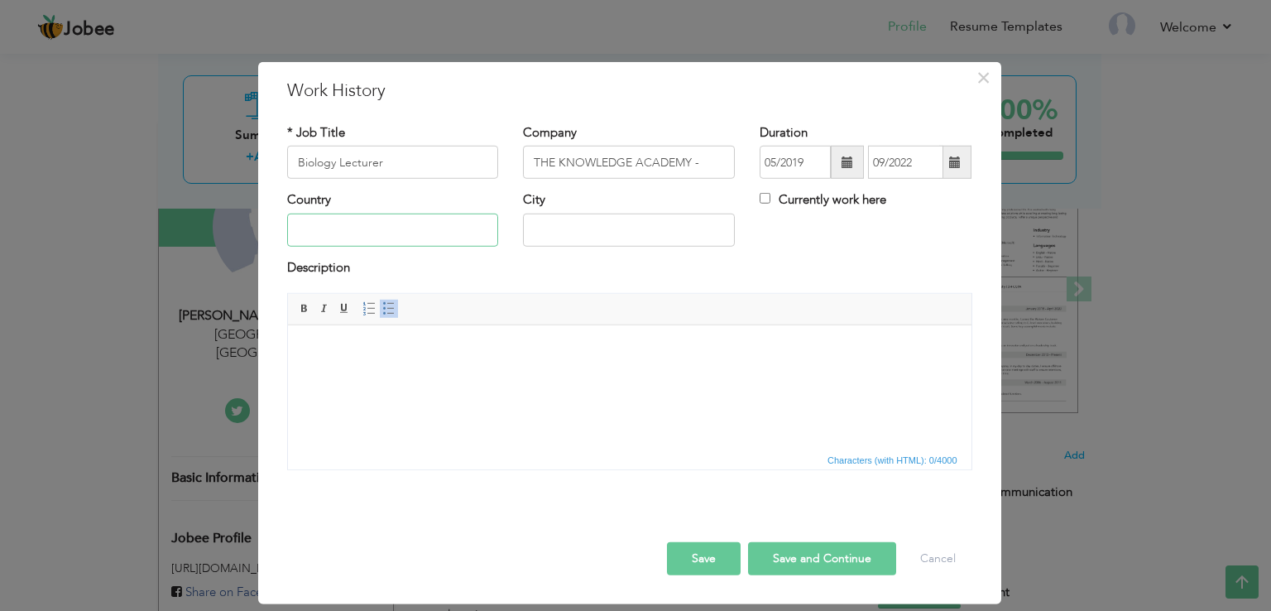
click at [401, 224] on input "text" at bounding box center [393, 230] width 212 height 33
type input "[GEOGRAPHIC_DATA]"
click at [431, 376] on html at bounding box center [629, 350] width 684 height 50
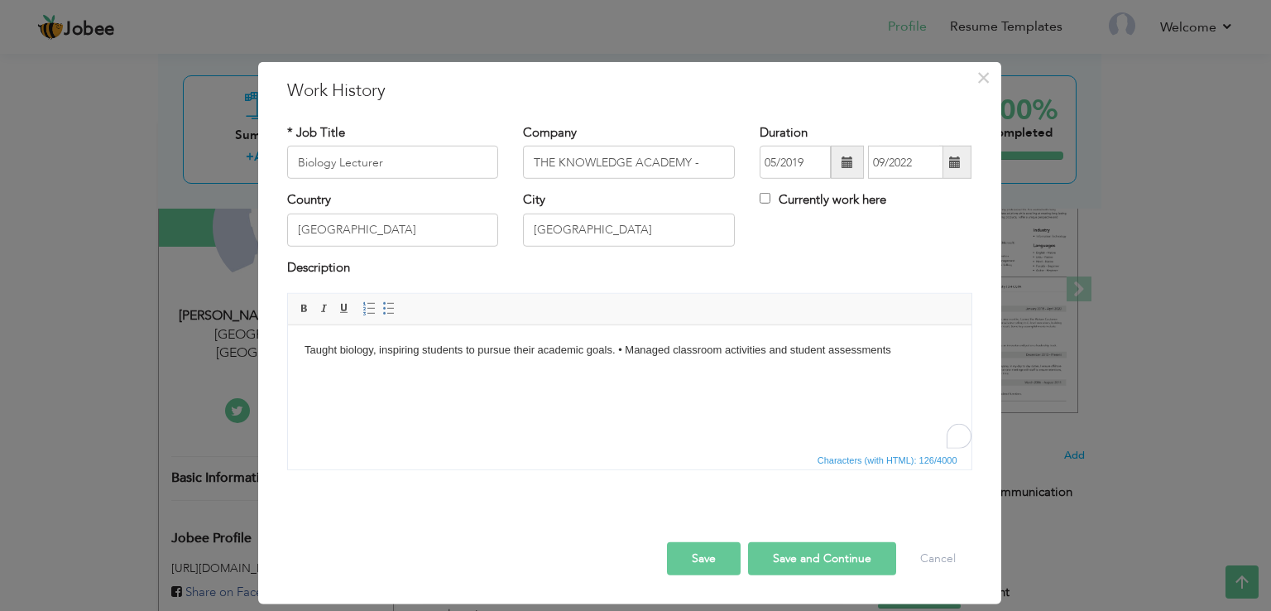
click at [624, 351] on body "Taught biology, inspiring students to pursue their academic goals. • Managed cl…" at bounding box center [629, 350] width 650 height 17
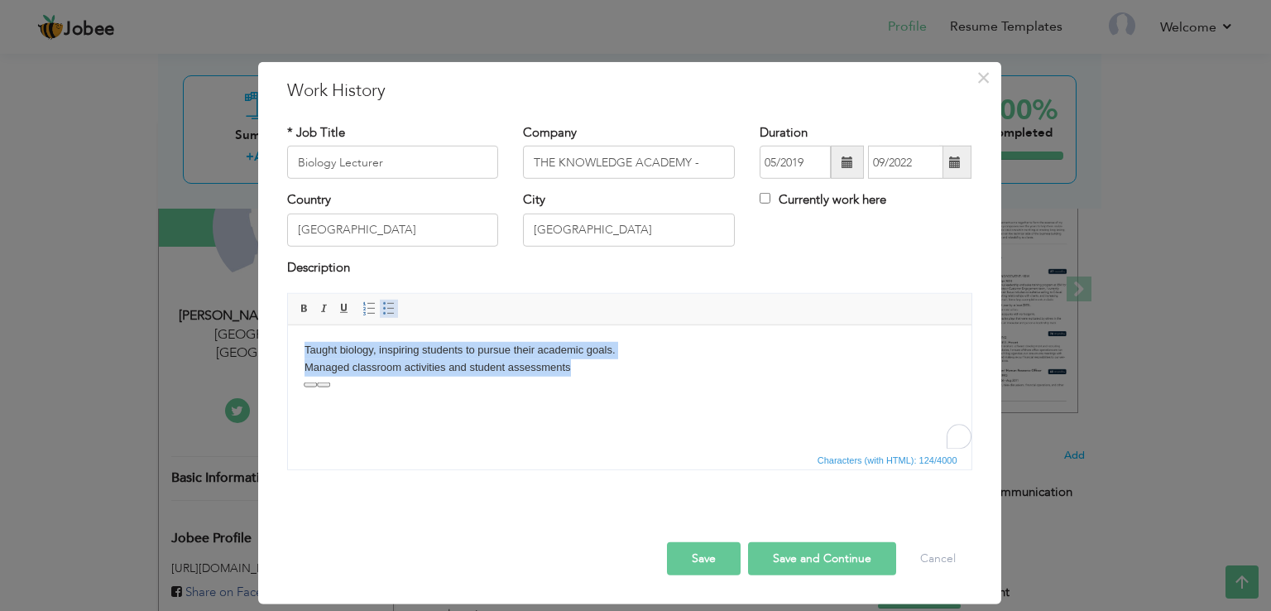
click at [382, 306] on span at bounding box center [388, 308] width 13 height 13
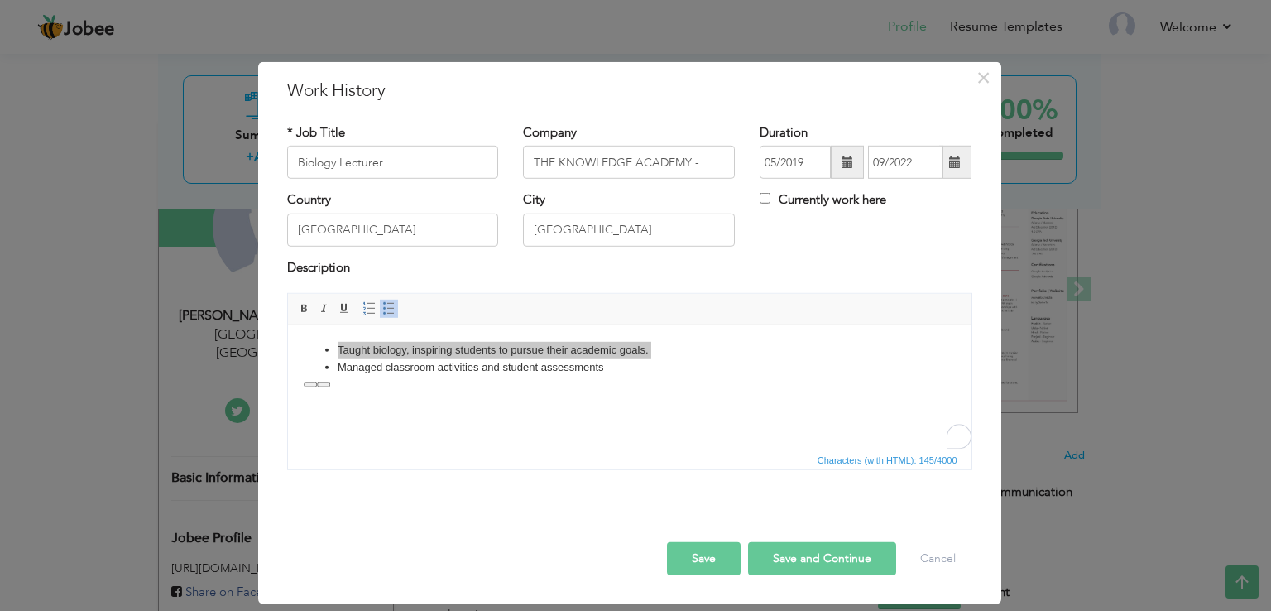
click at [495, 454] on span "Characters (with HTML): 145/4000" at bounding box center [630, 459] width 684 height 20
click at [665, 356] on li "Taught biology, inspiring students to pursue their academic goals." at bounding box center [629, 350] width 584 height 17
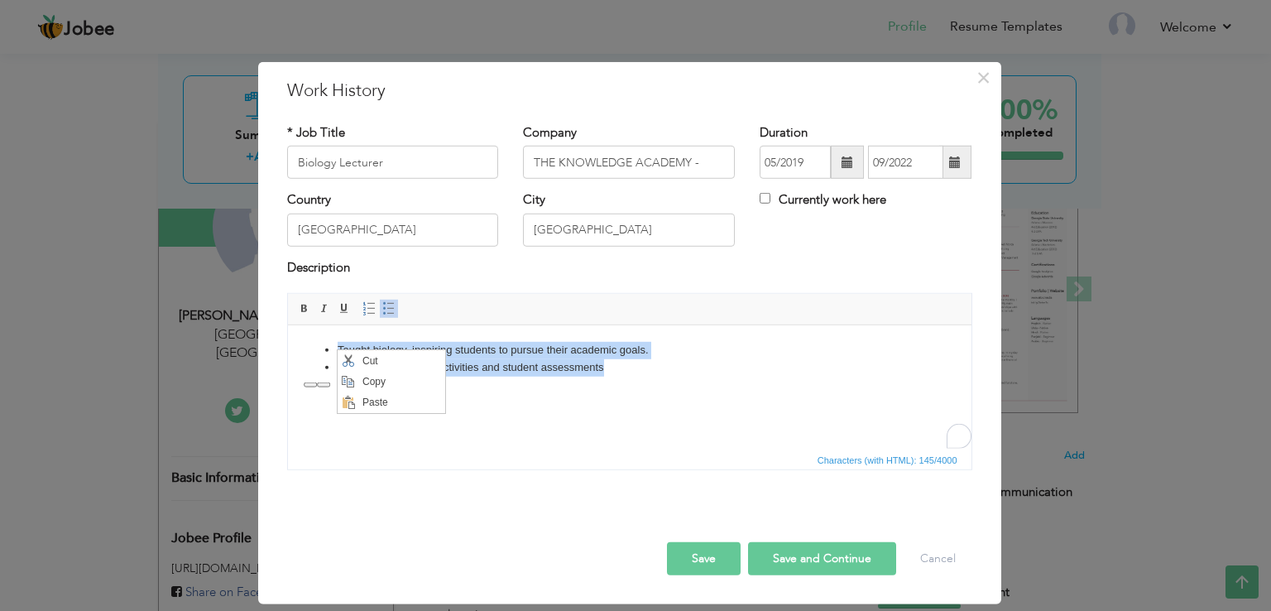
click at [764, 390] on html "Taught biology, inspiring students to pursue their academic goals. Managed clas…" at bounding box center [629, 359] width 684 height 68
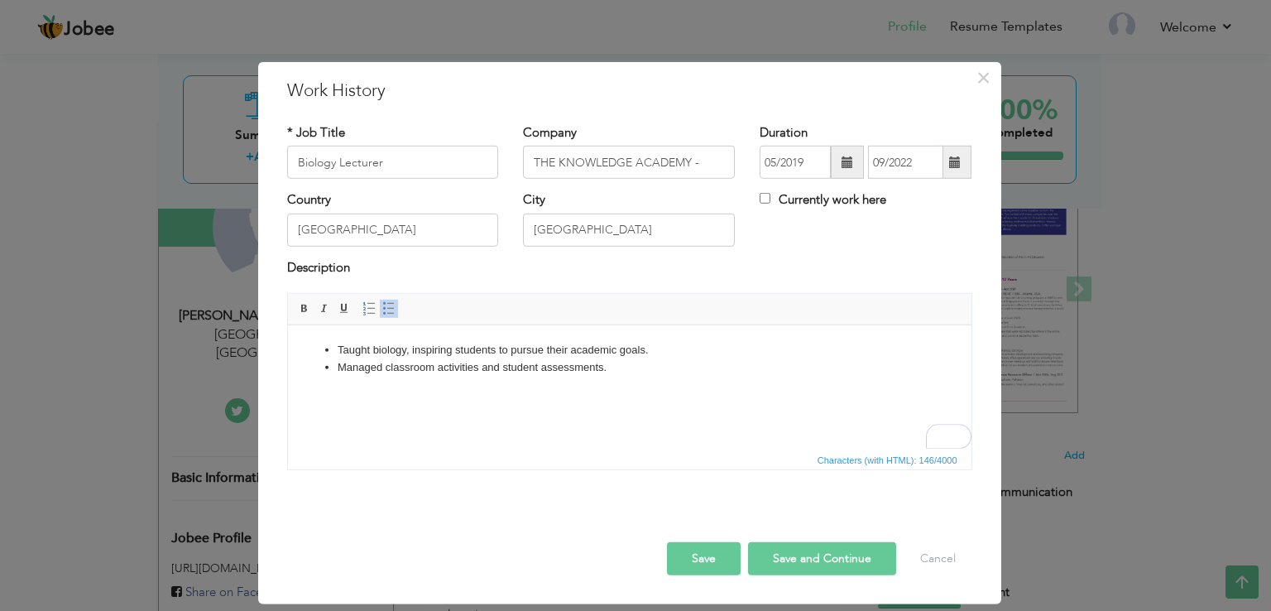
click at [760, 387] on html "Taught biology, inspiring students to pursue their academic goals. Managed clas…" at bounding box center [629, 359] width 684 height 68
click at [699, 562] on button "Save" at bounding box center [704, 558] width 74 height 33
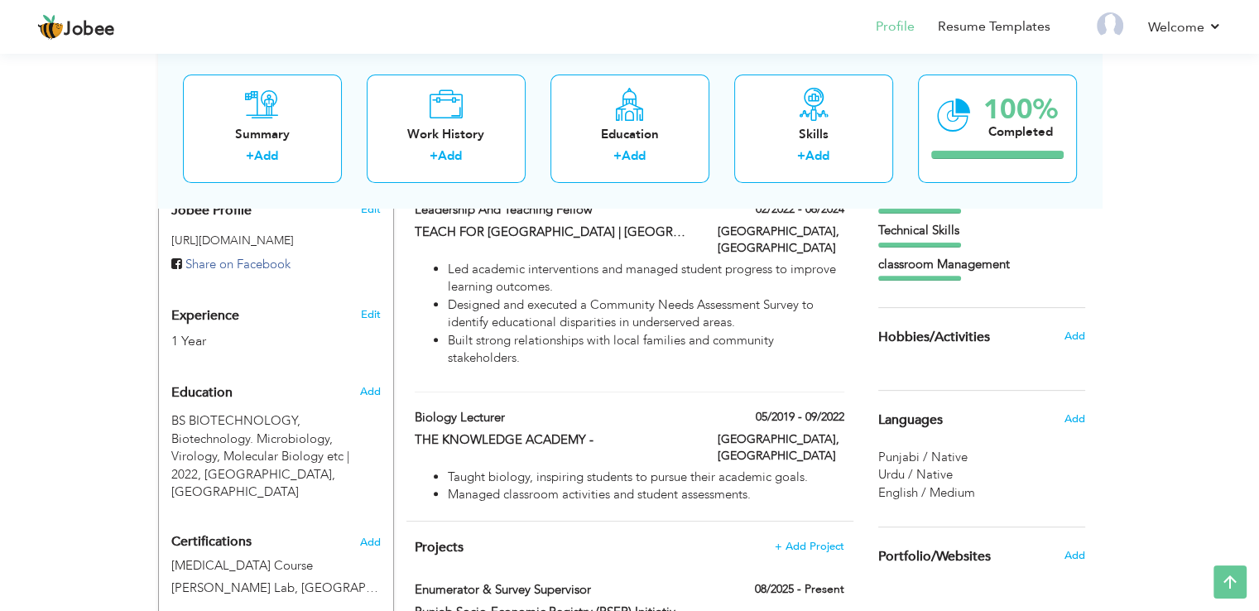
scroll to position [519, 0]
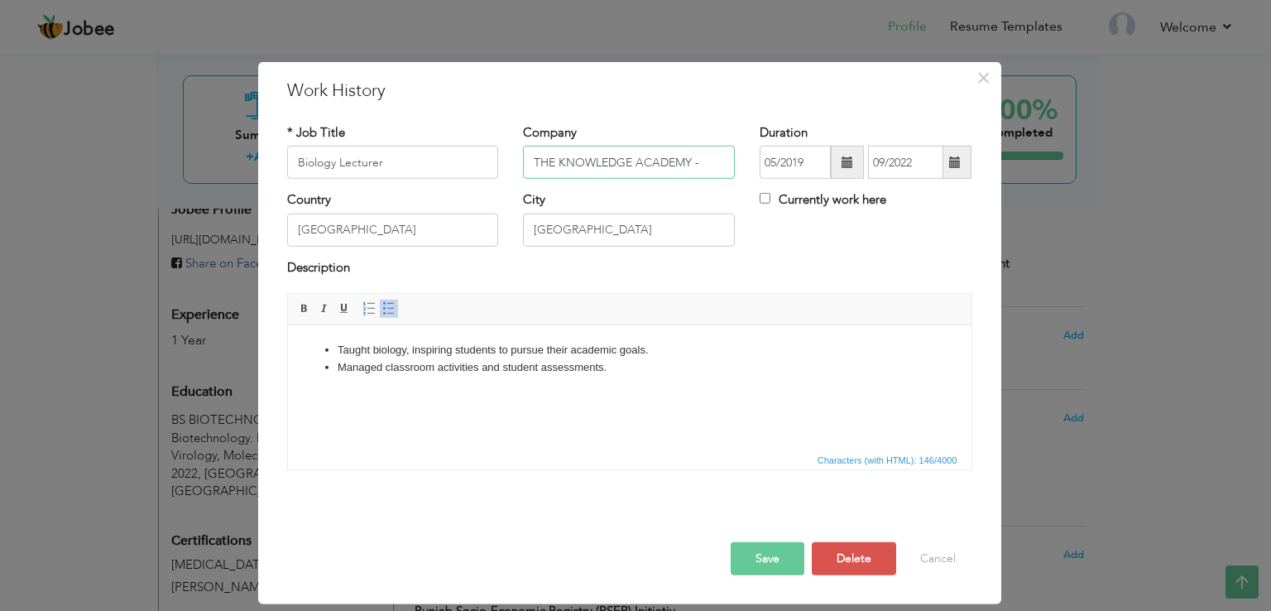
click at [706, 160] on input "THE KNOWLEDGE ACADEMY -" at bounding box center [629, 162] width 212 height 33
type input "THE KNOWLEDGE ACADEMY"
click at [0, 0] on span "button" at bounding box center [0, 0] width 0 height 0
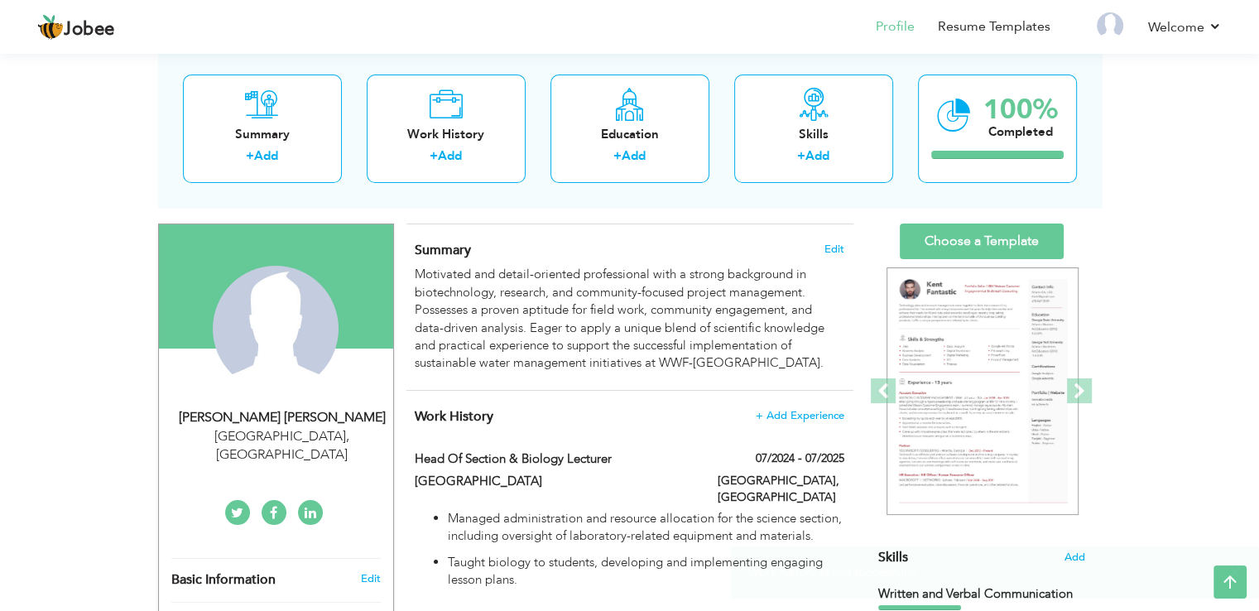
scroll to position [88, 0]
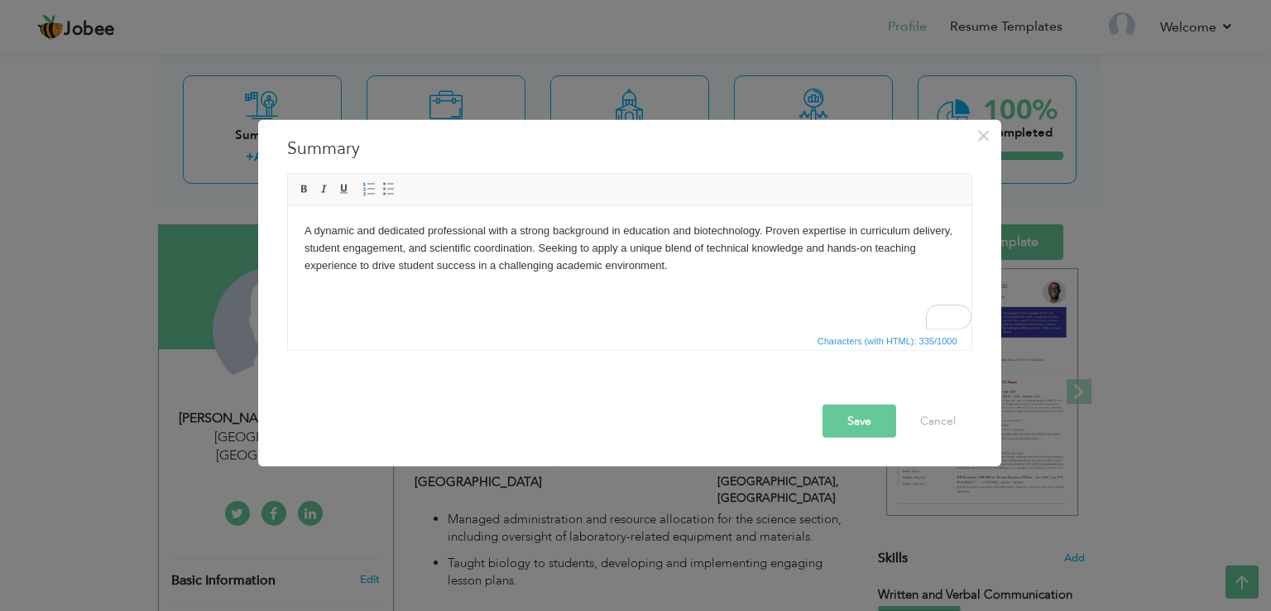
click at [857, 420] on button "Save" at bounding box center [860, 421] width 74 height 33
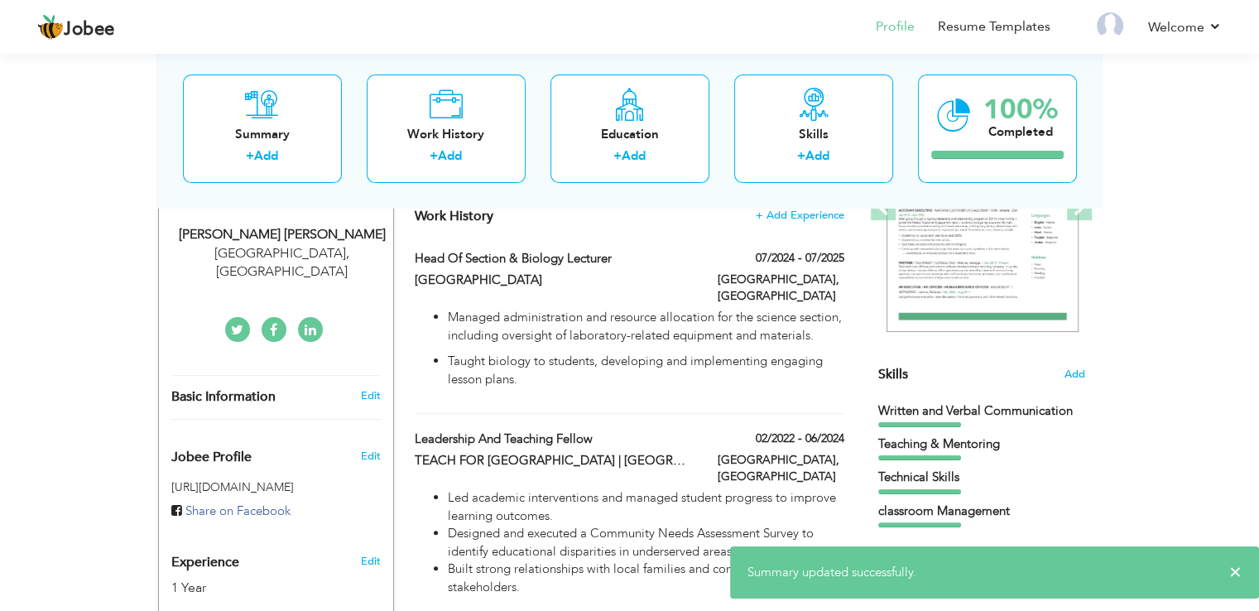
scroll to position [301, 0]
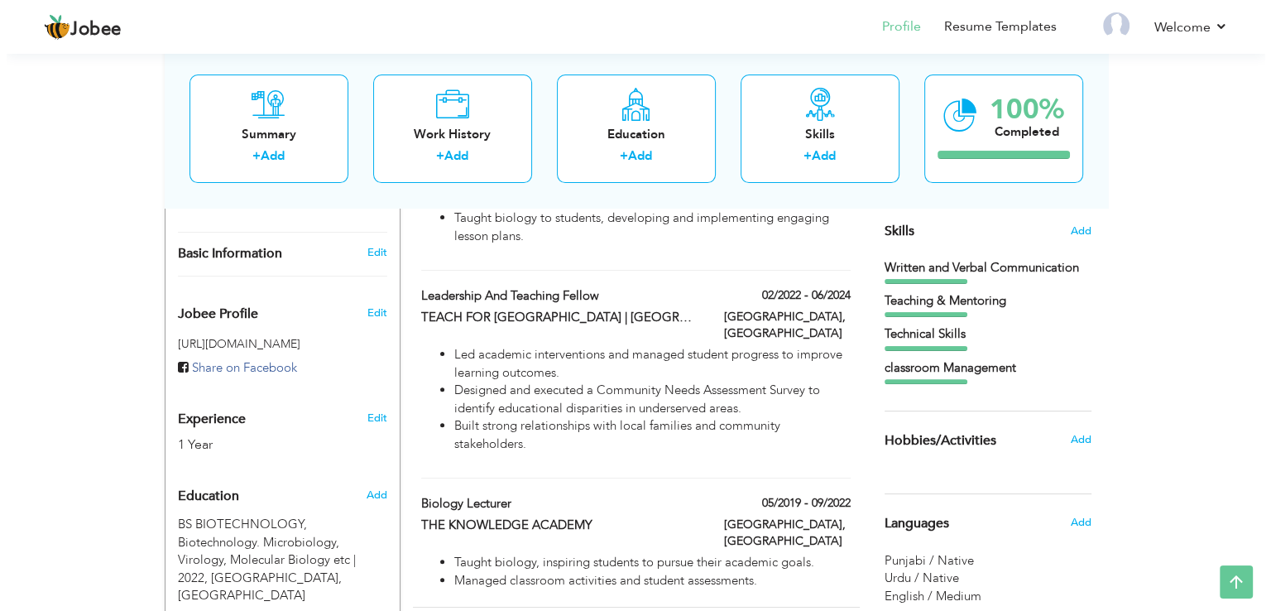
scroll to position [483, 0]
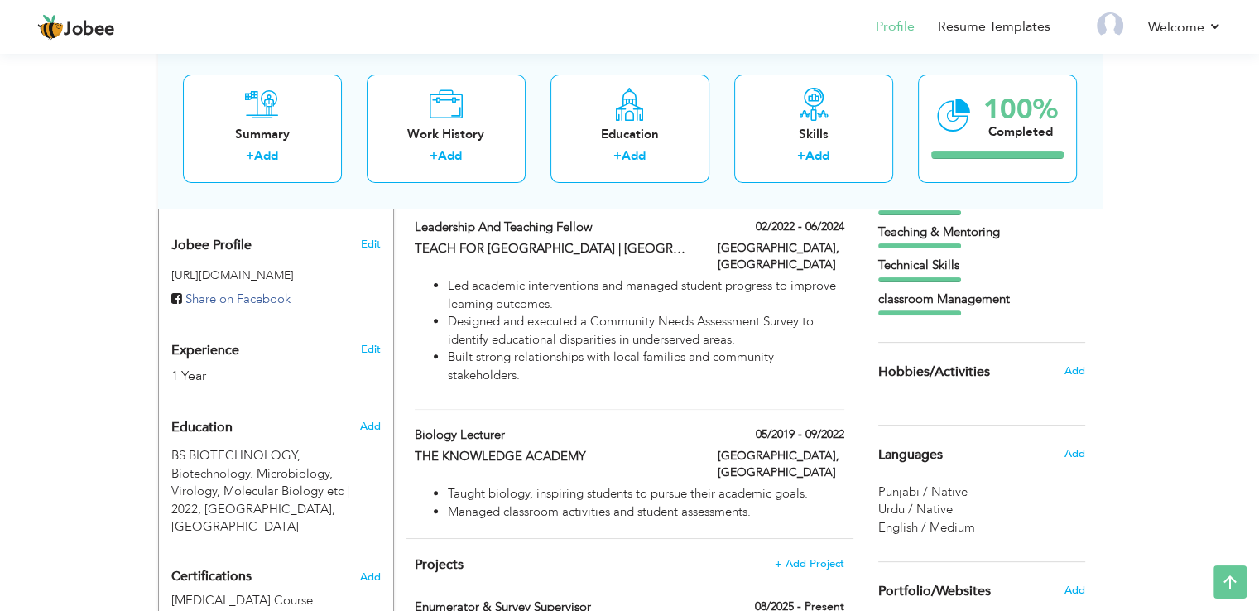
radio input "true"
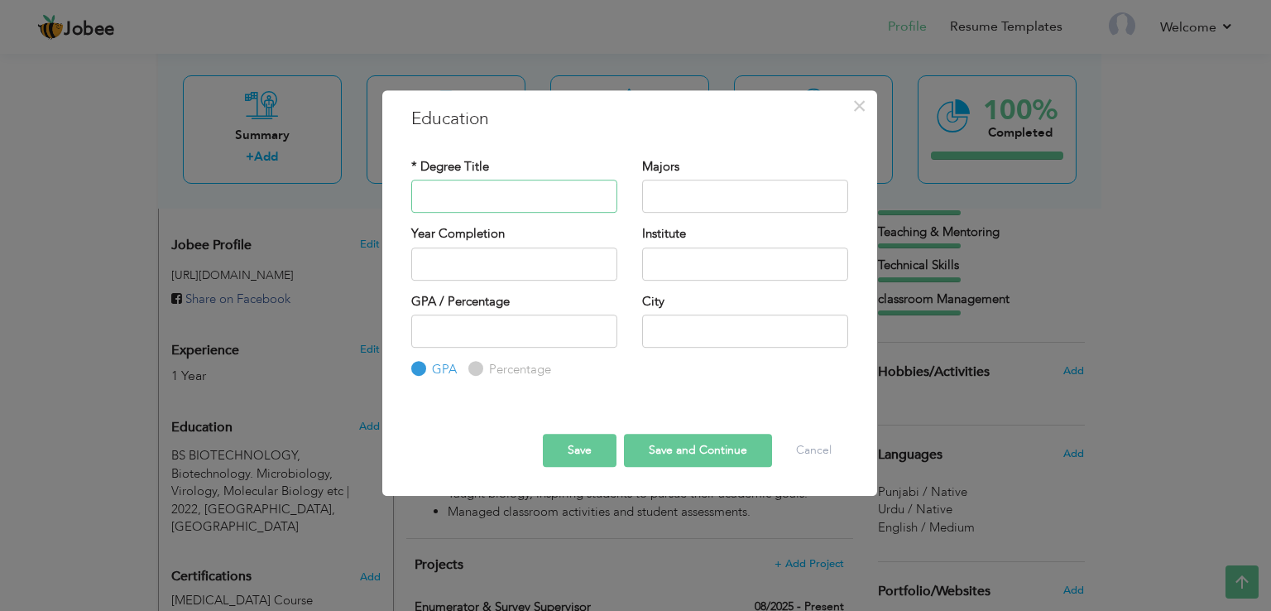
paste input "Bachelor of Education (B.ED) (1.5 YEARS)"
type input "Bachelor of Education (B.ED)"
click at [692, 188] on input "text" at bounding box center [745, 196] width 206 height 33
type input "E"
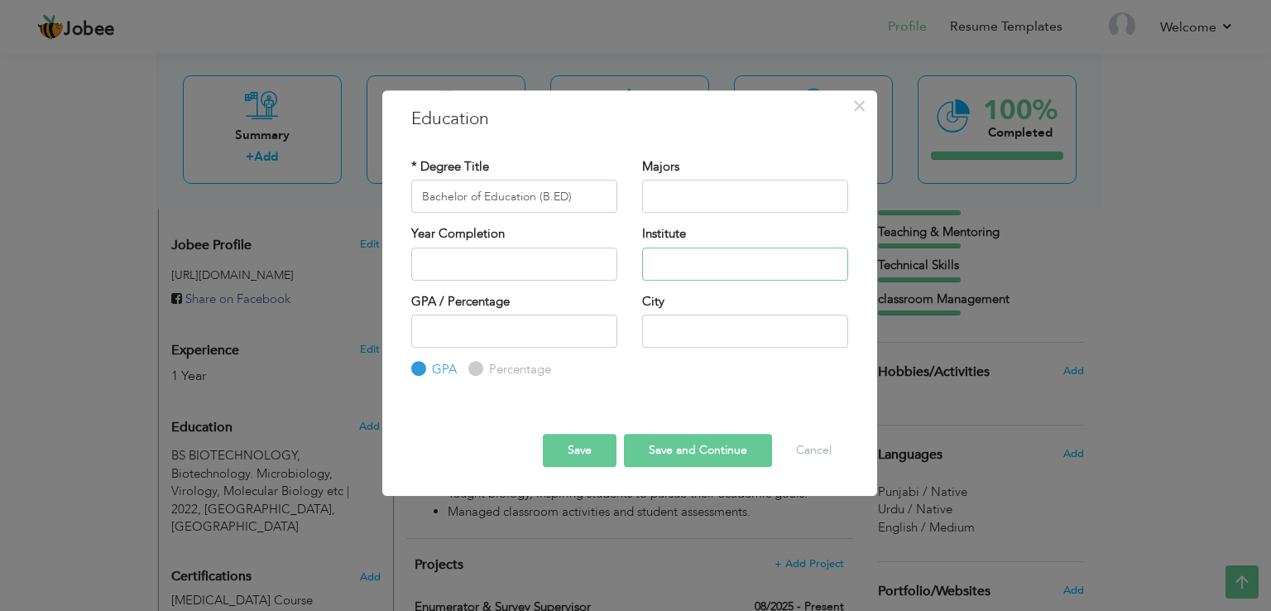
click at [714, 258] on input "text" at bounding box center [745, 263] width 206 height 33
click at [517, 257] on input "text" at bounding box center [514, 263] width 206 height 33
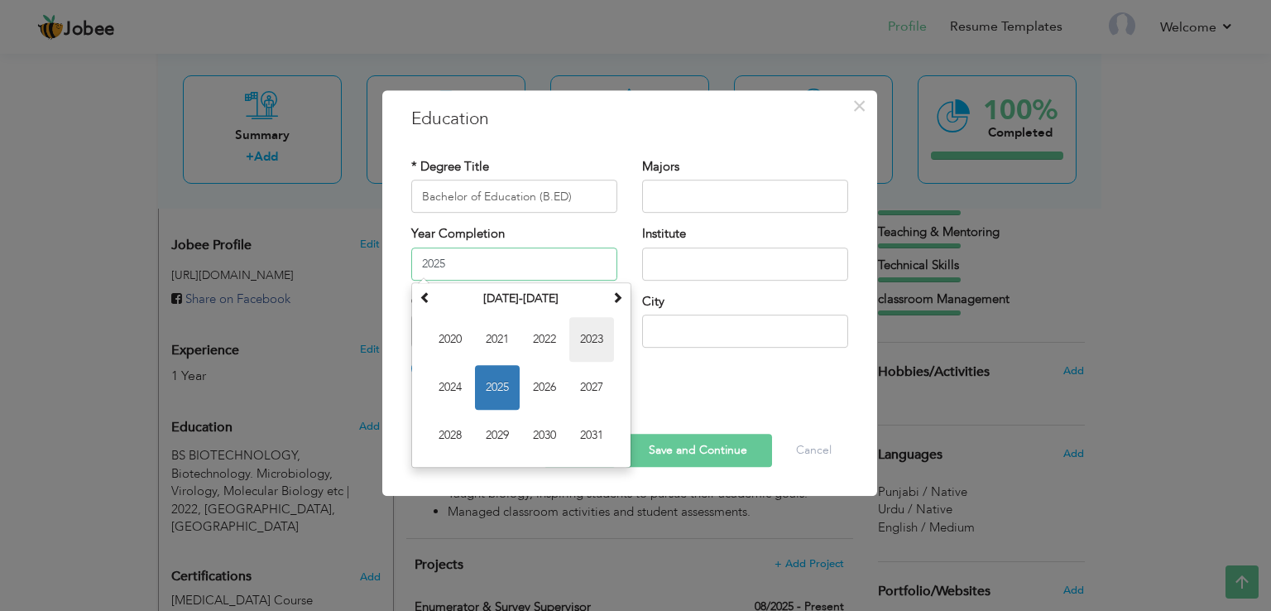
click at [595, 339] on span "2023" at bounding box center [591, 339] width 45 height 45
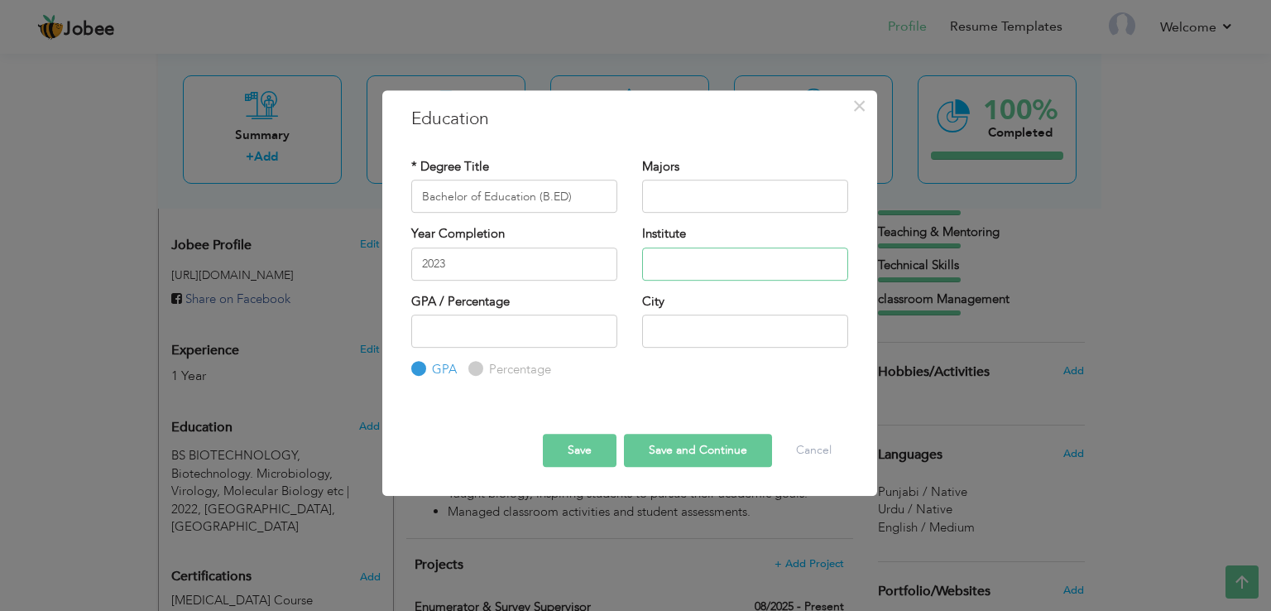
click at [719, 262] on input "text" at bounding box center [745, 263] width 206 height 33
click at [528, 266] on input "2023" at bounding box center [514, 263] width 206 height 33
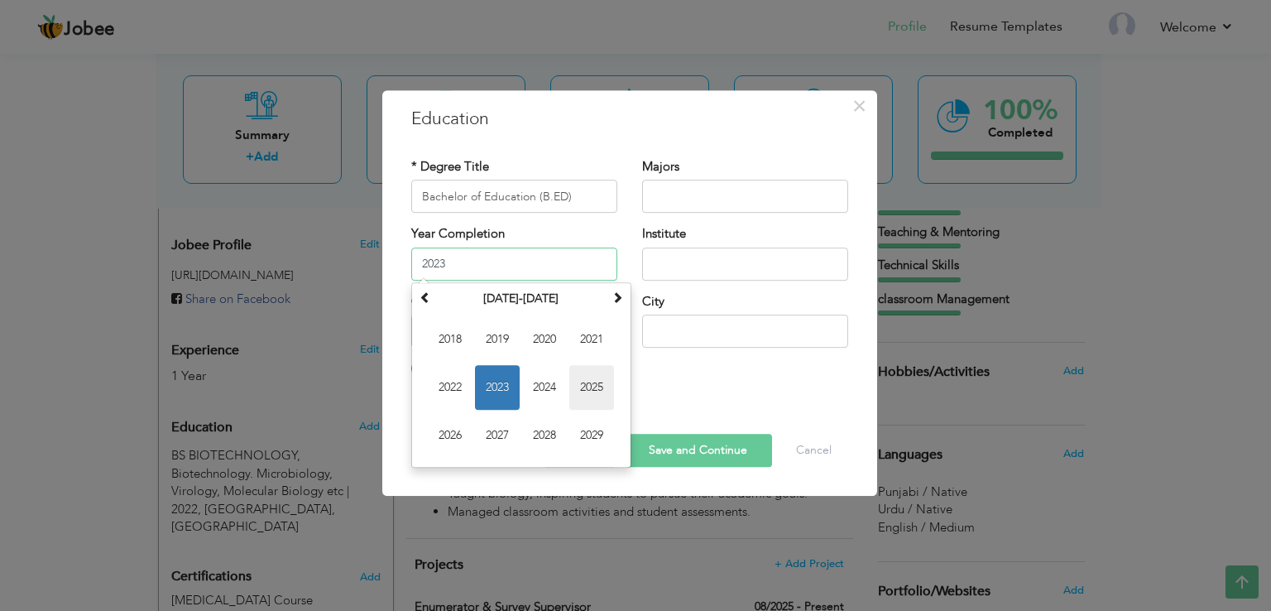
click at [596, 387] on span "2025" at bounding box center [591, 387] width 45 height 45
type input "2025"
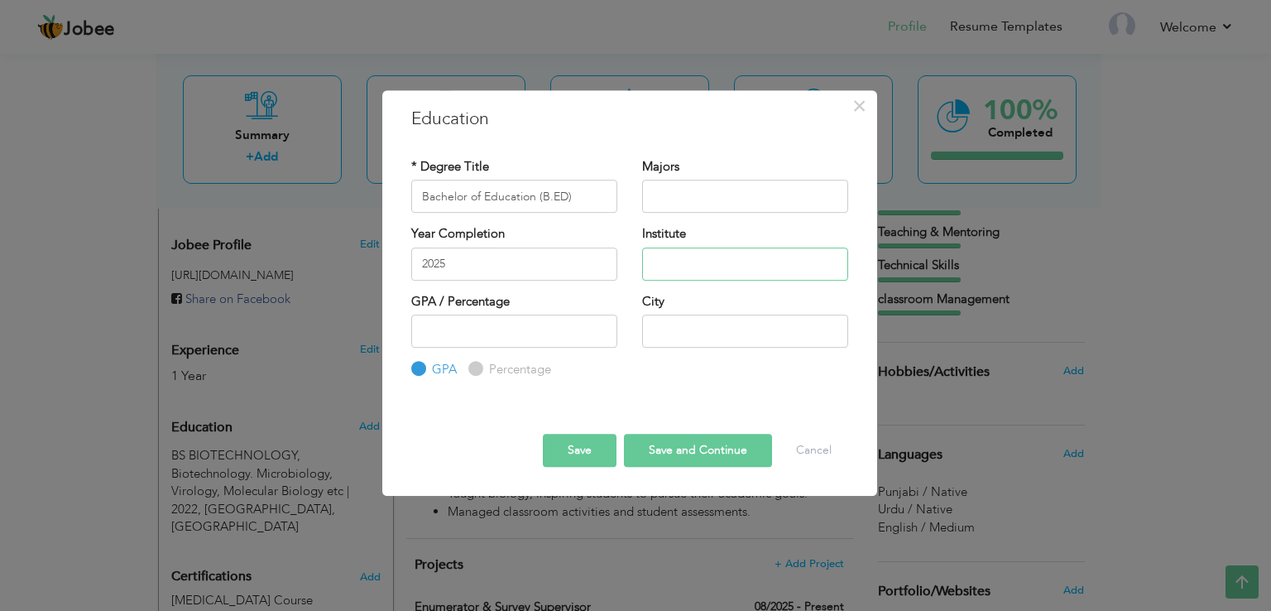
click at [700, 263] on input "text" at bounding box center [745, 263] width 206 height 33
paste input "[PERSON_NAME][GEOGRAPHIC_DATA], [GEOGRAPHIC_DATA]"
type input "[PERSON_NAME][GEOGRAPHIC_DATA], [GEOGRAPHIC_DATA]"
click at [704, 329] on input "text" at bounding box center [745, 330] width 206 height 33
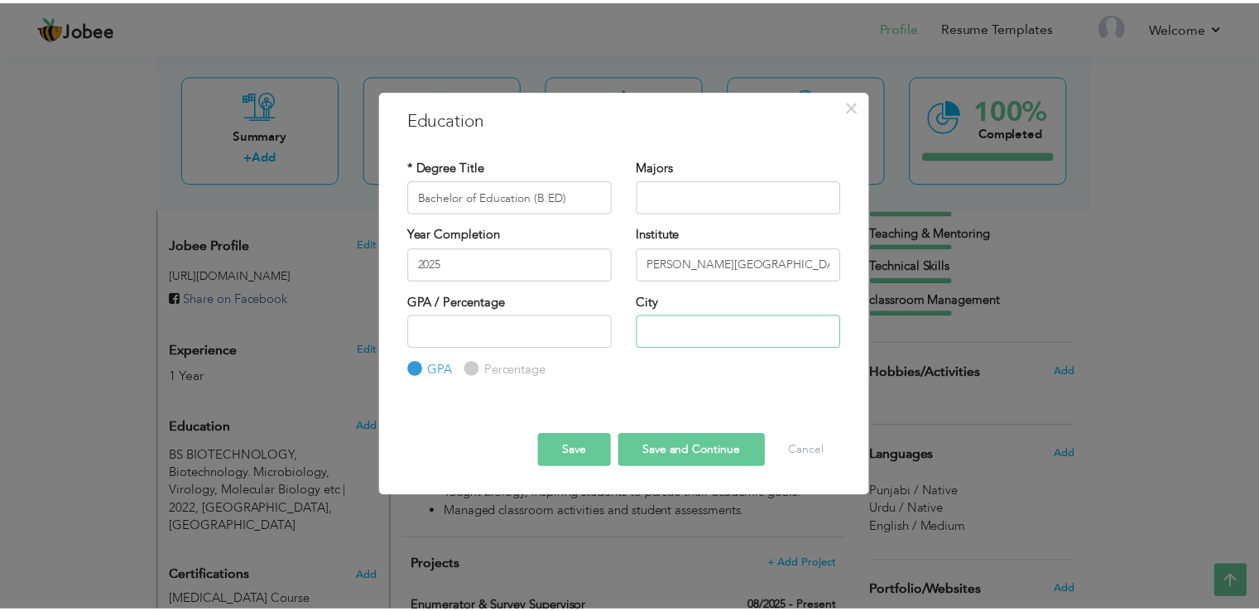
scroll to position [0, 0]
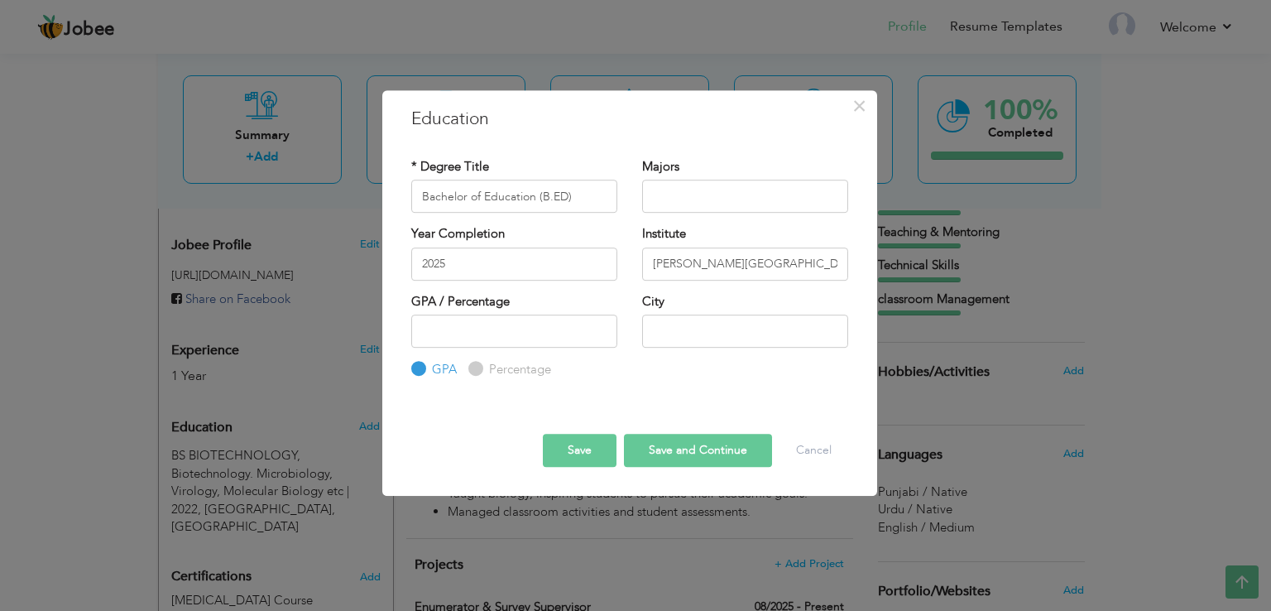
click at [476, 364] on input "Percentage" at bounding box center [473, 369] width 11 height 11
radio input "true"
click at [540, 335] on input "number" at bounding box center [514, 330] width 206 height 33
type input "1"
click at [604, 328] on input "1" at bounding box center [514, 330] width 206 height 33
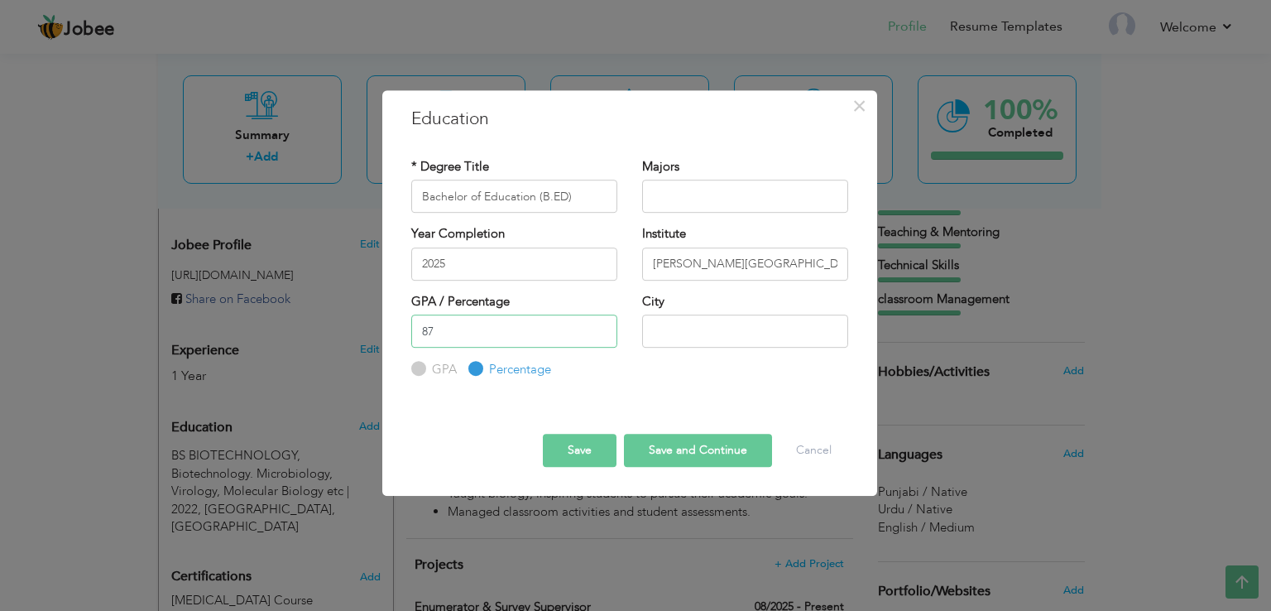
type input "87"
click at [583, 439] on button "Save" at bounding box center [580, 450] width 74 height 33
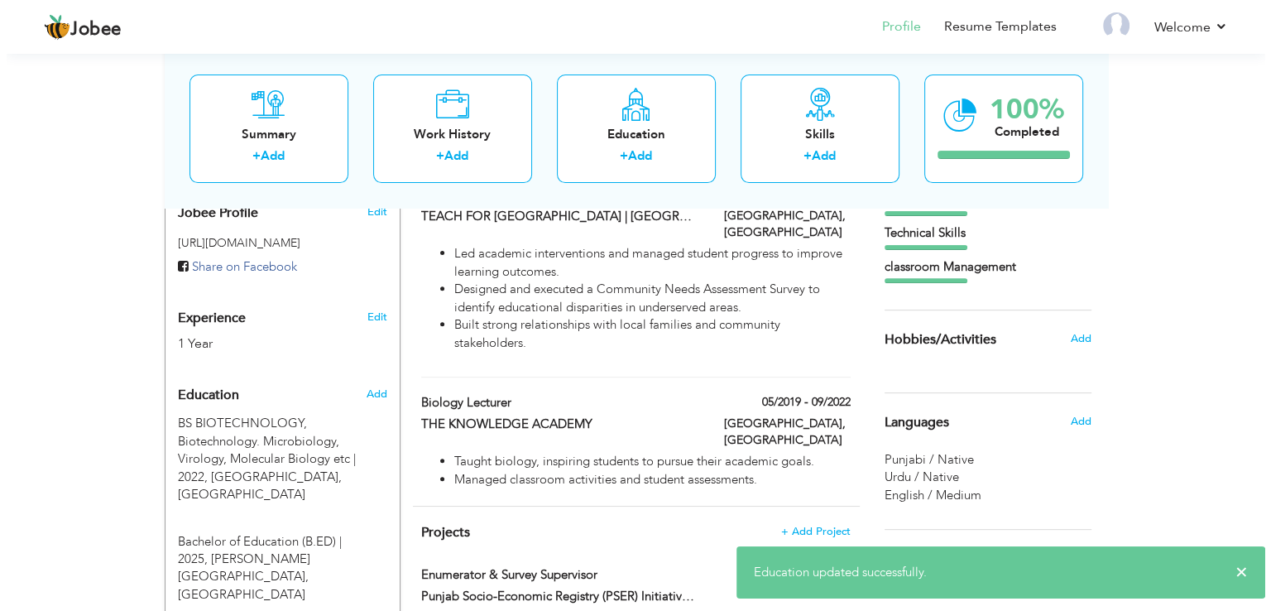
scroll to position [503, 0]
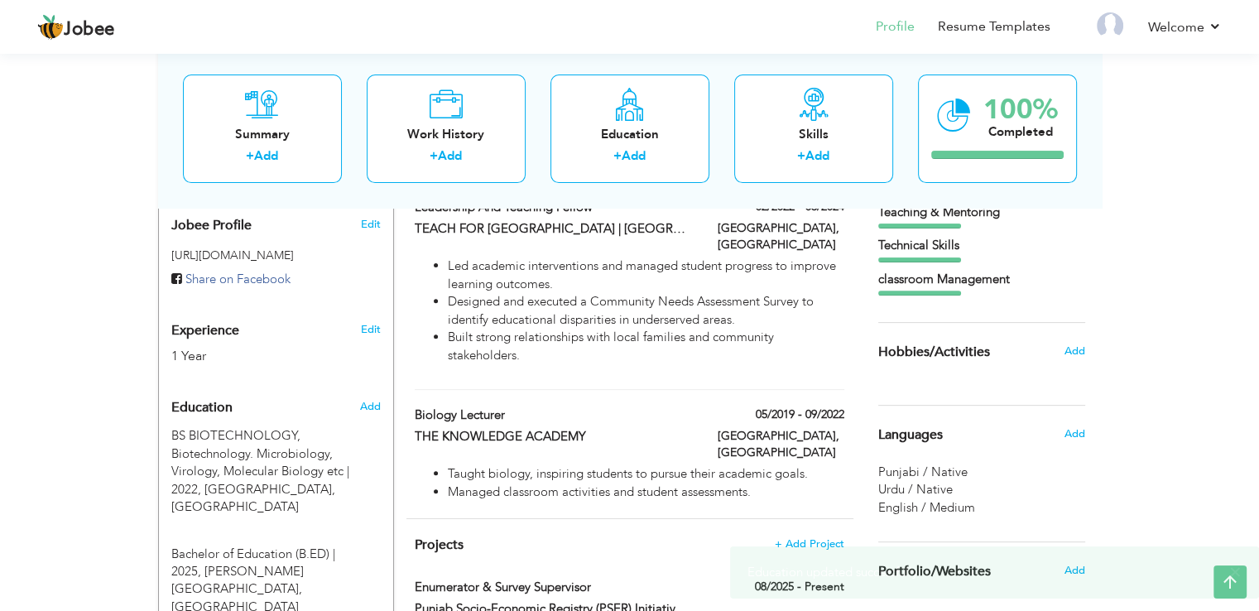
type input "[PERSON_NAME]"
type input "03064317810"
select select "number:166"
type input "[GEOGRAPHIC_DATA]"
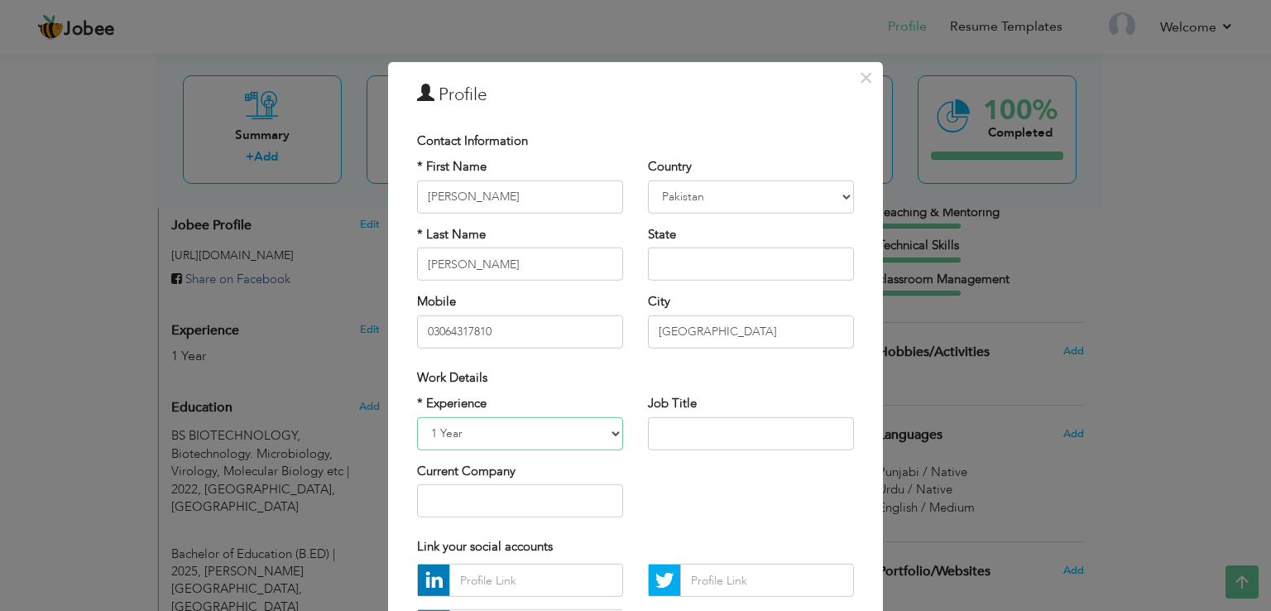
click at [608, 431] on select "Entry Level Less than 1 Year 1 Year 2 Years 3 Years 4 Years 5 Years 6 Years 7 Y…" at bounding box center [520, 432] width 206 height 33
click at [417, 416] on select "Entry Level Less than 1 Year 1 Year 2 Years 3 Years 4 Years 5 Years 6 Years 7 Y…" at bounding box center [520, 432] width 206 height 33
click at [550, 434] on select "Entry Level Less than 1 Year 1 Year 2 Years 3 Years 4 Years 5 Years 6 Years 7 Y…" at bounding box center [520, 432] width 206 height 33
select select "number:9"
click at [417, 416] on select "Entry Level Less than 1 Year 1 Year 2 Years 3 Years 4 Years 5 Years 6 Years 7 Y…" at bounding box center [520, 432] width 206 height 33
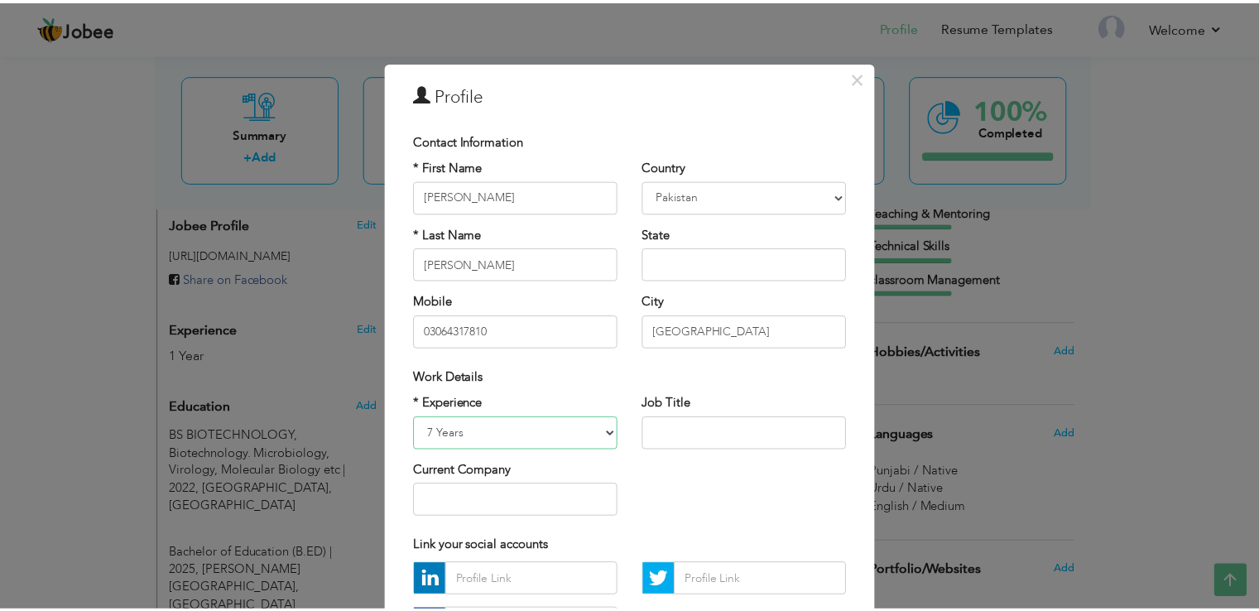
scroll to position [144, 0]
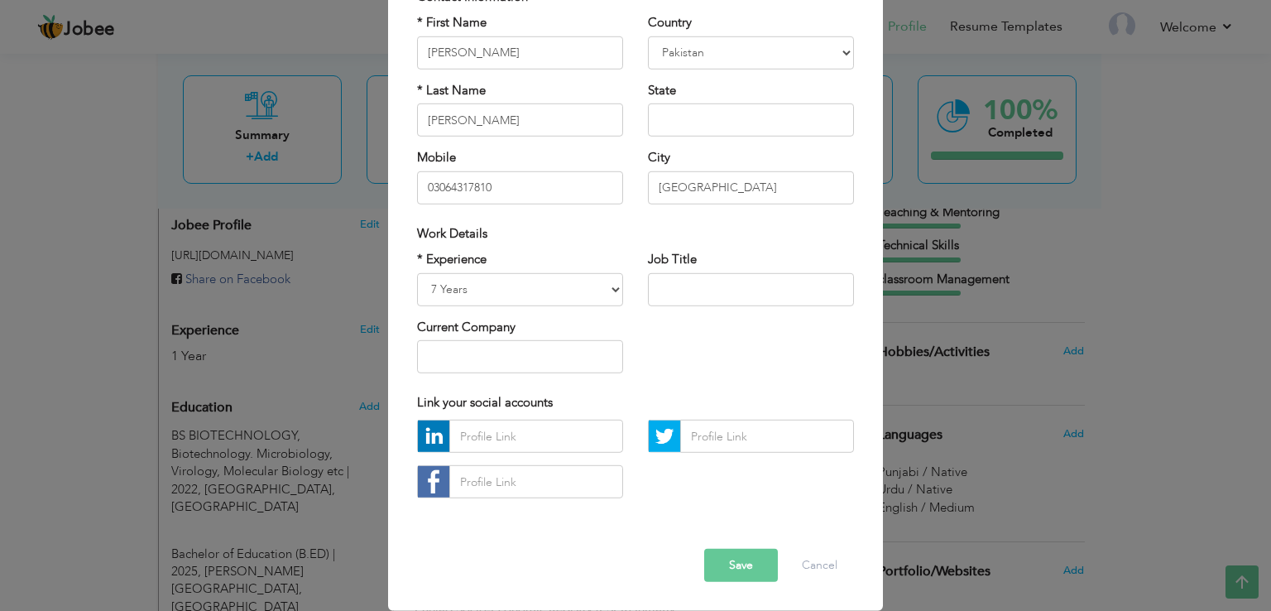
click at [0, 0] on span "button" at bounding box center [0, 0] width 0 height 0
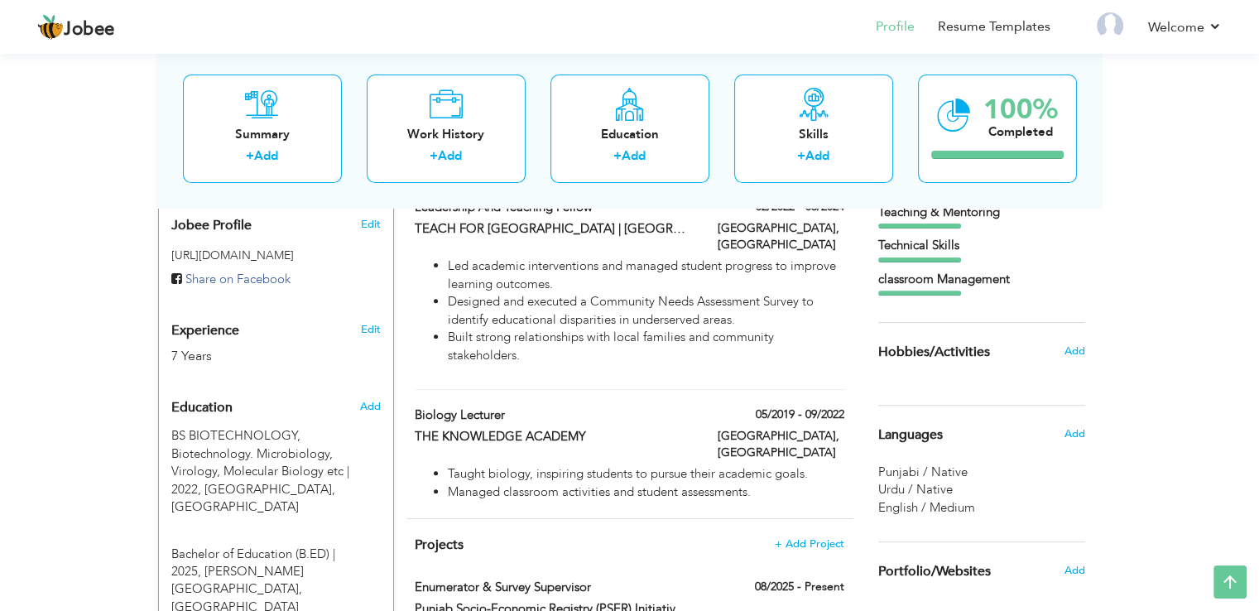
scroll to position [559, 0]
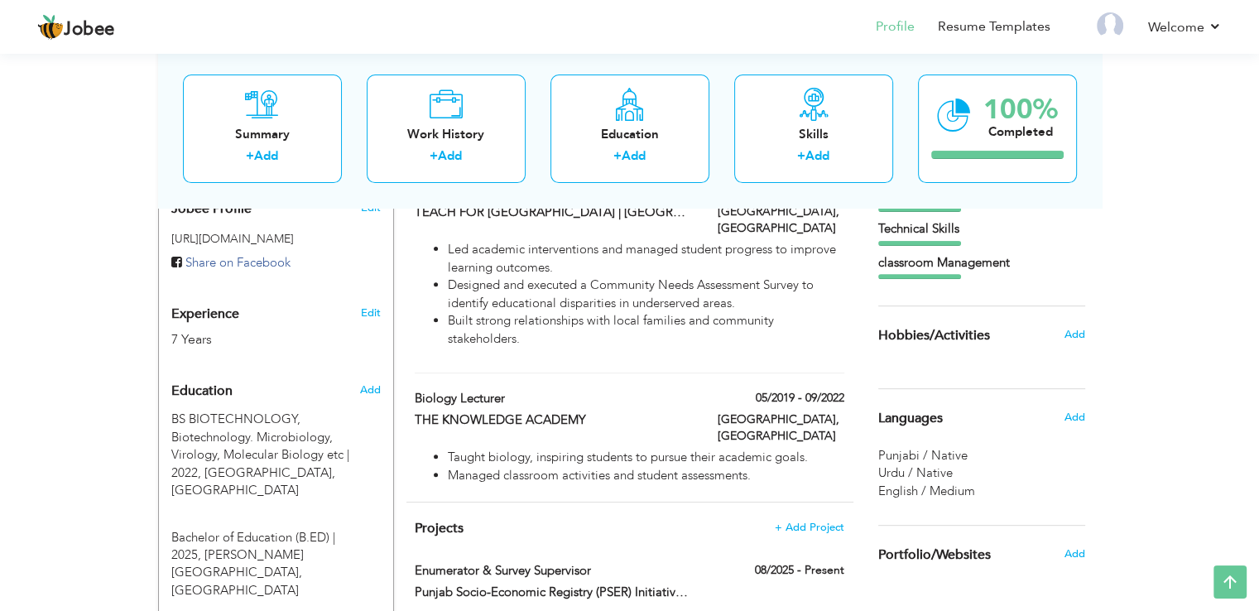
scroll to position [520, 0]
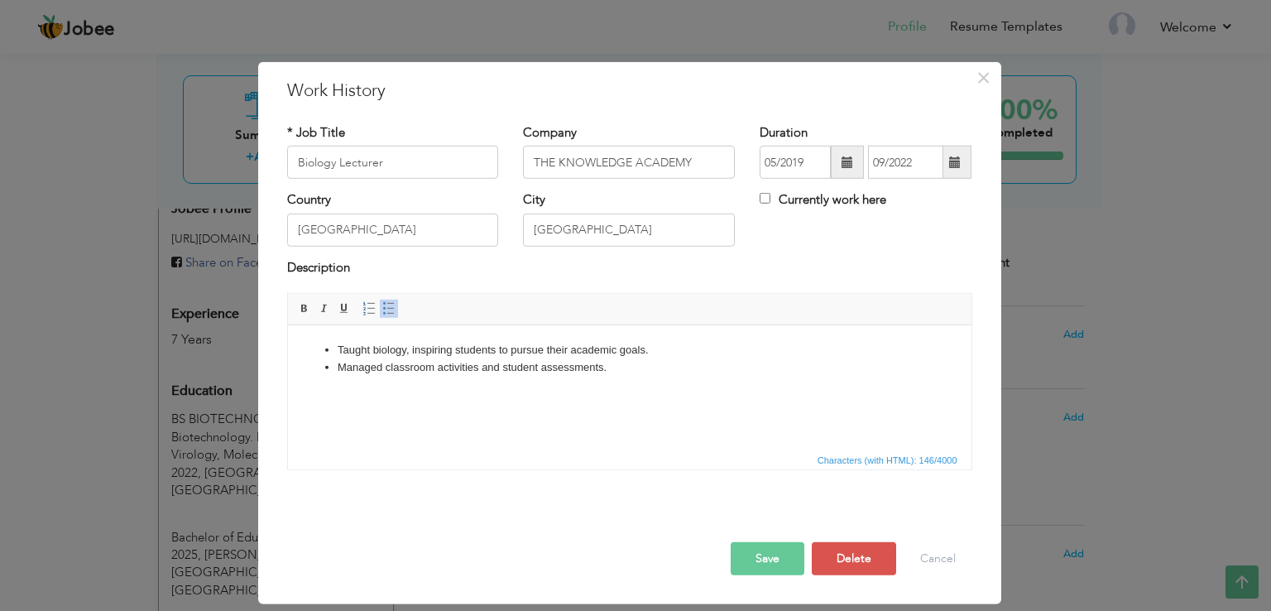
click at [349, 349] on li "Taught biology, inspiring students to pursue their academic goals." at bounding box center [629, 350] width 584 height 17
click at [343, 348] on li "Taught biology, inspiring students to pursue their academic goals." at bounding box center [629, 350] width 584 height 17
click at [559, 354] on li "Taught biology, inspiring students to pursue their academic goals." at bounding box center [629, 350] width 584 height 17
click at [558, 346] on li "Taught biology, inspiring students to pursue their academic goals." at bounding box center [629, 350] width 584 height 17
click at [559, 348] on li "Taught biology, inspiring students to pursue their academic goals." at bounding box center [629, 350] width 584 height 17
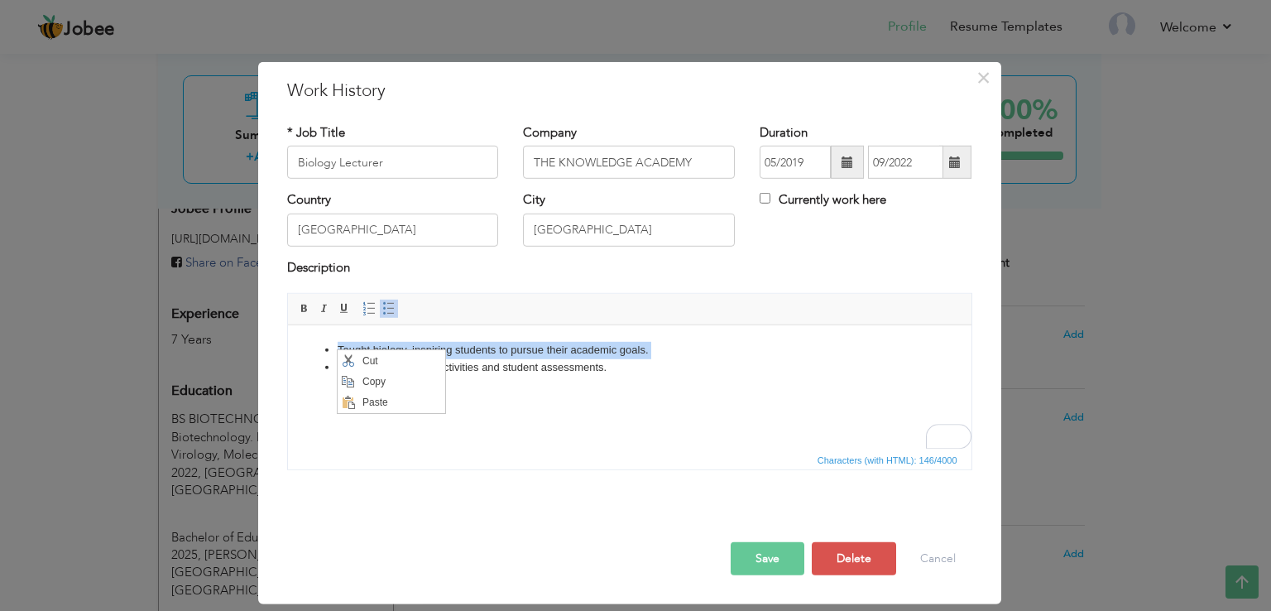
click at [552, 359] on li "Managed classroom activities and student assessments." at bounding box center [629, 367] width 584 height 17
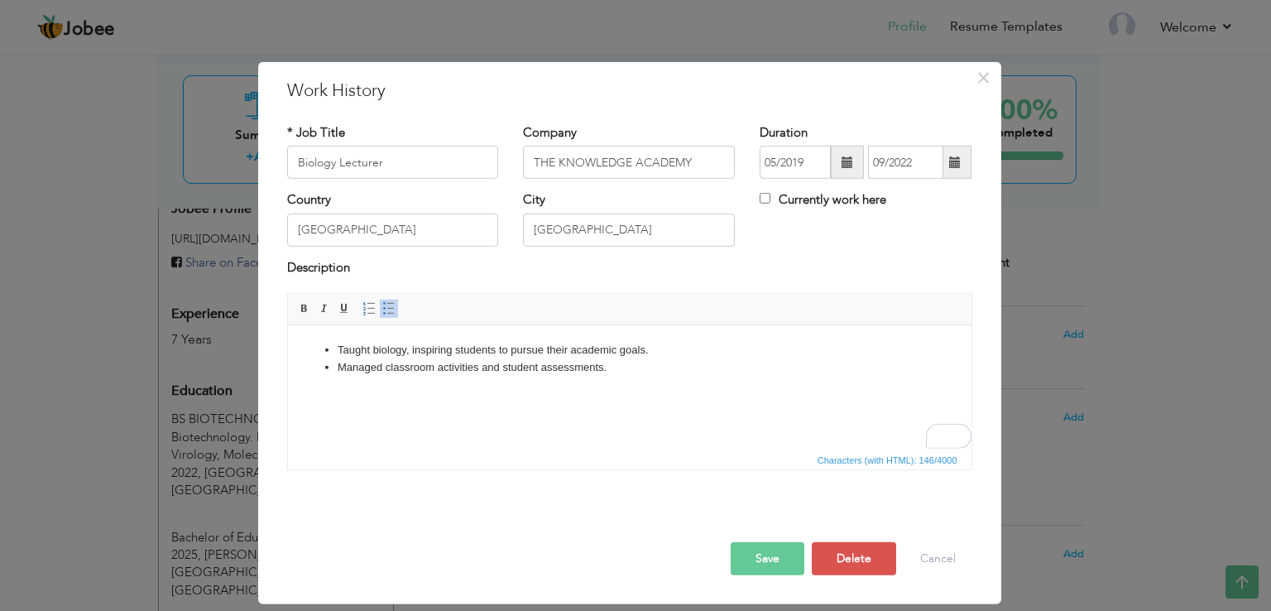
click at [343, 348] on li "Taught biology, inspiring students to pursue their academic goals." at bounding box center [629, 350] width 584 height 17
click at [348, 348] on li "Taught biology, inspiring students to pursue their academic goals." at bounding box center [629, 350] width 584 height 17
click at [570, 347] on li "Taught biology, inspiring students to pursue their academic goals." at bounding box center [629, 350] width 584 height 17
click at [348, 353] on li "Taught biology, inspiring students to pursue their academic goals." at bounding box center [629, 350] width 584 height 17
click at [343, 355] on li "Taught biology, inspiring students to pursue their academic goals." at bounding box center [629, 350] width 584 height 17
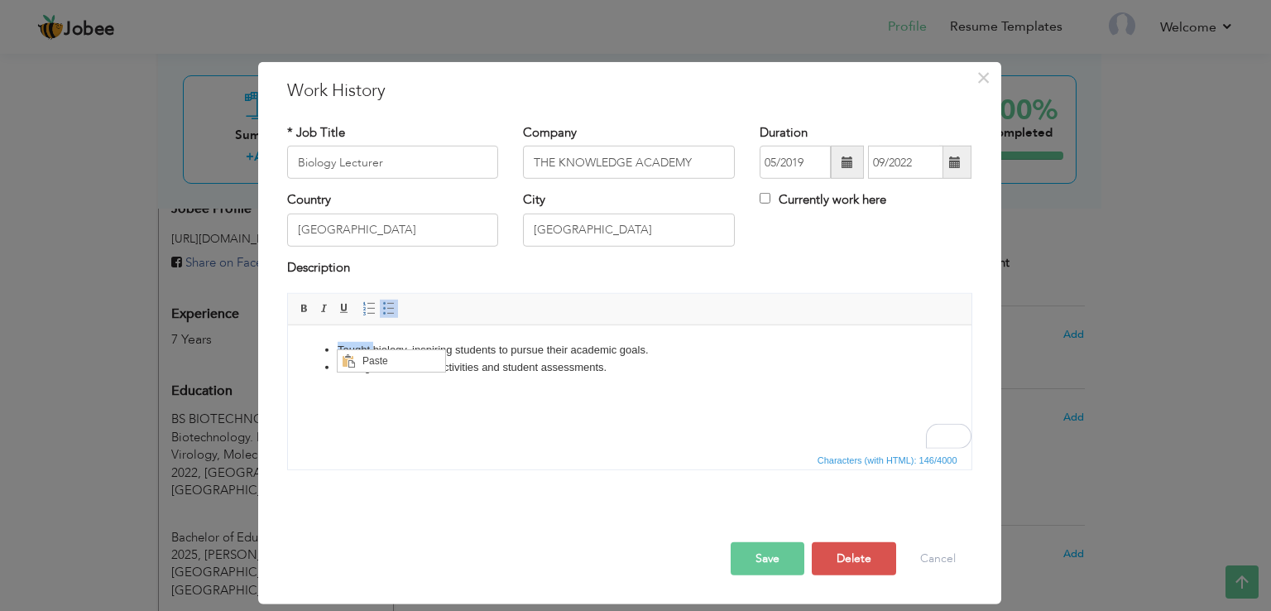
click at [509, 353] on li "Taught biology, inspiring students to pursue their academic goals." at bounding box center [629, 350] width 584 height 17
click at [507, 353] on li "Taught biology, inspiring students to pursue their academic goals." at bounding box center [629, 350] width 584 height 17
click at [506, 346] on li "Taught biology, inspiring students to pursue their academic goals." at bounding box center [629, 350] width 584 height 17
click at [559, 351] on li "Taught biology, inspiring students to pursue their academic goals." at bounding box center [629, 350] width 584 height 17
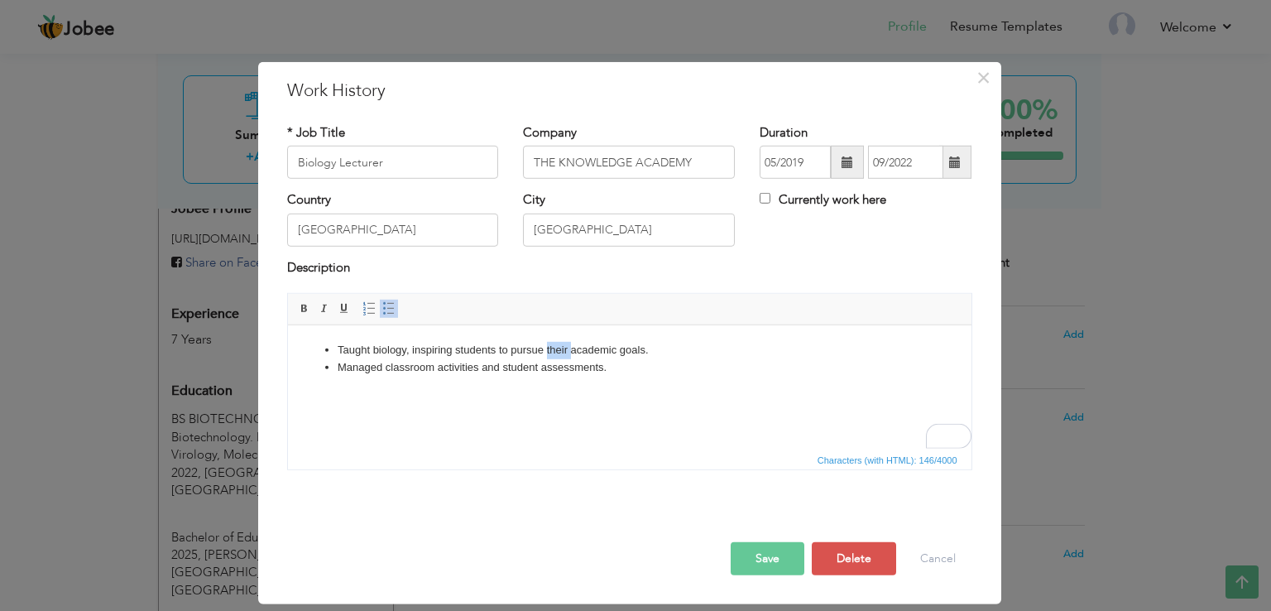
click at [559, 351] on li "Taught biology, inspiring students to pursue their academic goals." at bounding box center [629, 350] width 584 height 17
click at [761, 544] on button "Save" at bounding box center [768, 558] width 74 height 33
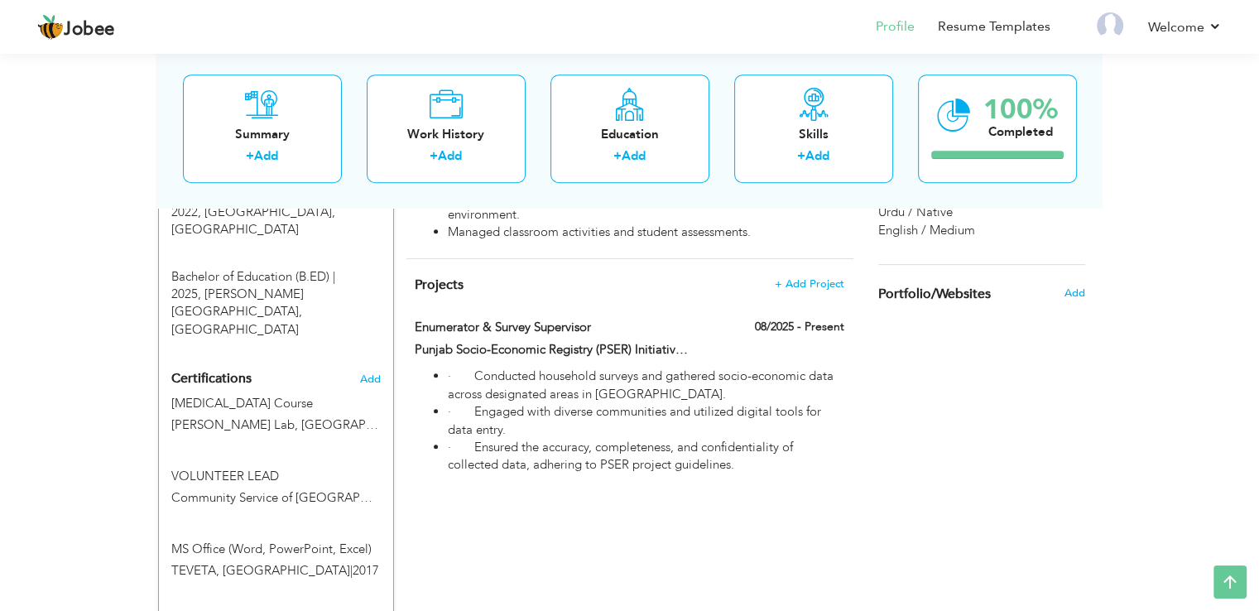
scroll to position [785, 0]
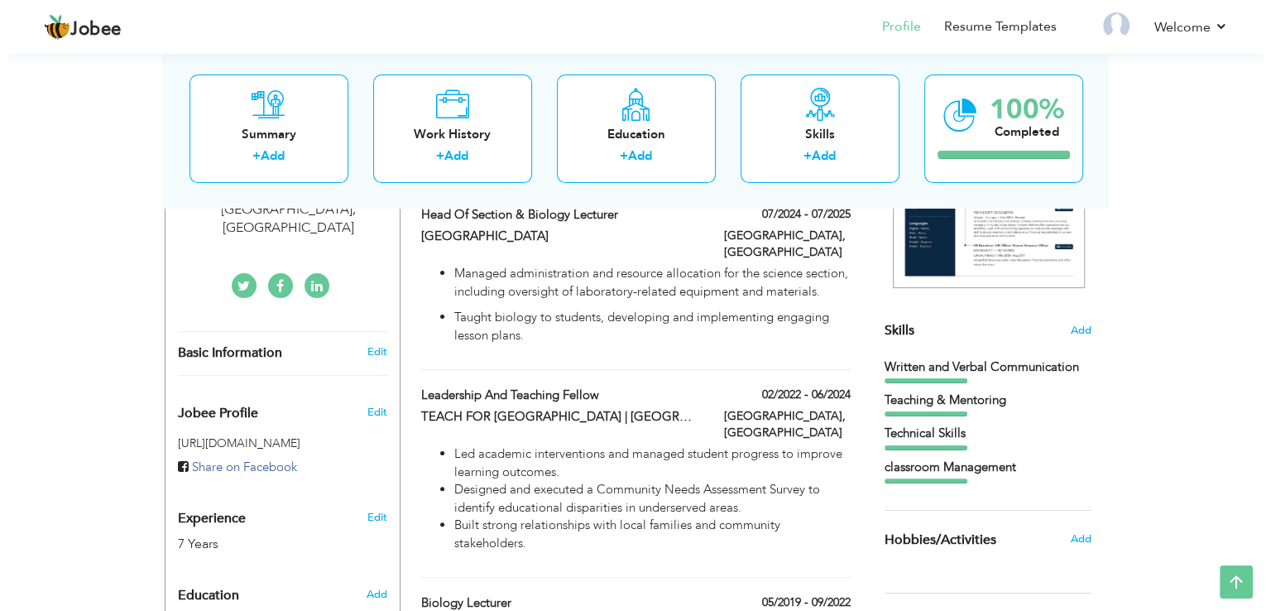
scroll to position [331, 0]
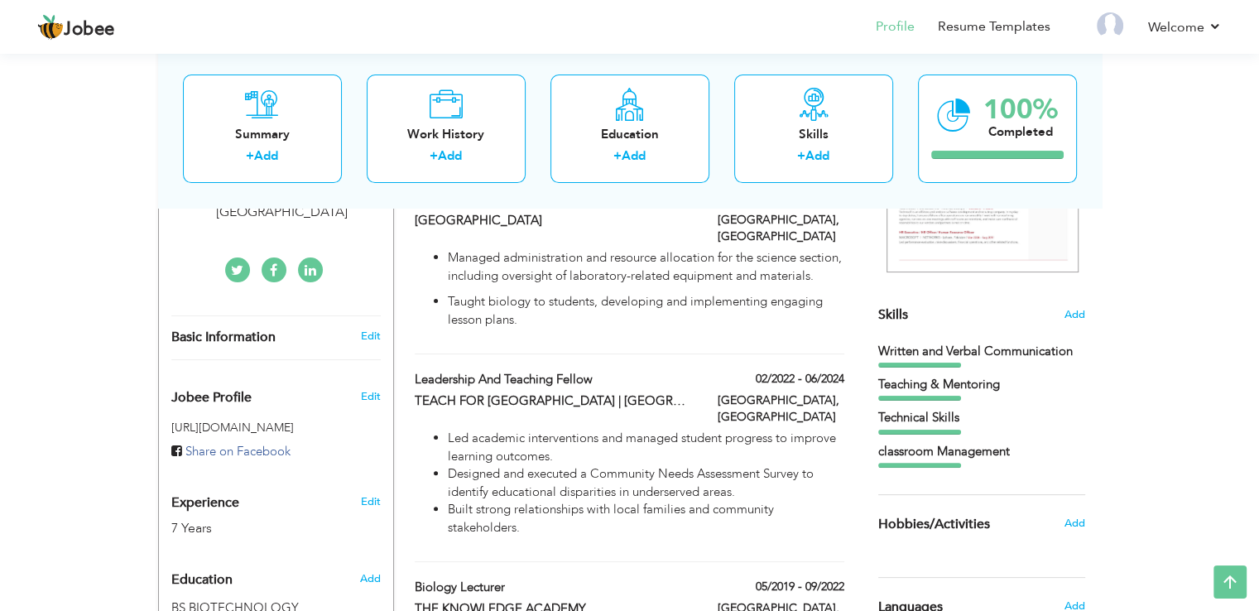
type input "Leadership and Teaching Fellow"
type input "TEACH FOR [GEOGRAPHIC_DATA] | [GEOGRAPHIC_DATA] FOR BOYS"
type input "02/2022"
type input "06/2024"
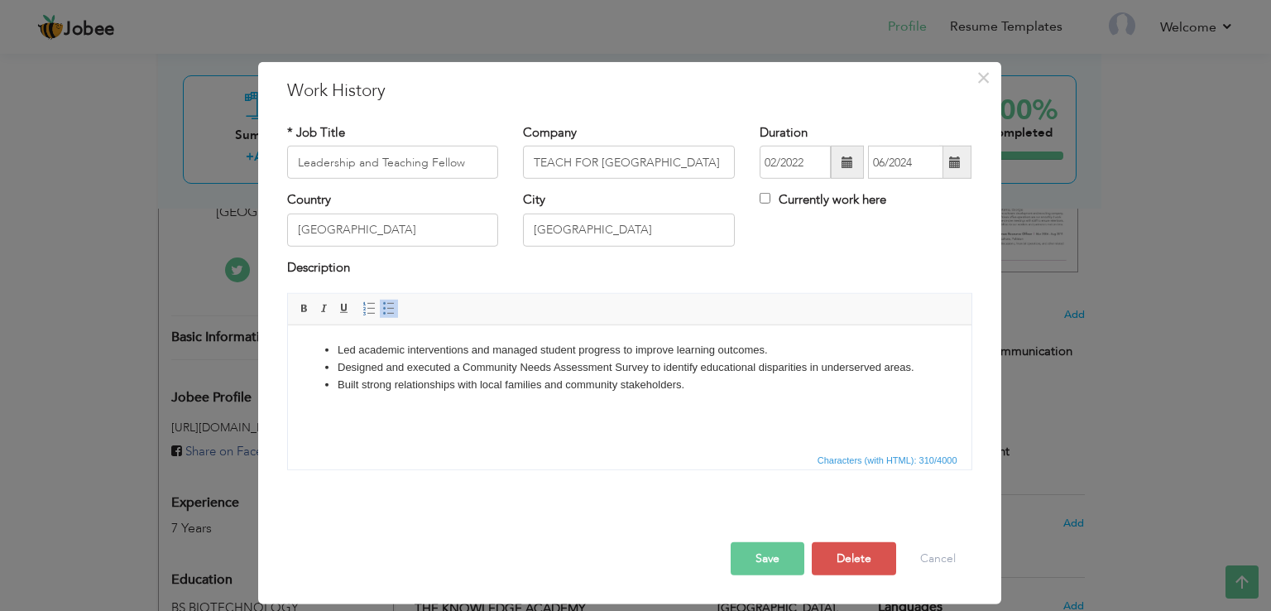
click at [347, 351] on li "Led academic interventions and managed student progress to improve learning out…" at bounding box center [629, 350] width 584 height 17
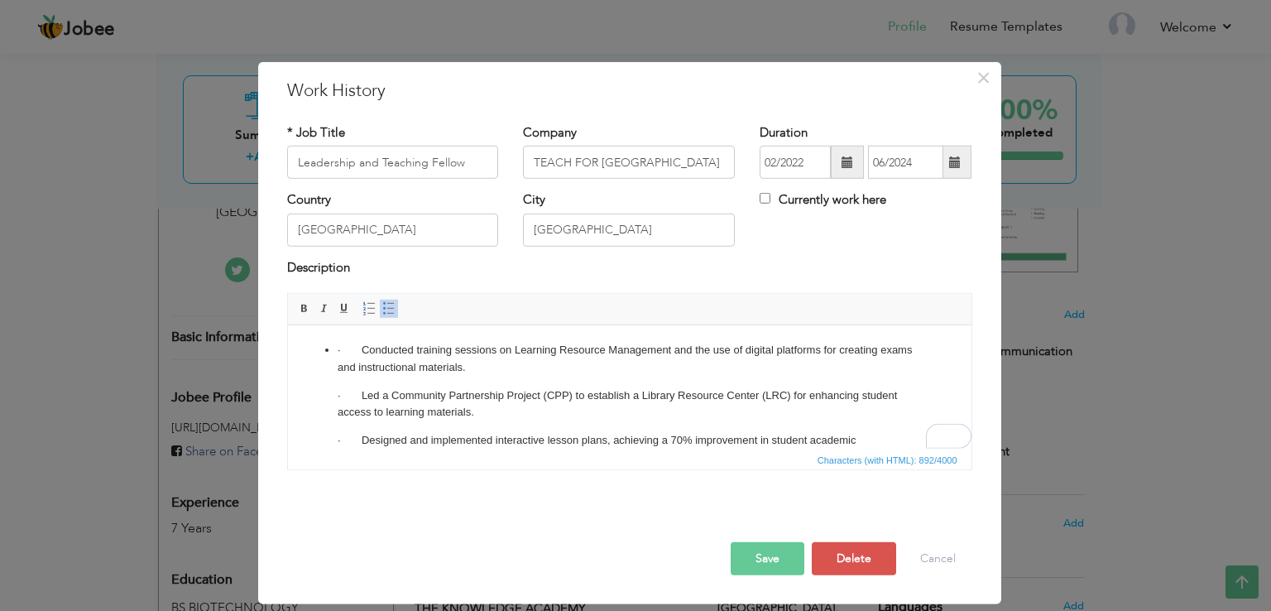
scroll to position [0, 0]
click at [362, 351] on p "· Conducted training sessions on Learning Resource Management and the use of di…" at bounding box center [629, 359] width 584 height 35
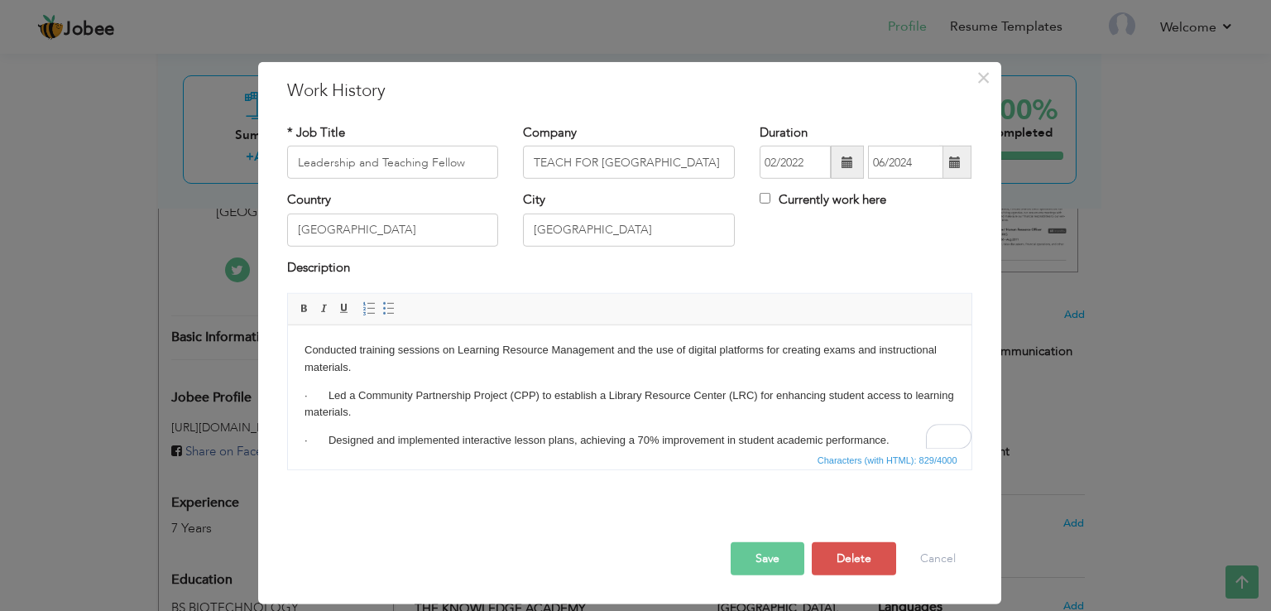
click at [327, 391] on p "· Led a Community Partnership Project (CPP) to establish a Library Resource Cen…" at bounding box center [629, 404] width 650 height 35
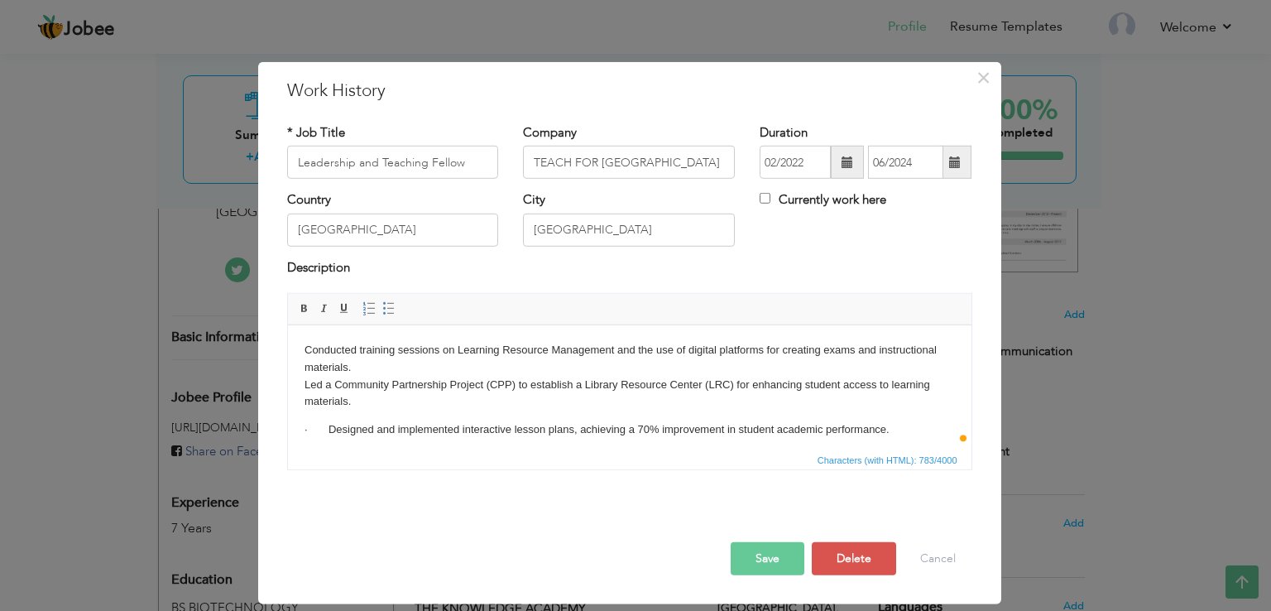
click at [322, 425] on p "· Designed and implemented interactive lesson plans, achieving a 70% improvemen…" at bounding box center [629, 429] width 650 height 17
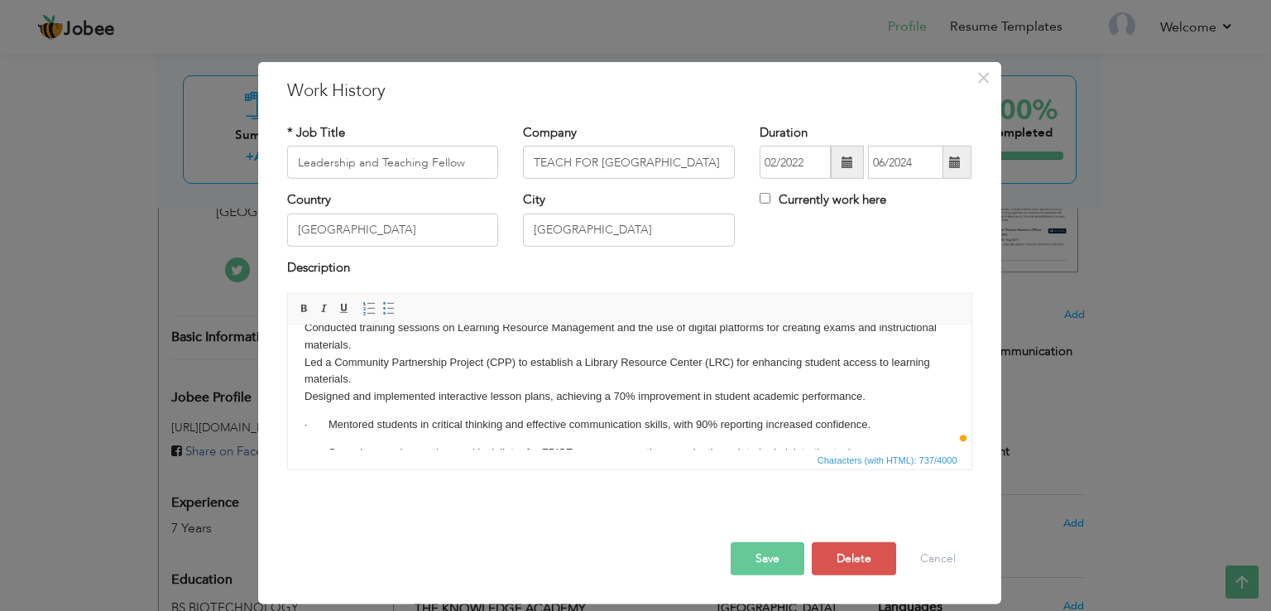
scroll to position [50, 0]
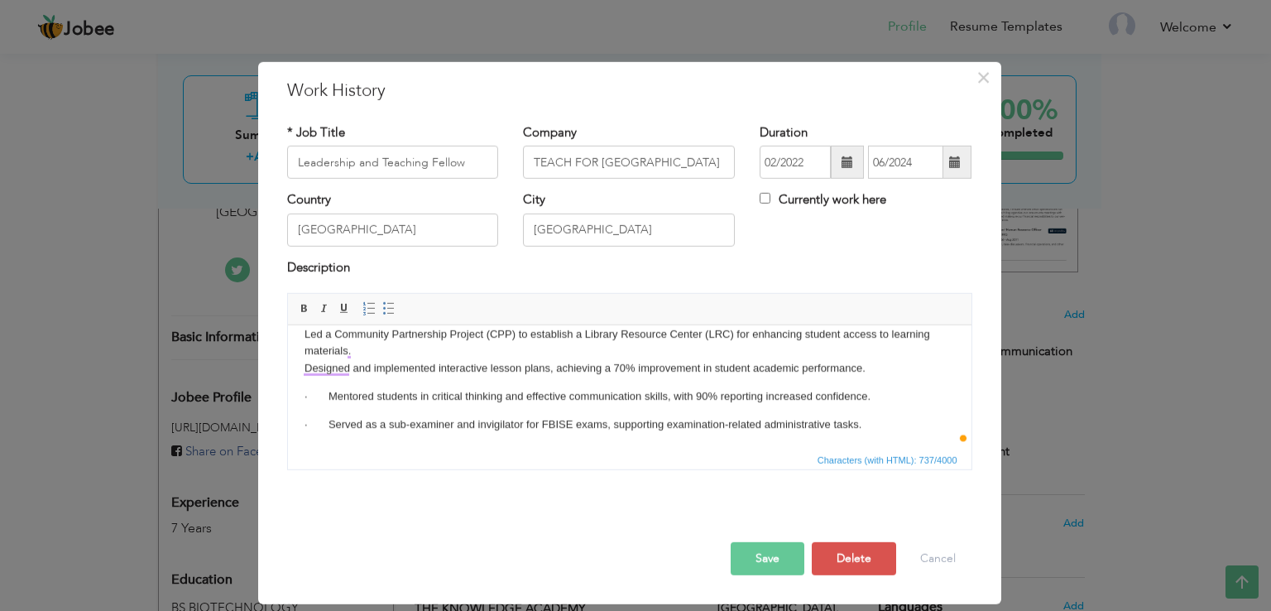
click at [333, 389] on p "· Mentored students in critical thinking and effective communication skills, wi…" at bounding box center [629, 396] width 650 height 17
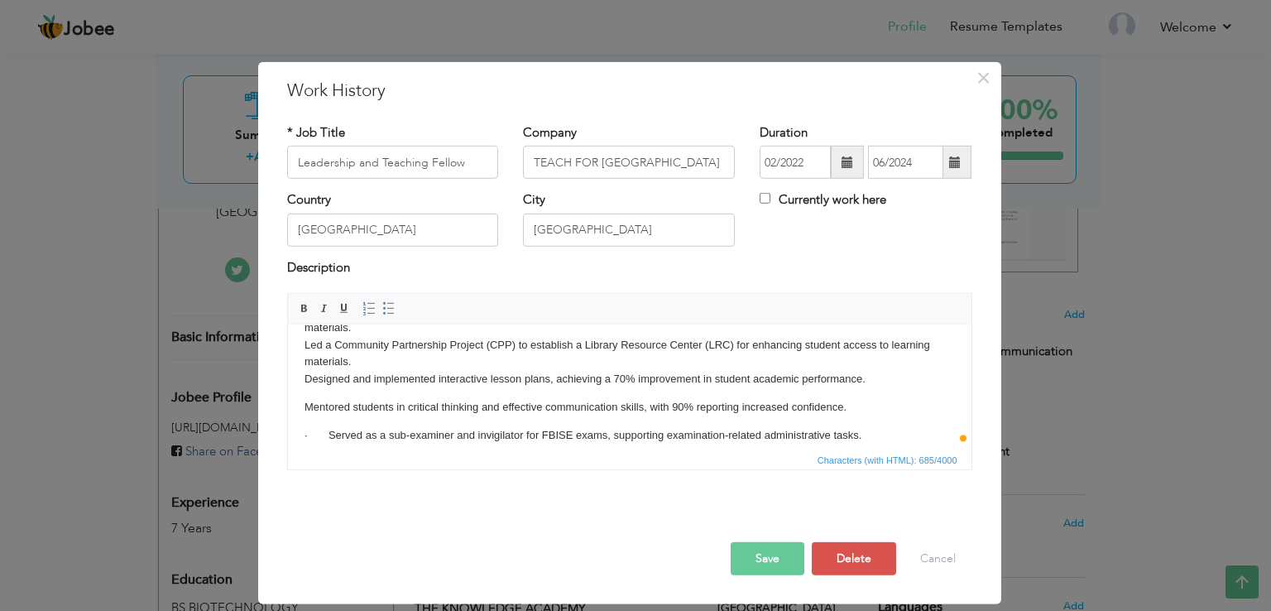
scroll to position [40, 0]
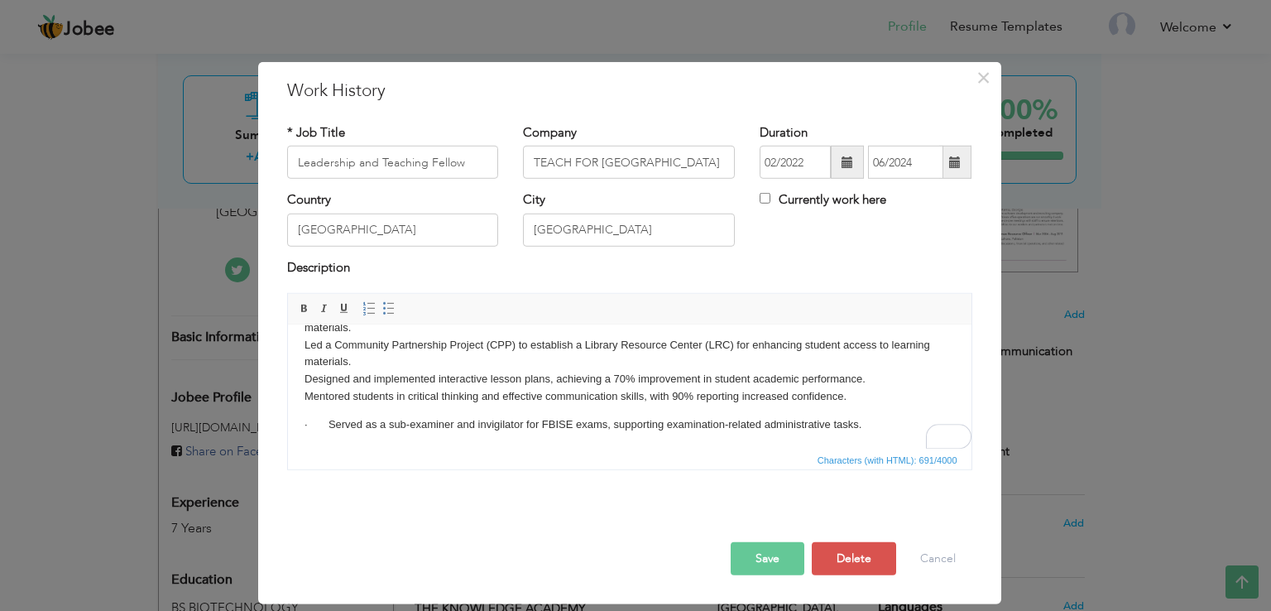
click at [327, 414] on body "Conducted training sessions on Learning Resource Management and the use of digi…" at bounding box center [629, 368] width 650 height 132
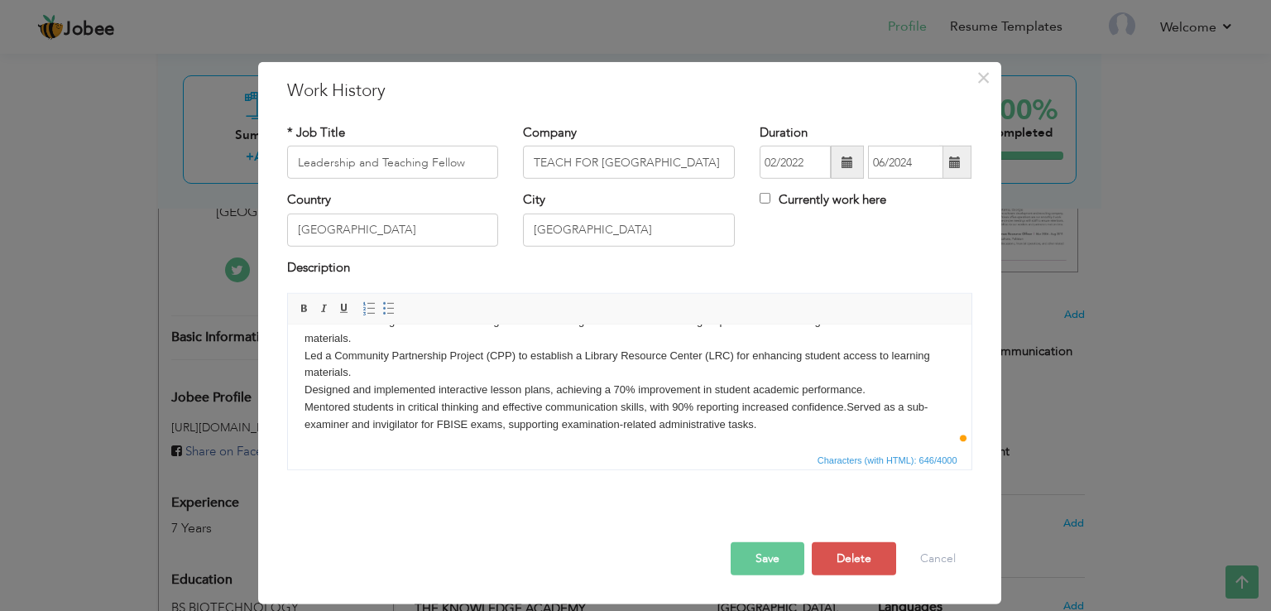
scroll to position [29, 0]
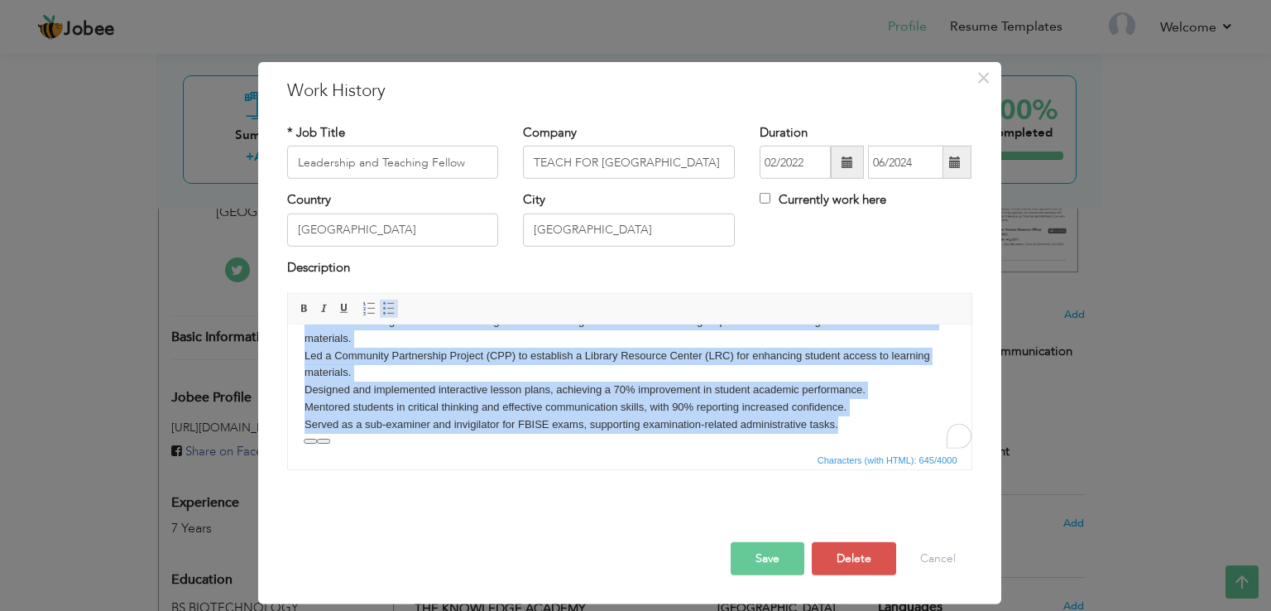
click at [382, 307] on span at bounding box center [388, 308] width 13 height 13
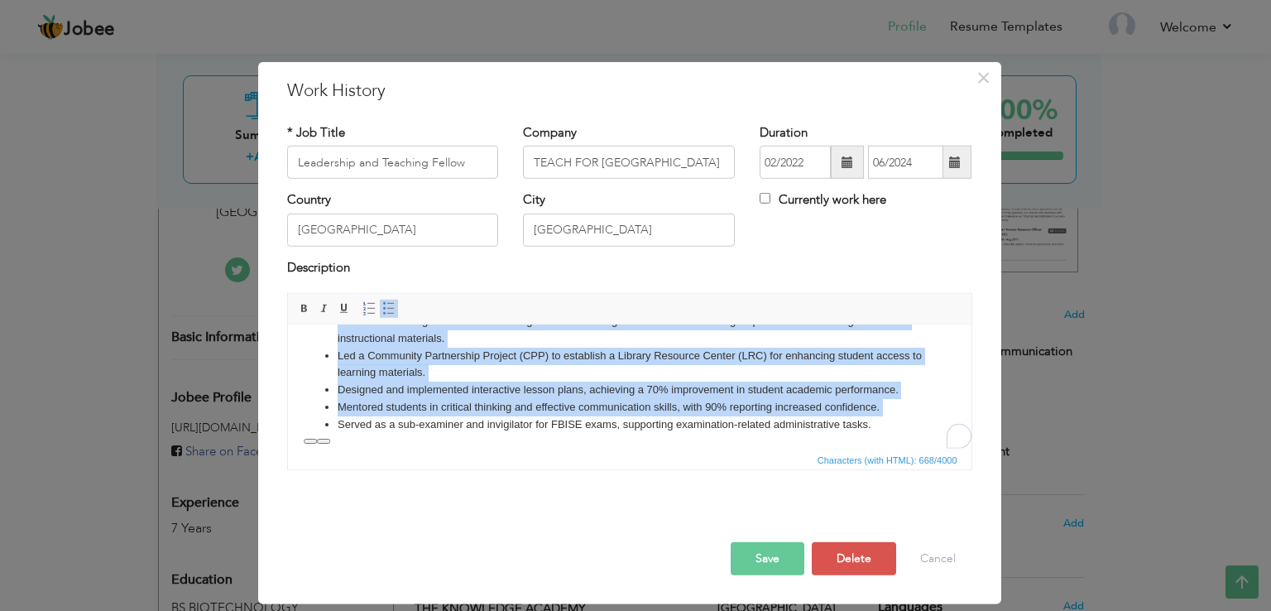
click at [573, 406] on li "Mentored students in critical thinking and effective communication skills, with…" at bounding box center [629, 407] width 584 height 17
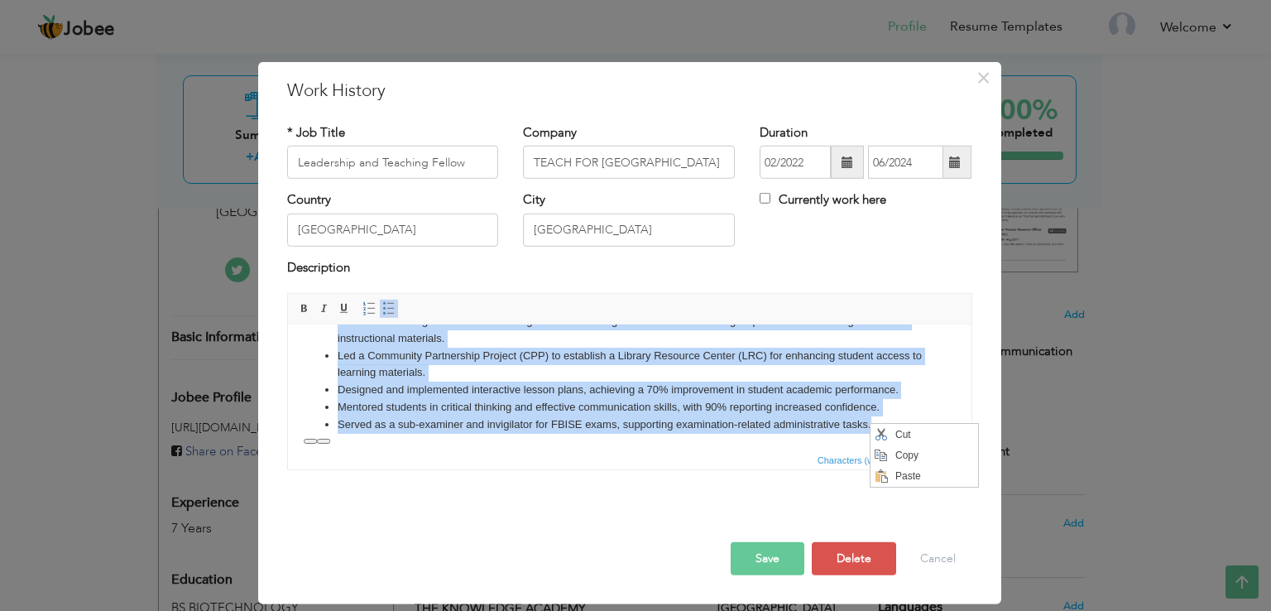
click at [641, 408] on li "Mentored students in critical thinking and effective communication skills, with…" at bounding box center [629, 407] width 584 height 17
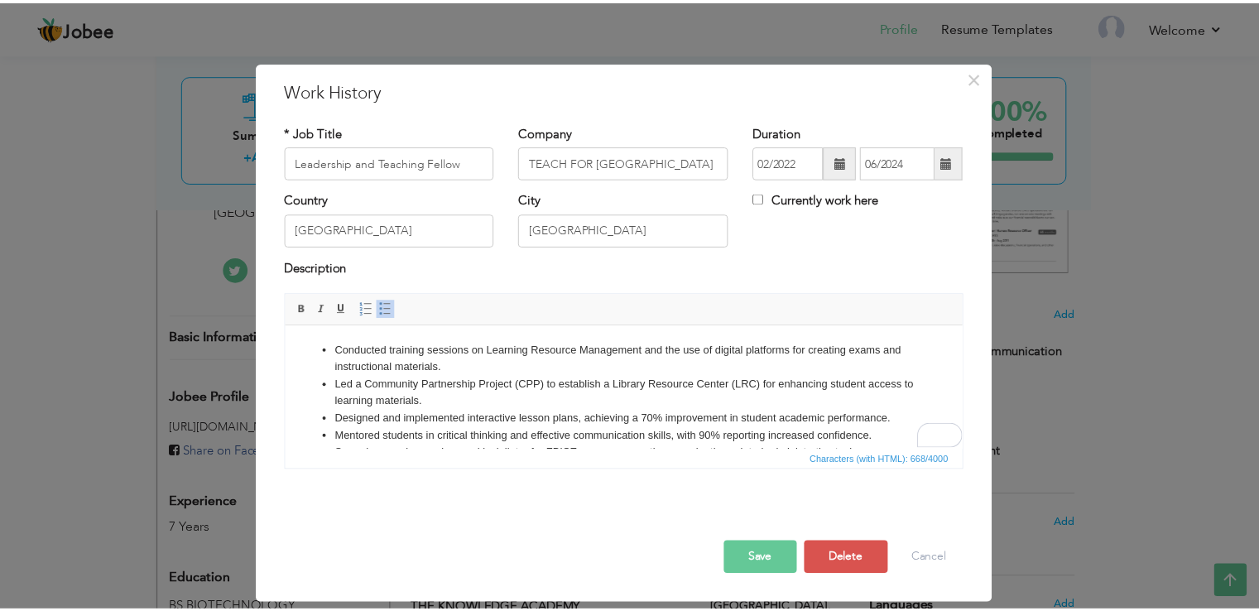
scroll to position [0, 0]
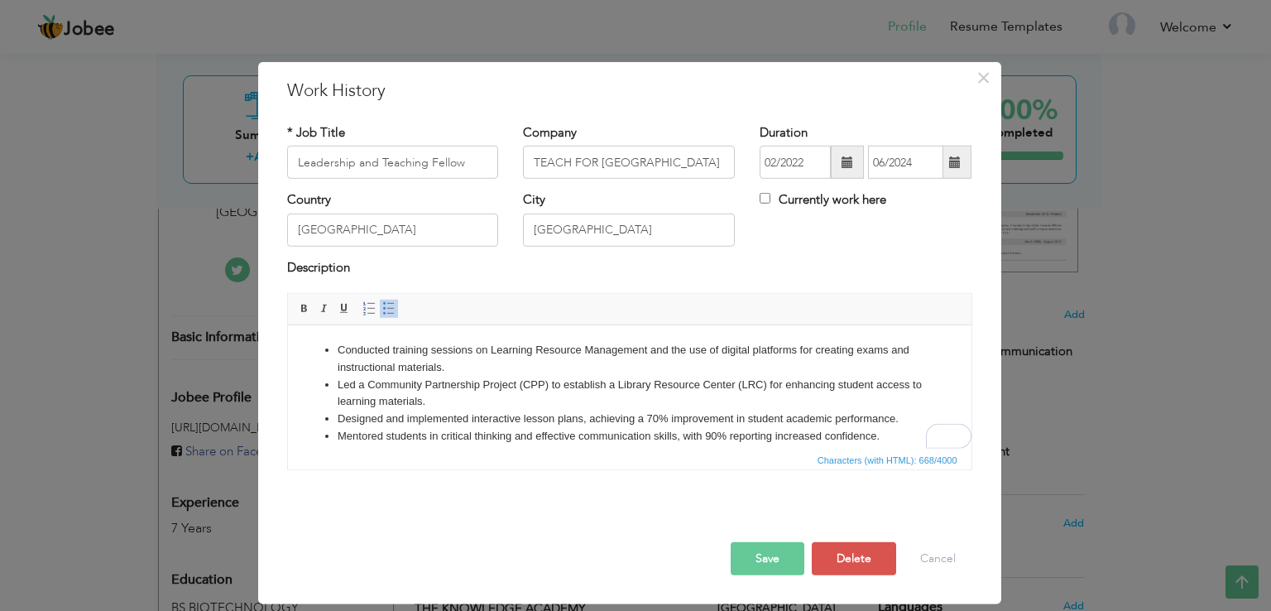
click at [0, 0] on span "button" at bounding box center [0, 0] width 0 height 0
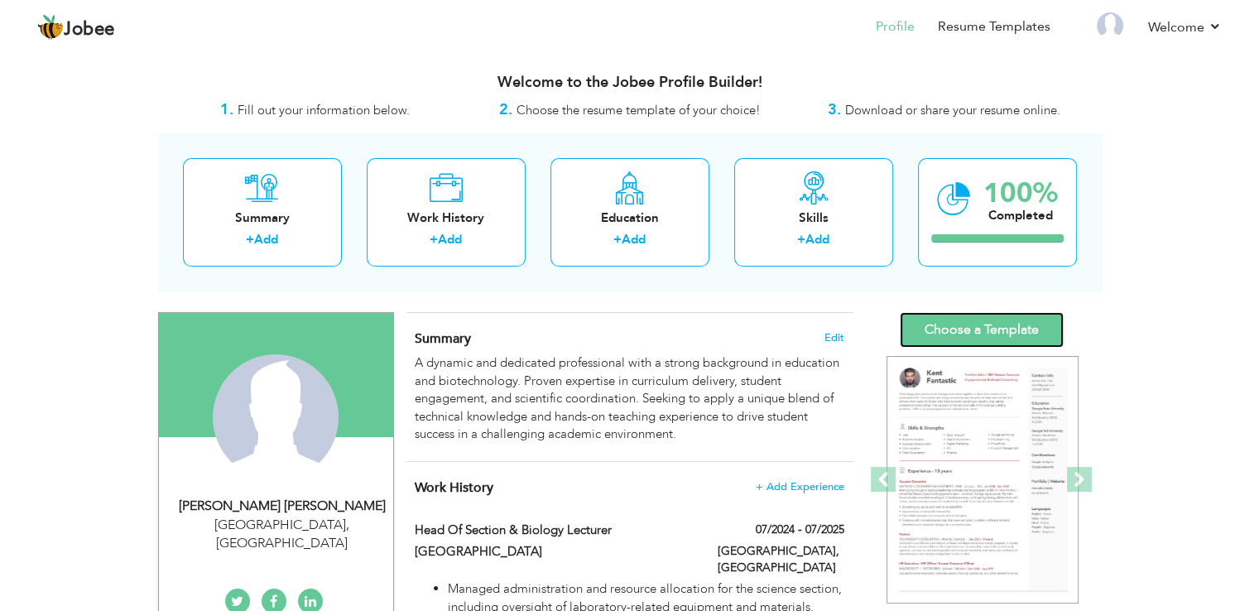
click at [953, 336] on link "Choose a Template" at bounding box center [982, 330] width 164 height 36
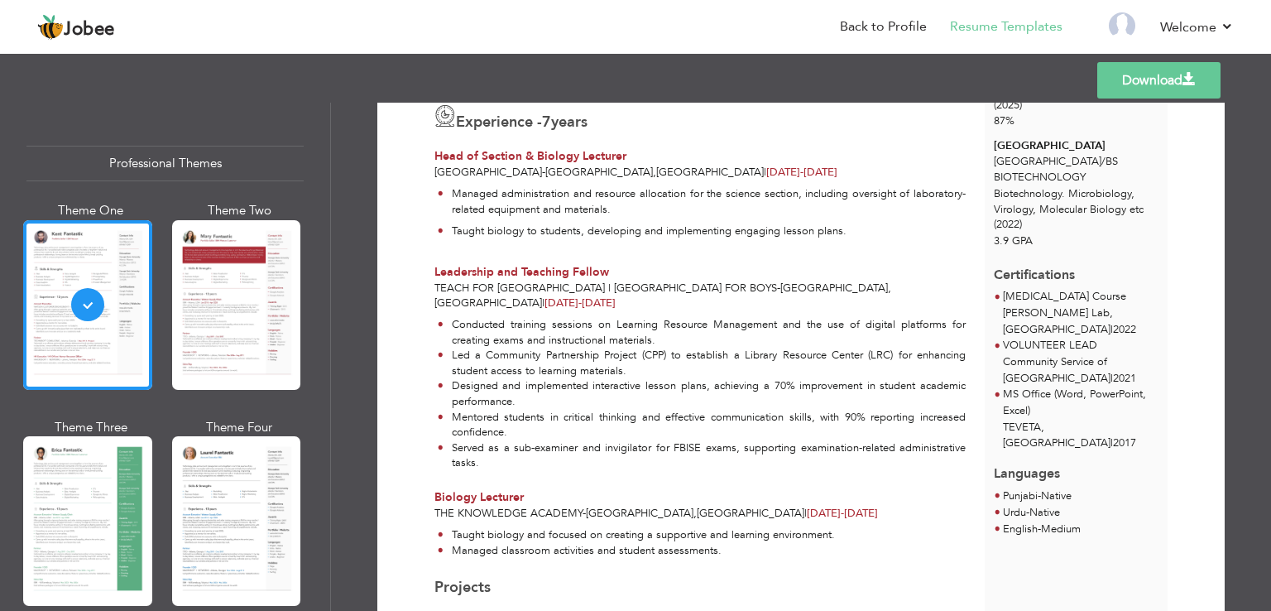
scroll to position [364, 0]
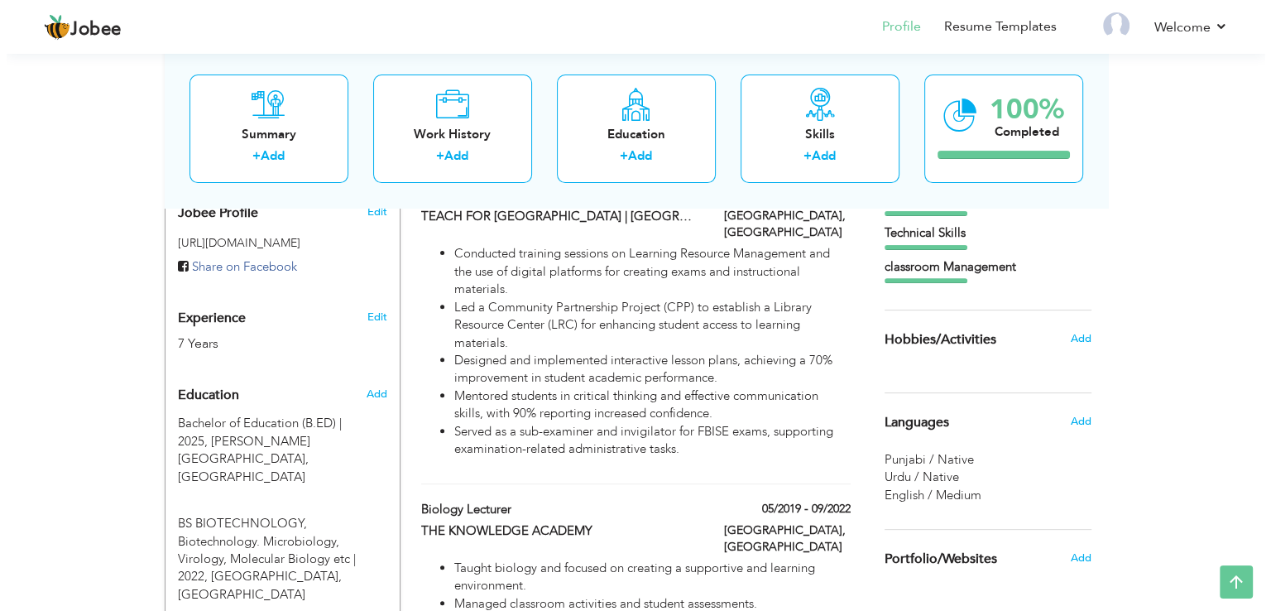
scroll to position [521, 0]
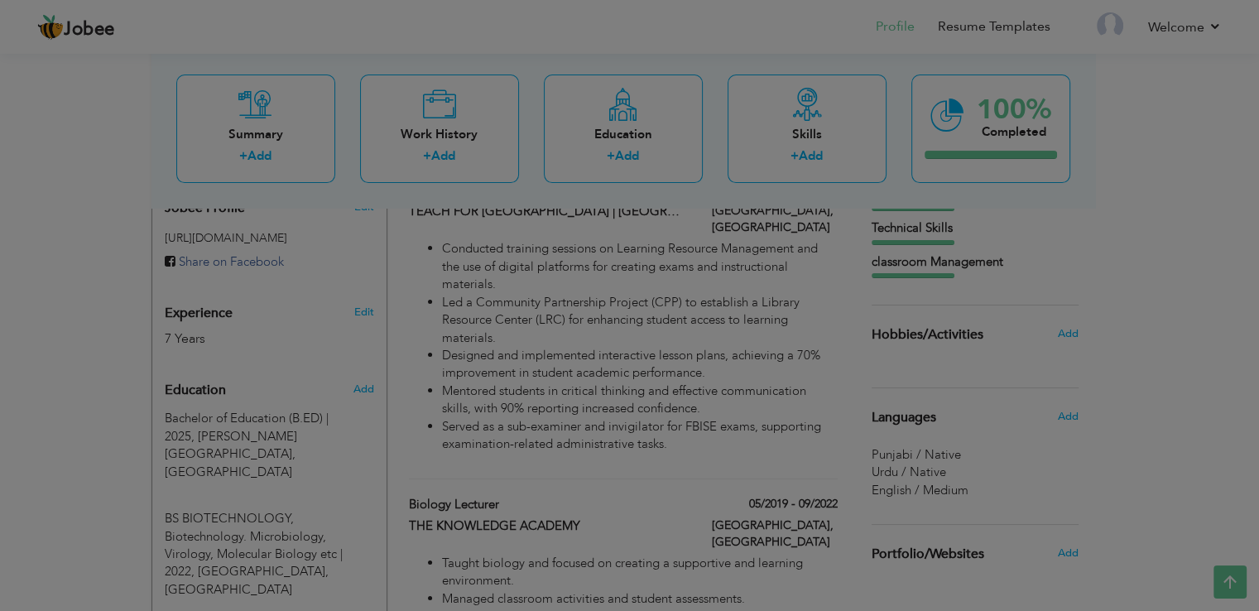
type input "Biology Lecturer"
type input "THE KNOWLEDGE ACADEMY"
type input "05/2019"
type input "09/2022"
type input "[GEOGRAPHIC_DATA]"
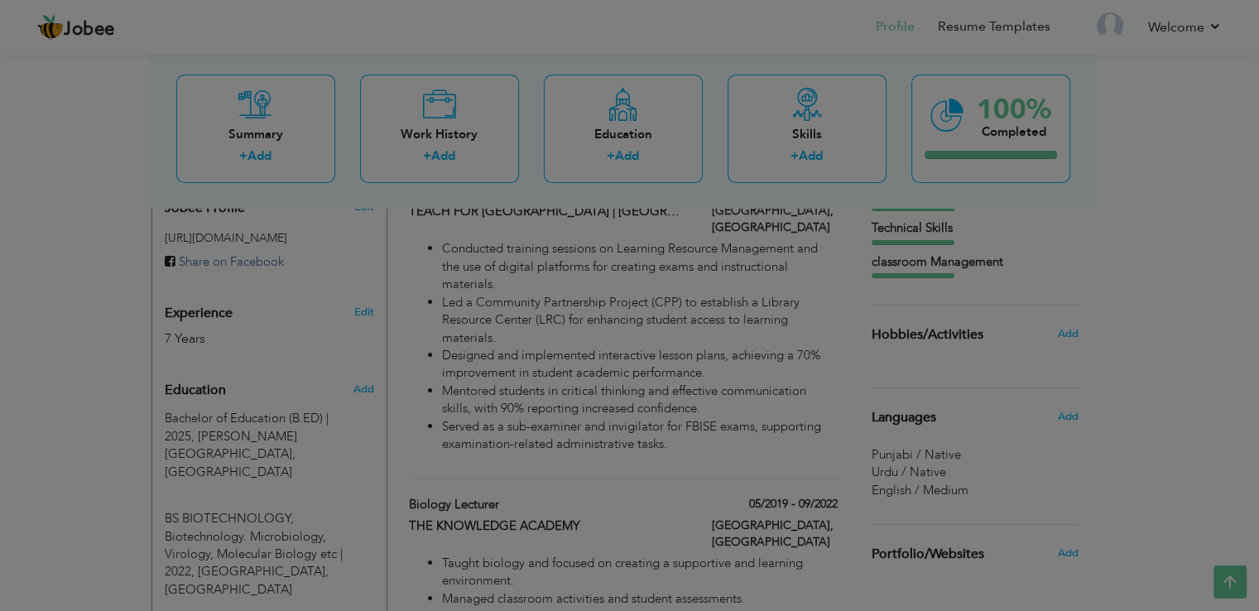
type input "[GEOGRAPHIC_DATA]"
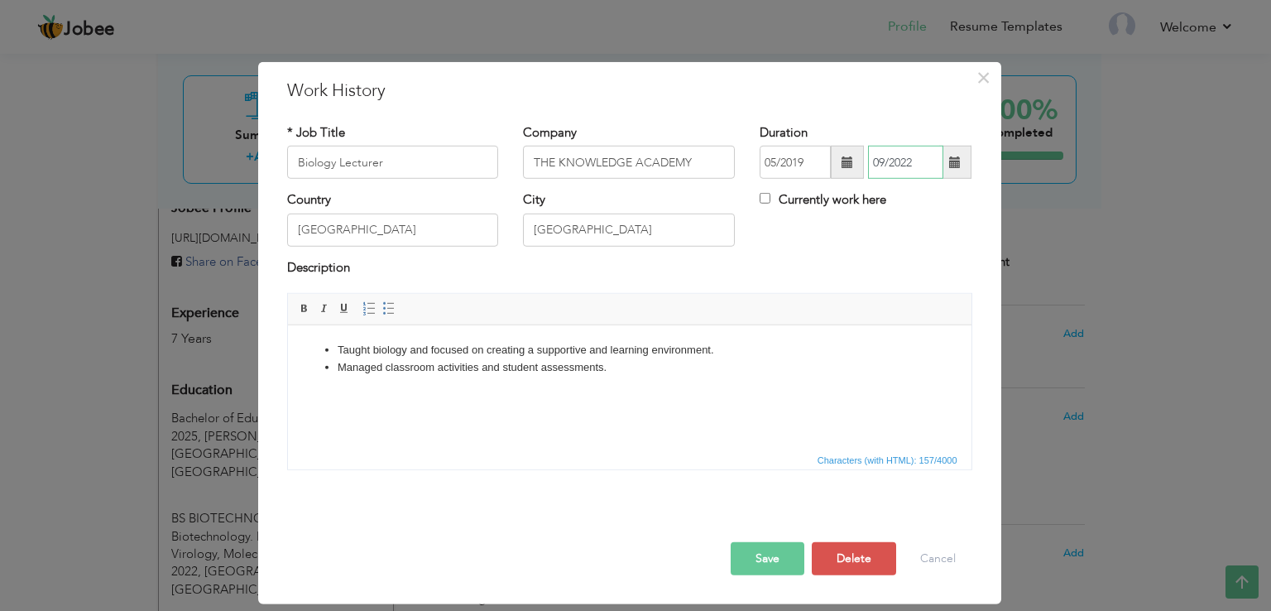
click at [881, 156] on input "09/2022" at bounding box center [905, 162] width 75 height 33
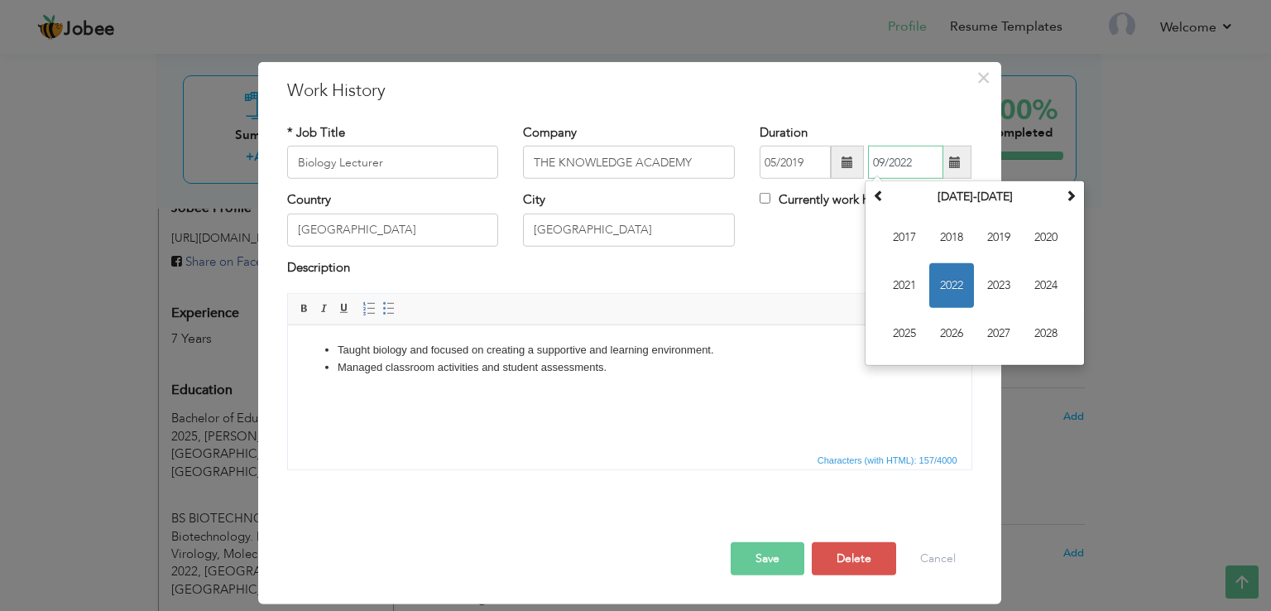
click at [951, 284] on span "2022" at bounding box center [951, 285] width 45 height 45
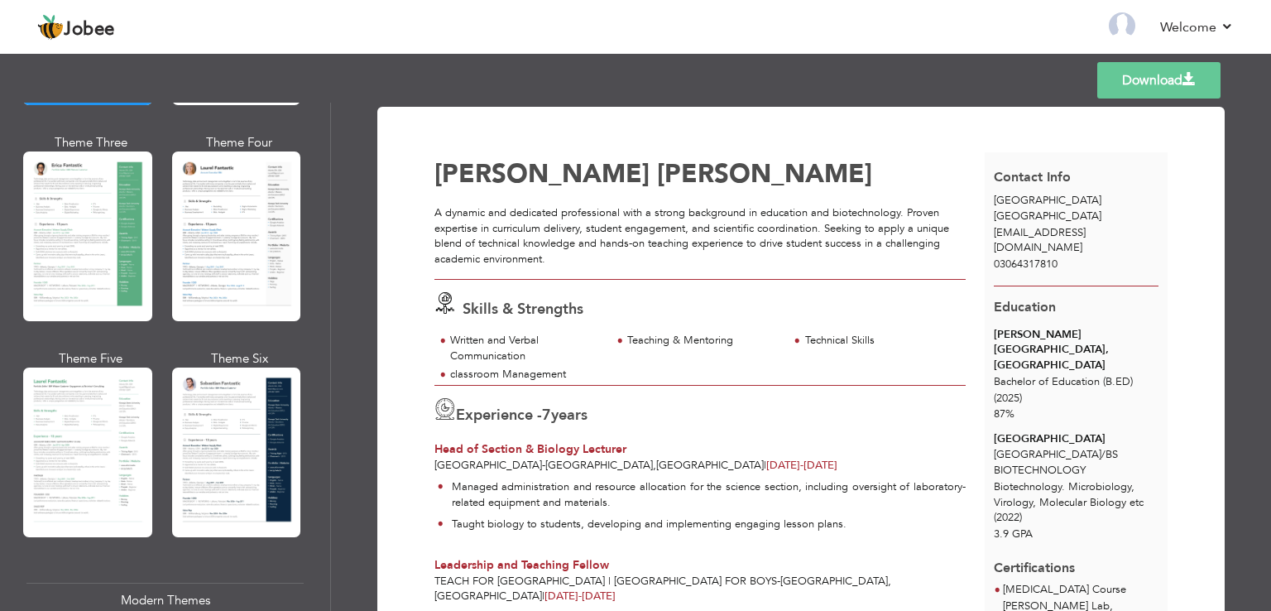
scroll to position [358, 0]
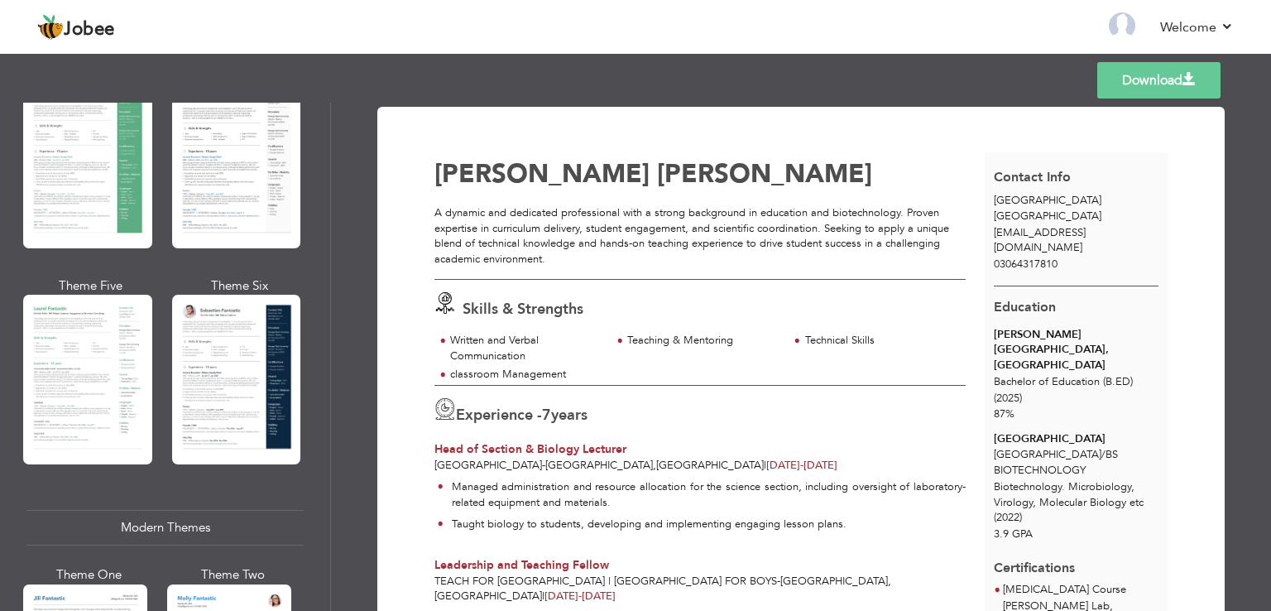
click at [253, 419] on div "Professional Themes Theme One Theme Two Theme Three Theme Four" at bounding box center [635, 357] width 1271 height 508
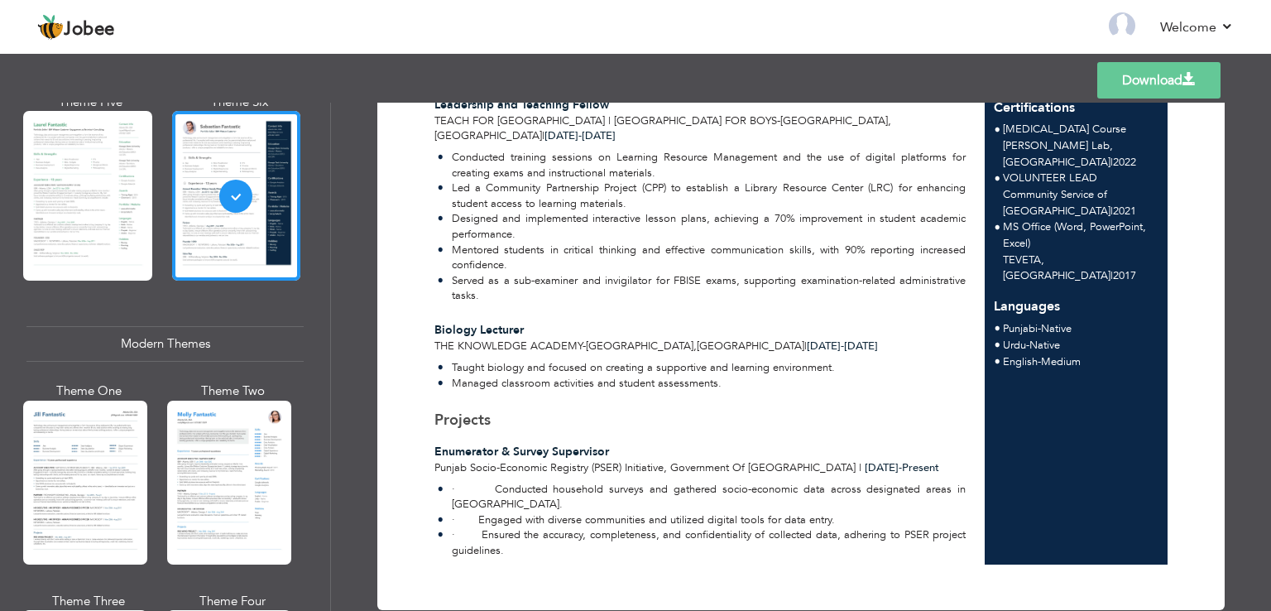
scroll to position [583, 0]
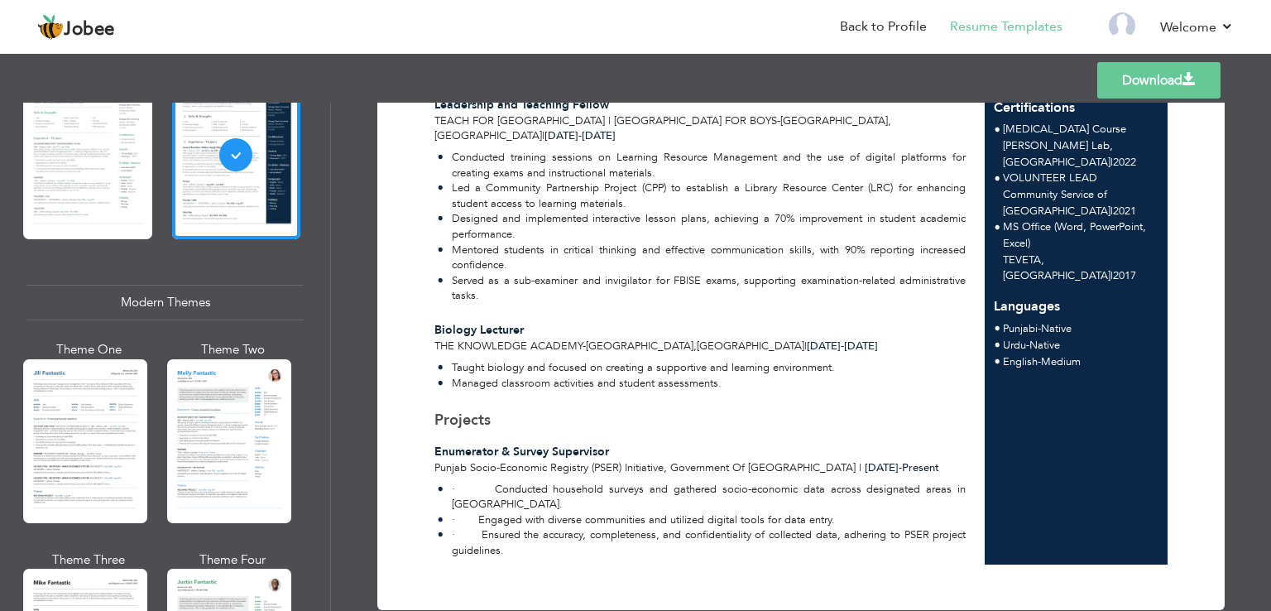
click at [265, 437] on div "Professional Themes Theme One Theme Two Theme Three Theme Four" at bounding box center [635, 357] width 1271 height 508
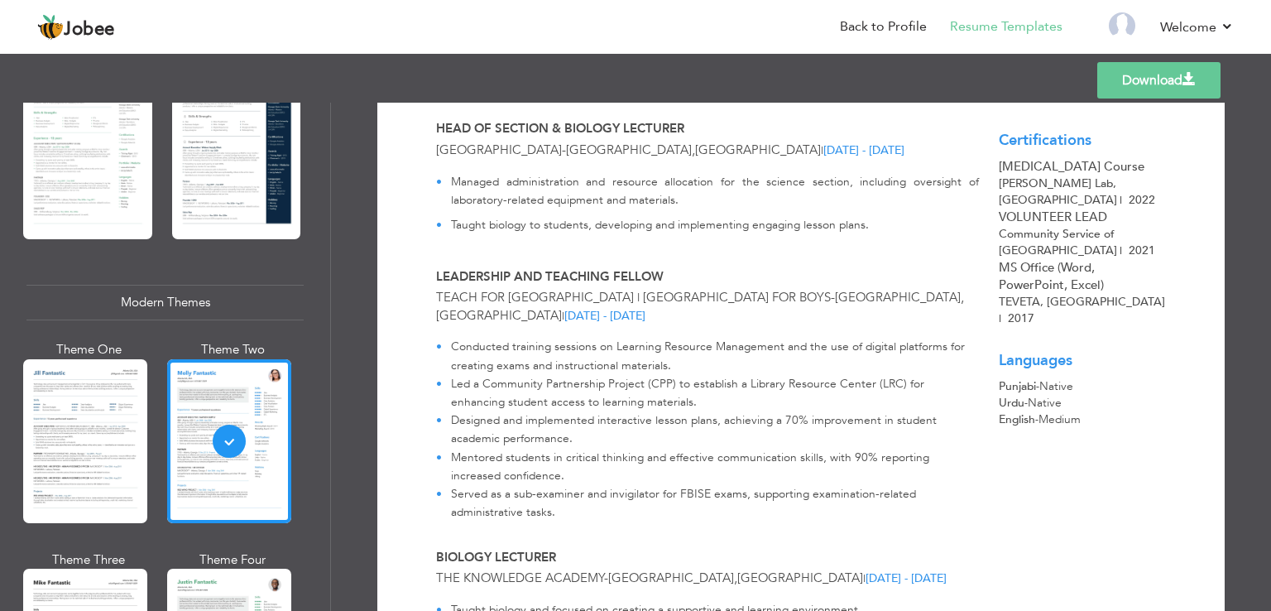
scroll to position [0, 0]
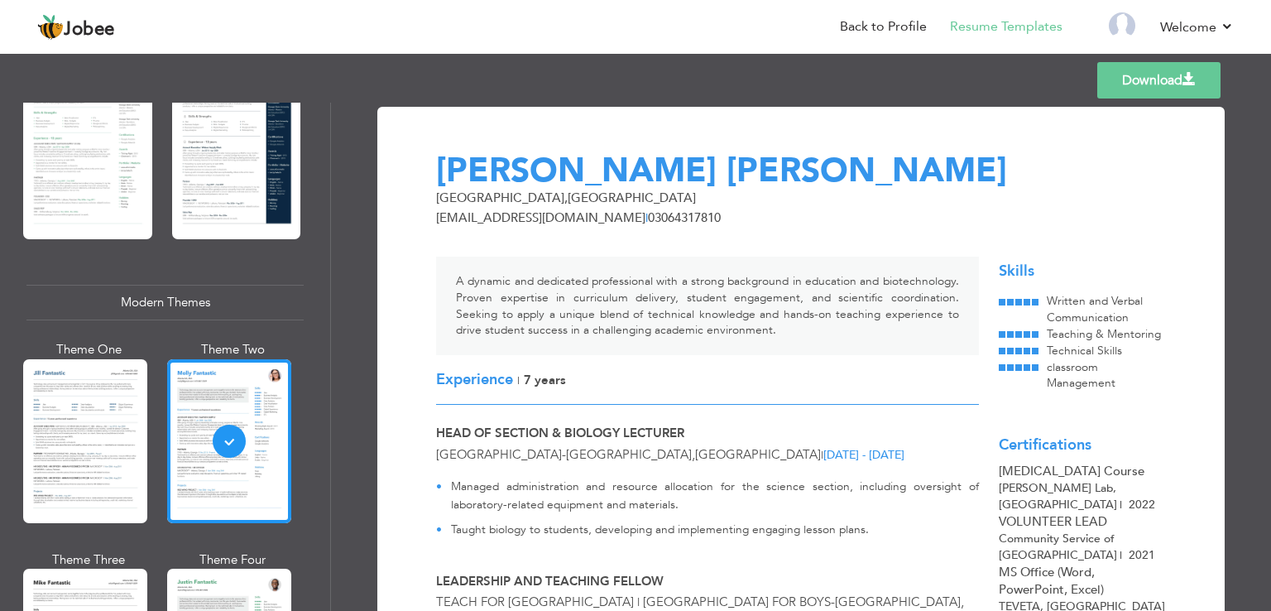
click at [1155, 83] on link "Download" at bounding box center [1158, 80] width 123 height 36
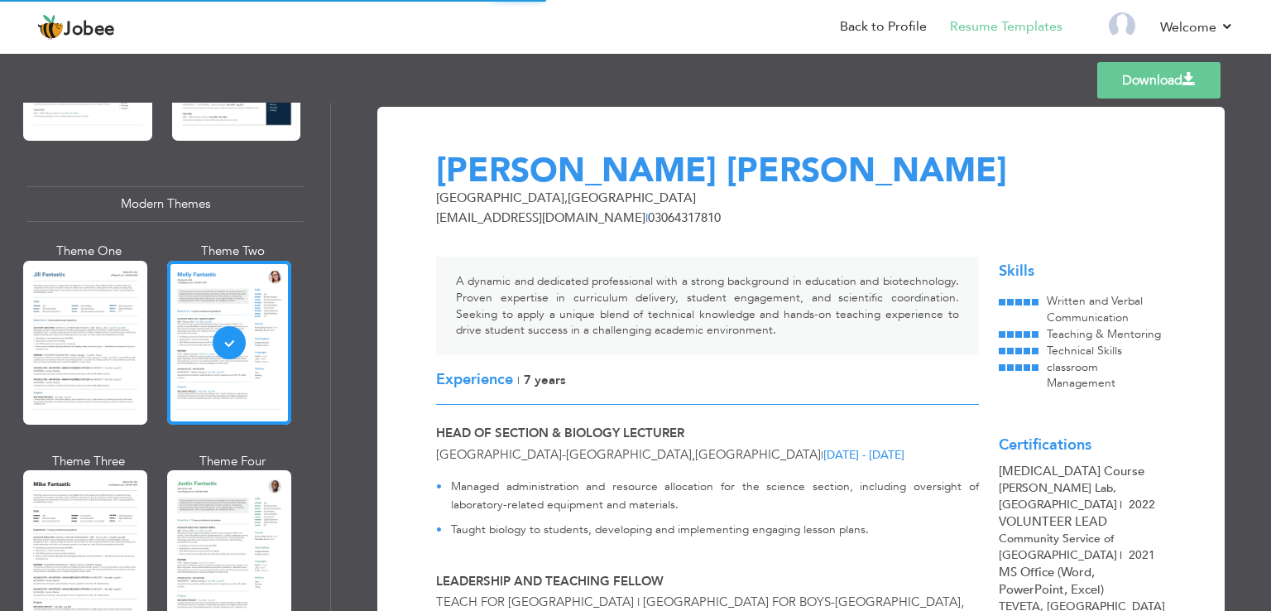
scroll to position [798, 0]
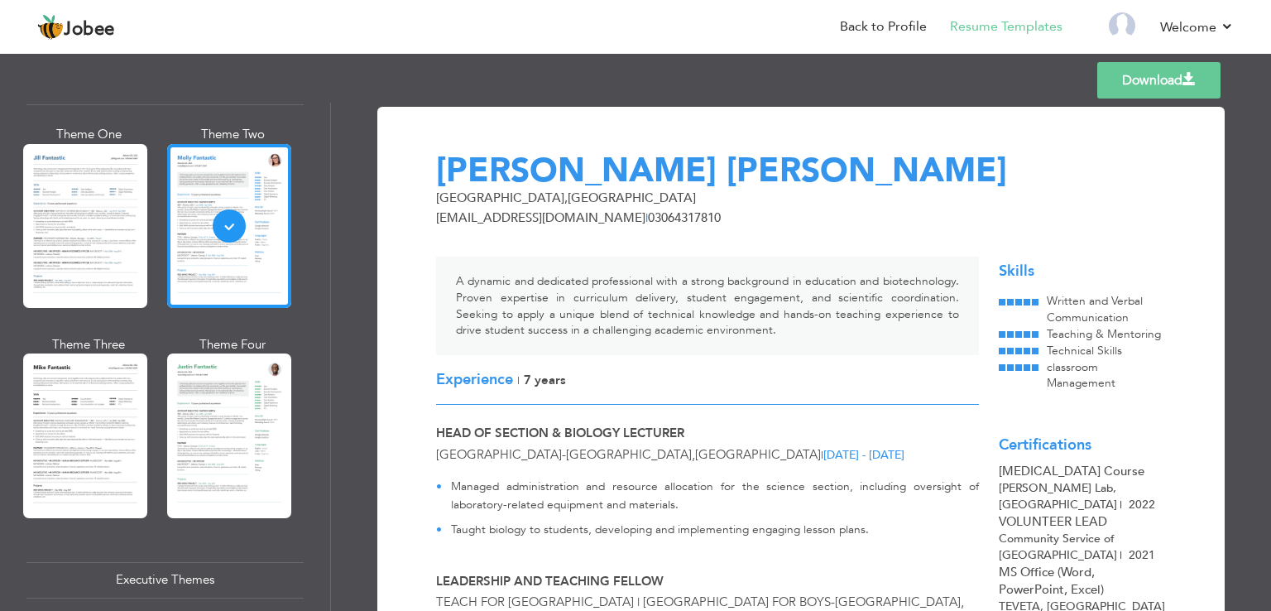
click at [108, 415] on div "Professional Themes Theme One Theme Two Theme Three Theme Four" at bounding box center [635, 357] width 1271 height 508
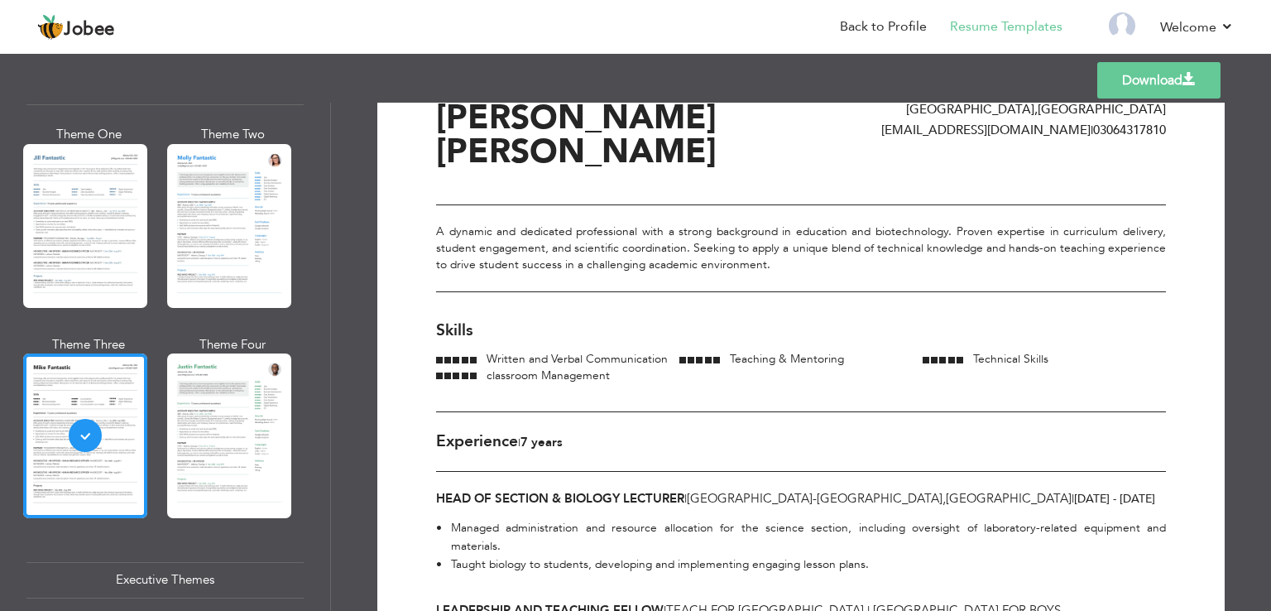
scroll to position [0, 0]
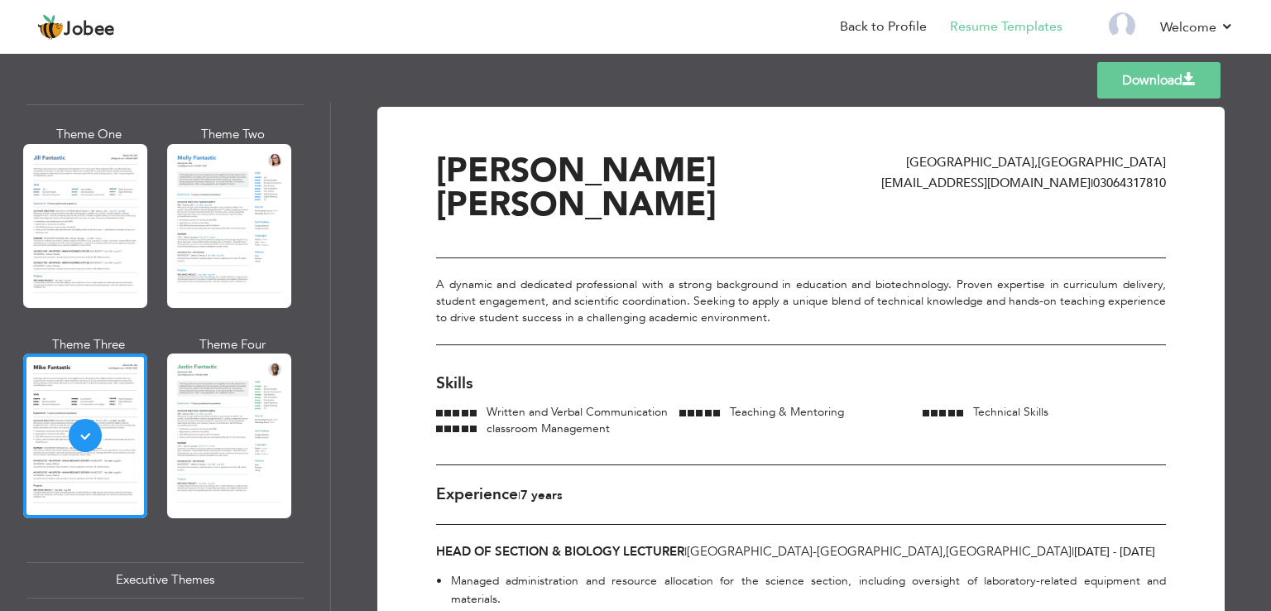
click at [1149, 88] on link "Download" at bounding box center [1158, 80] width 123 height 36
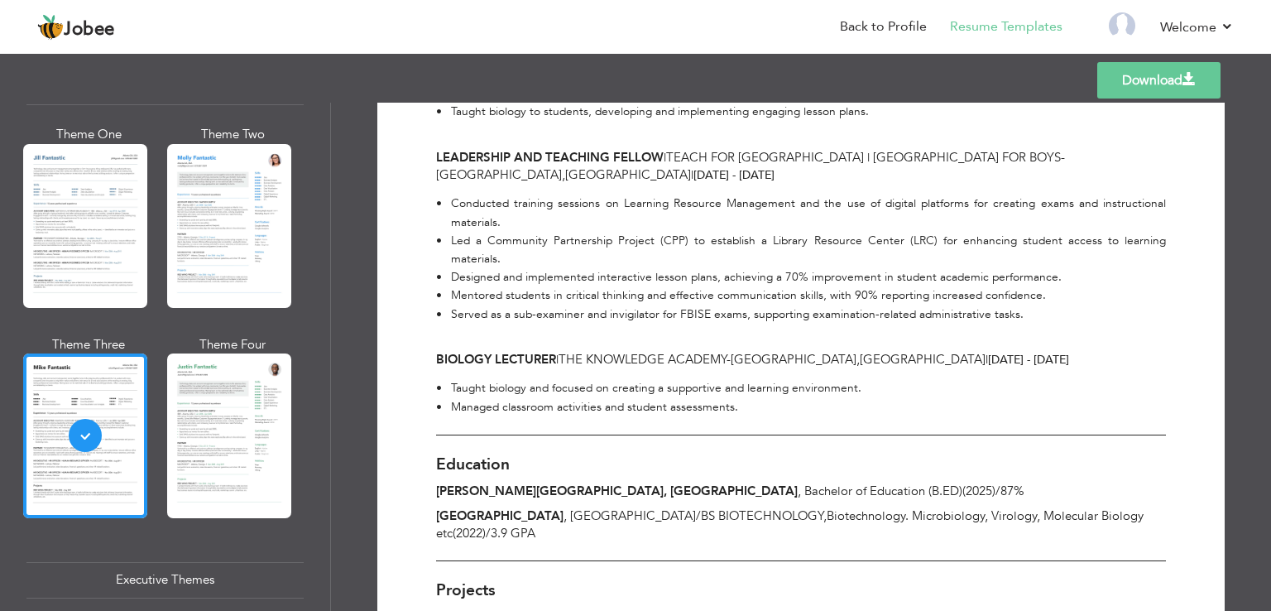
scroll to position [505, 0]
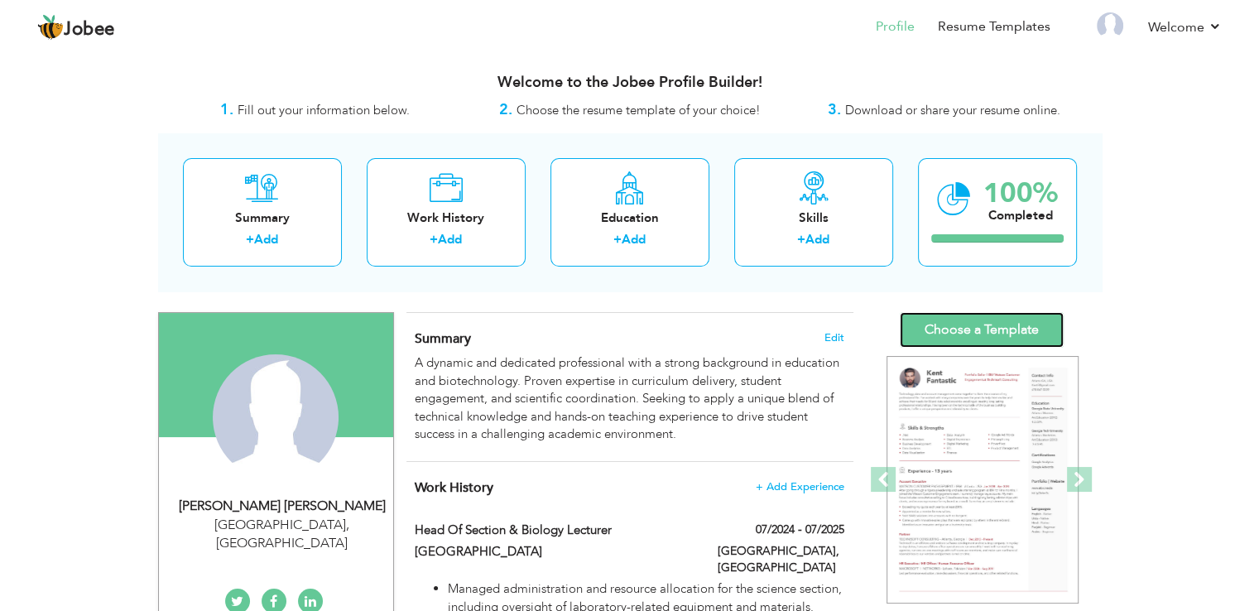
click at [962, 328] on link "Choose a Template" at bounding box center [982, 330] width 164 height 36
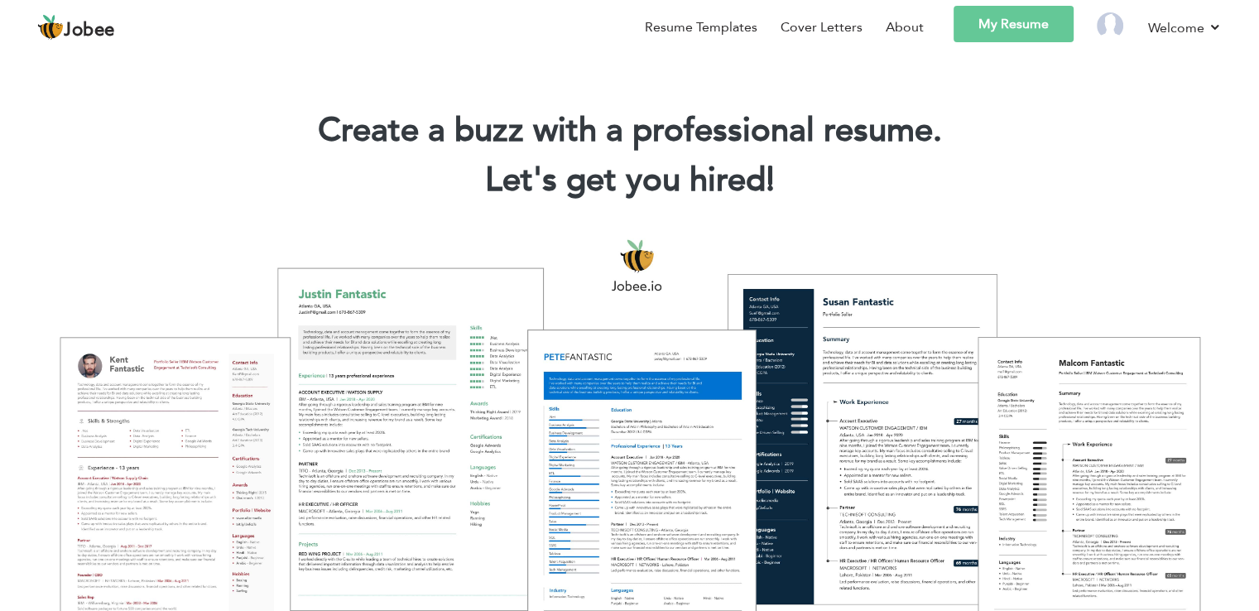
click at [401, 192] on h2 "Let's get you hired! |" at bounding box center [629, 180] width 1209 height 43
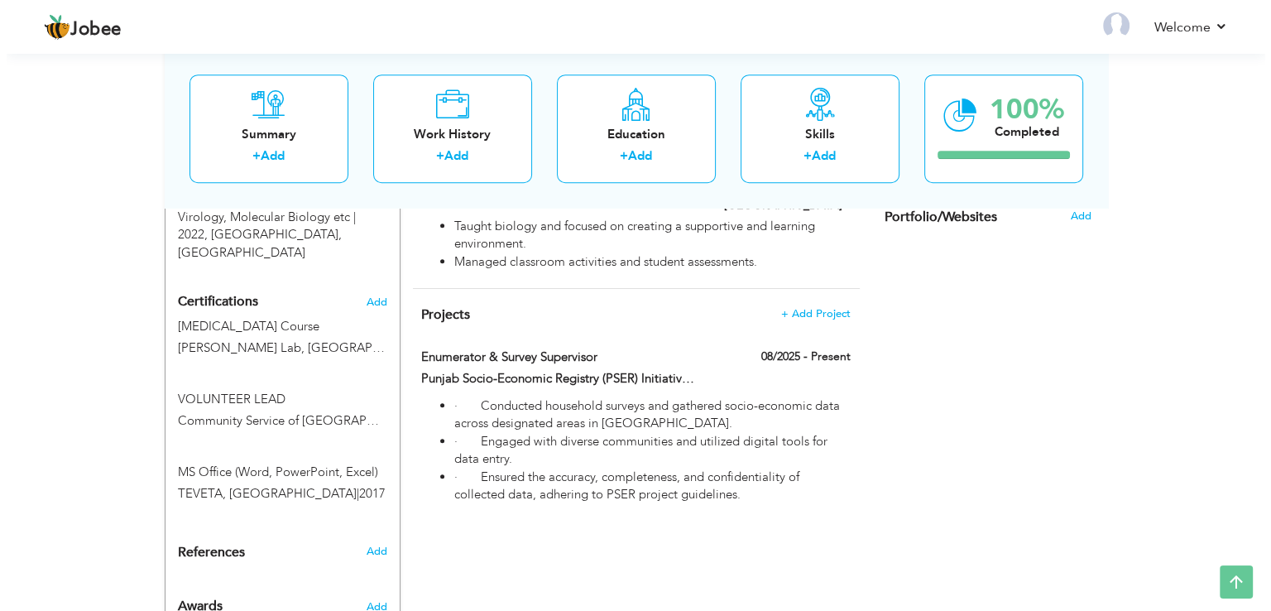
scroll to position [888, 0]
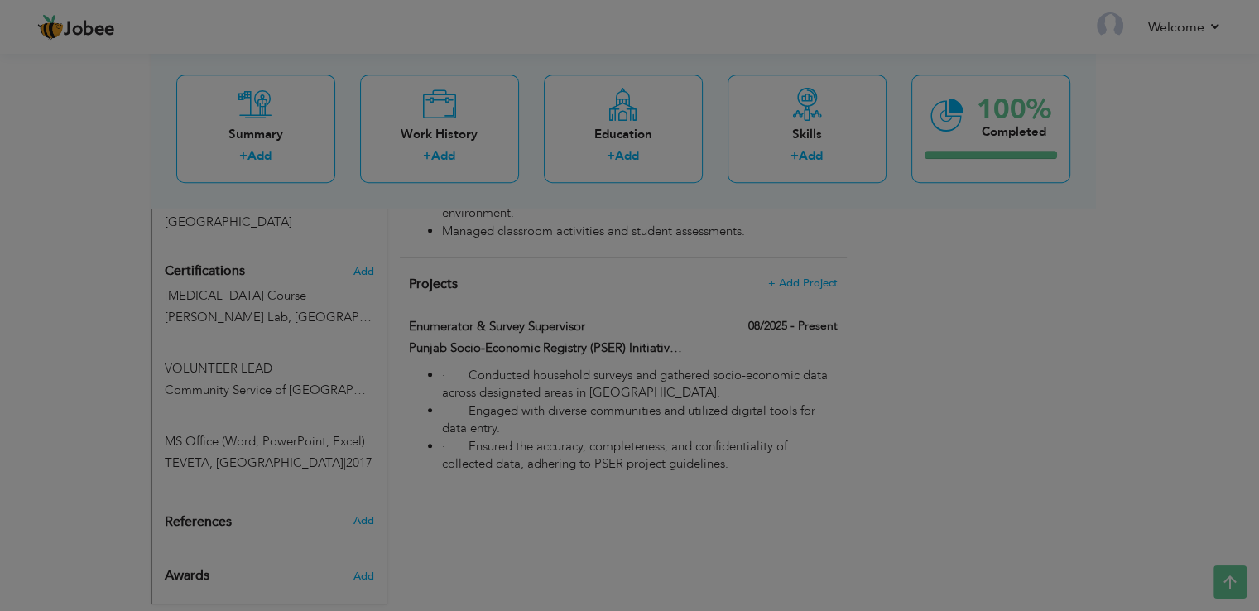
click at [612, 378] on div at bounding box center [629, 305] width 1259 height 611
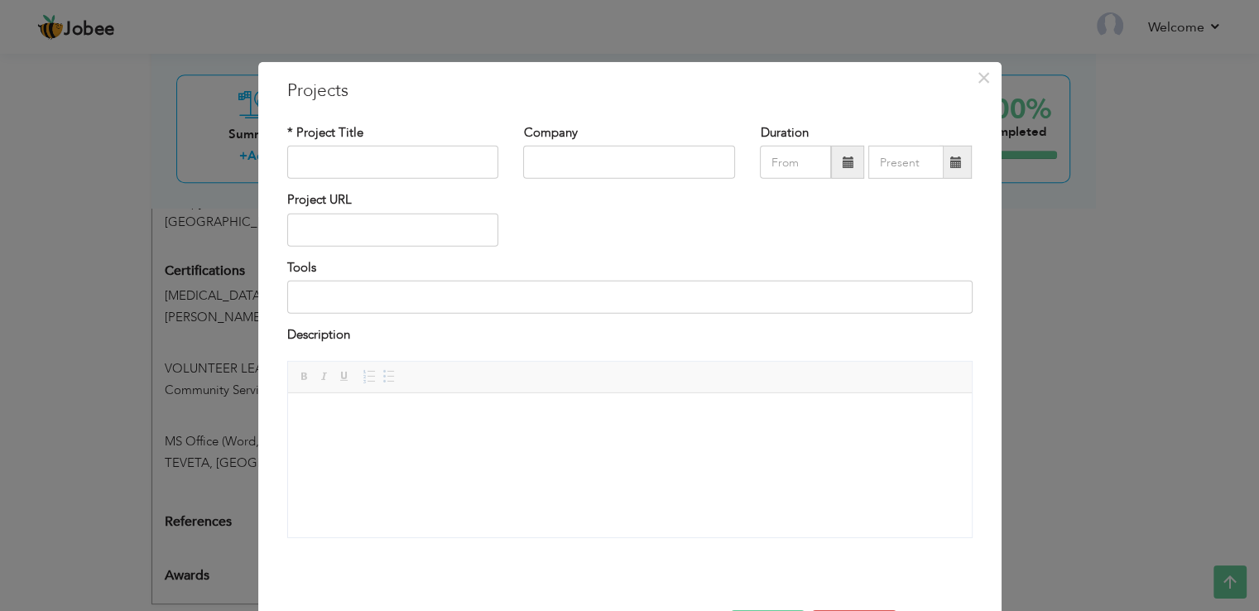
type input "Enumerator & Survey Supervisor"
type input "Punjab Socio-Economic Registry (PSER) Initiative, Government of [GEOGRAPHIC_DAT…"
type input "08/2025"
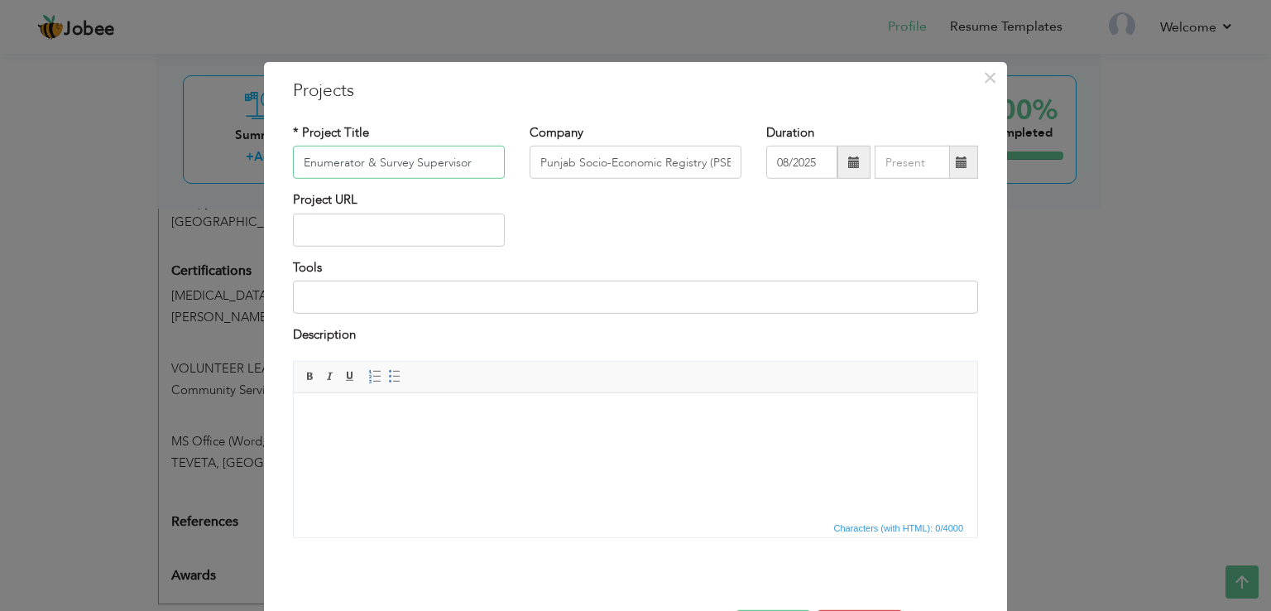
scroll to position [0, 0]
click at [479, 443] on html at bounding box center [636, 417] width 684 height 50
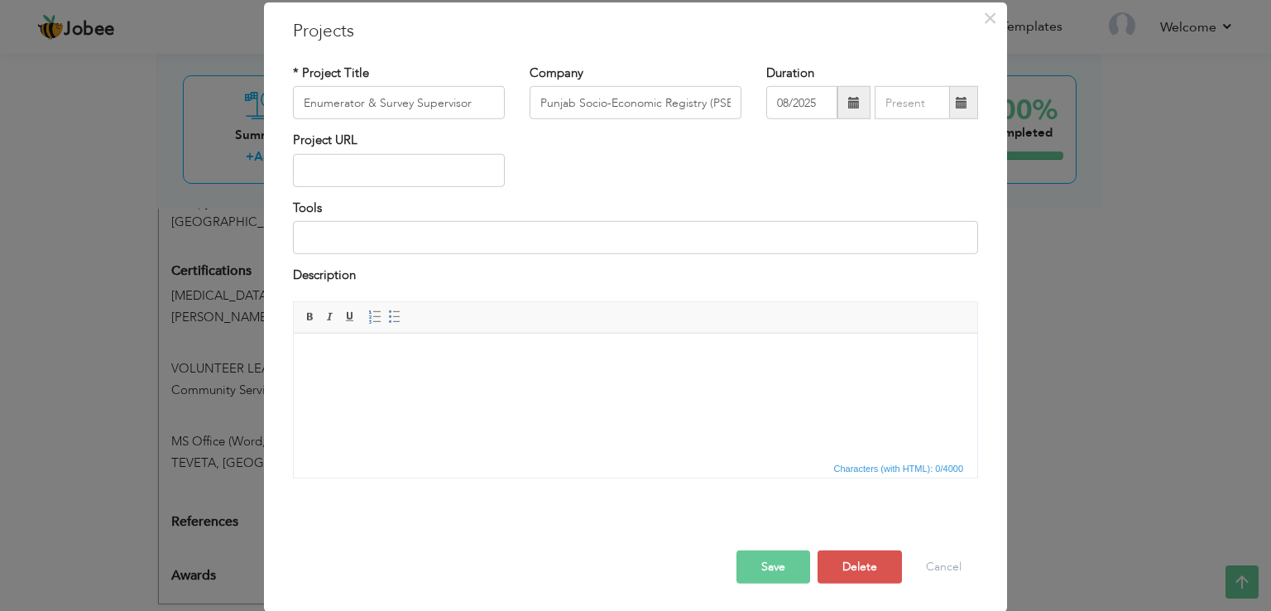
click at [520, 383] on html at bounding box center [636, 358] width 684 height 50
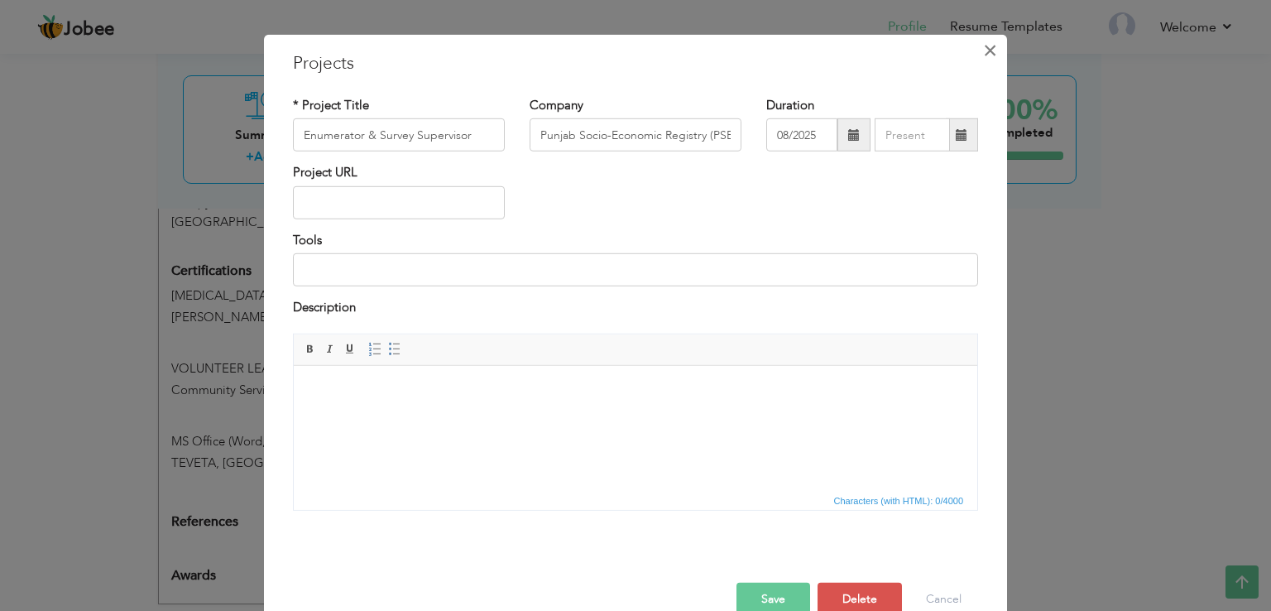
click at [993, 53] on button "×" at bounding box center [990, 50] width 26 height 26
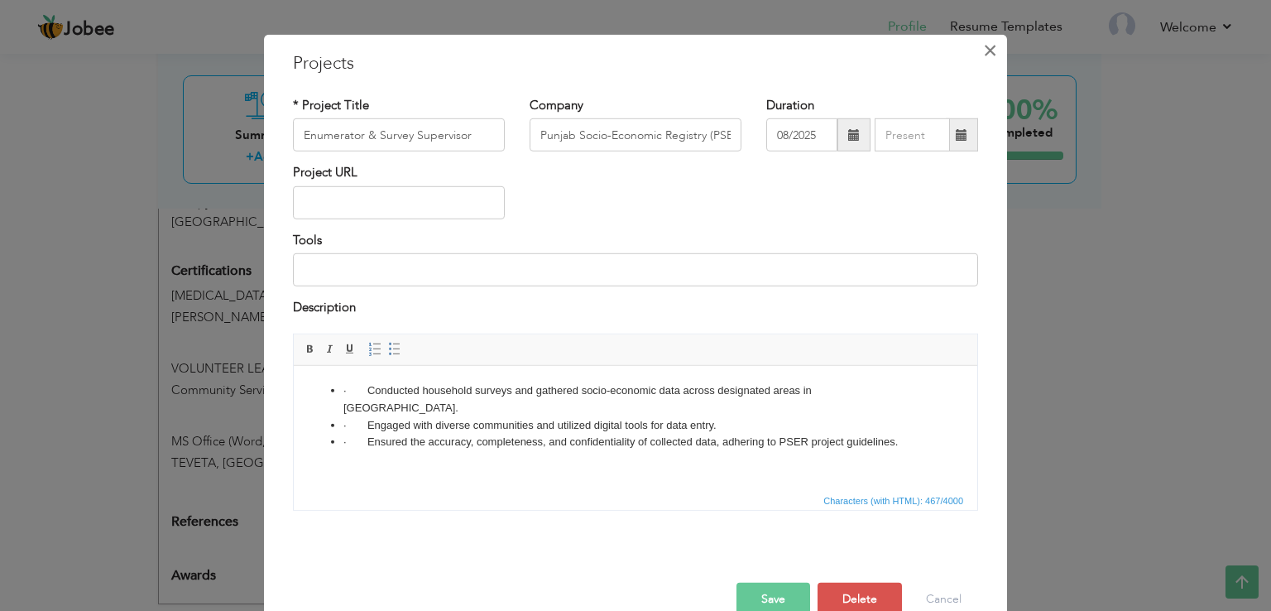
scroll to position [0, 0]
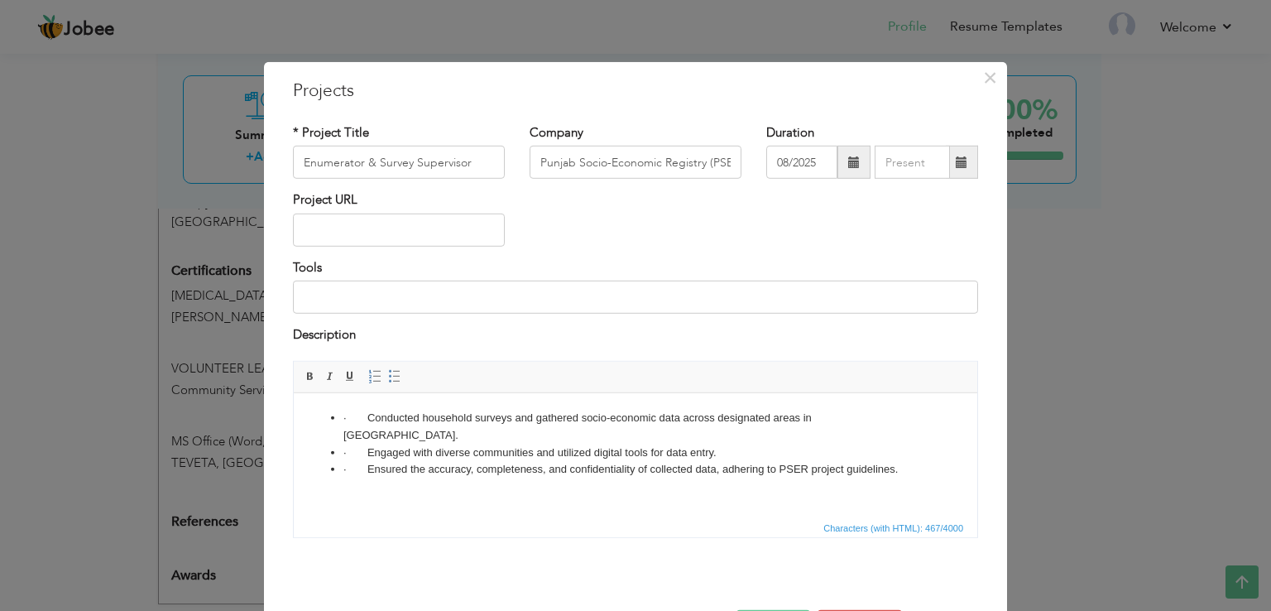
click at [371, 413] on li "· Conducted household surveys and gathered socio-economic data across designate…" at bounding box center [635, 426] width 584 height 35
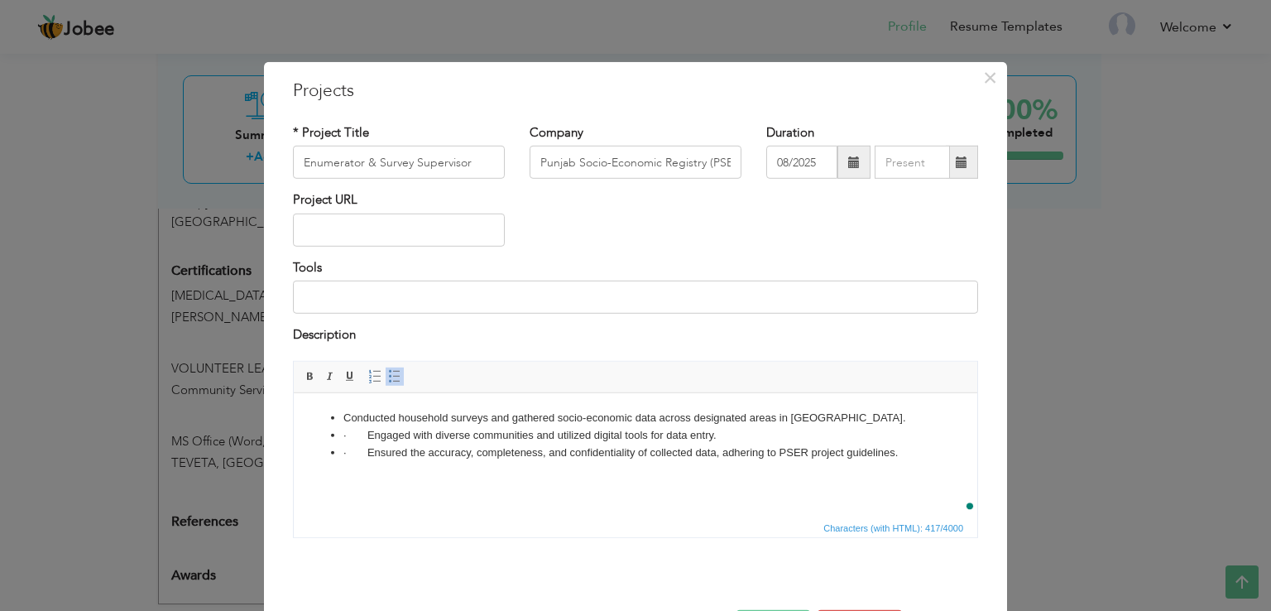
click at [367, 429] on li "· Engaged with diverse communities and utilized digital tools for data entry." at bounding box center [635, 434] width 584 height 17
click at [374, 452] on li "· Ensured the accuracy, completeness, and confidentiality of collected data, ad…" at bounding box center [635, 452] width 584 height 17
click at [364, 457] on li "· Ensured the accuracy, completeness, and confidentiality of collected data, ad…" at bounding box center [635, 452] width 584 height 17
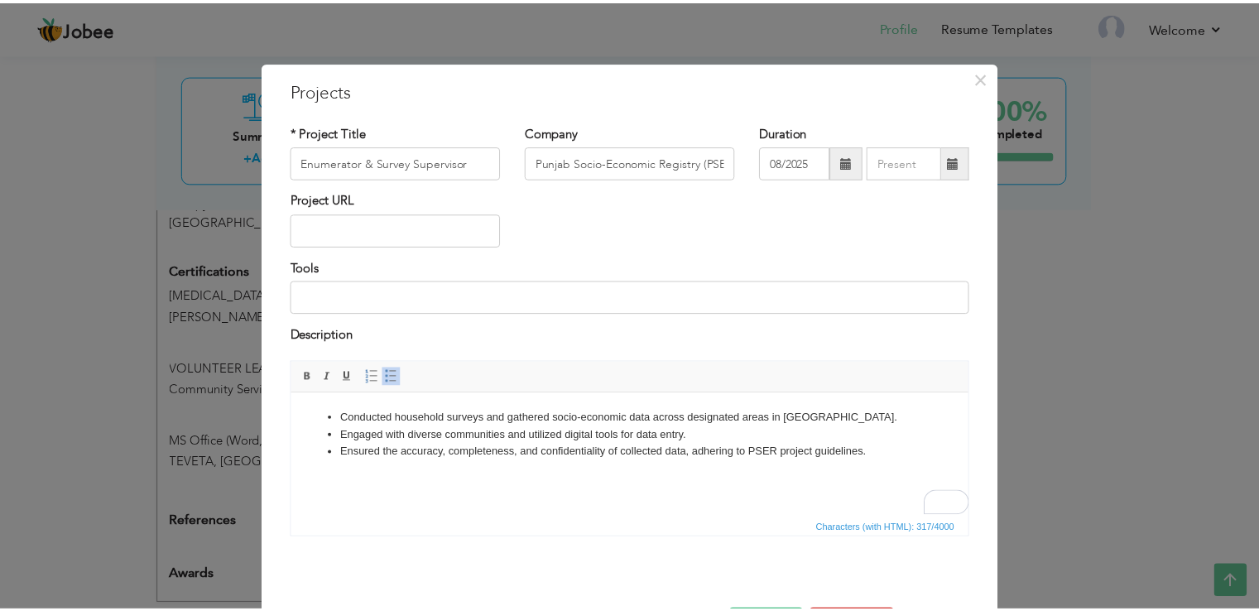
scroll to position [60, 0]
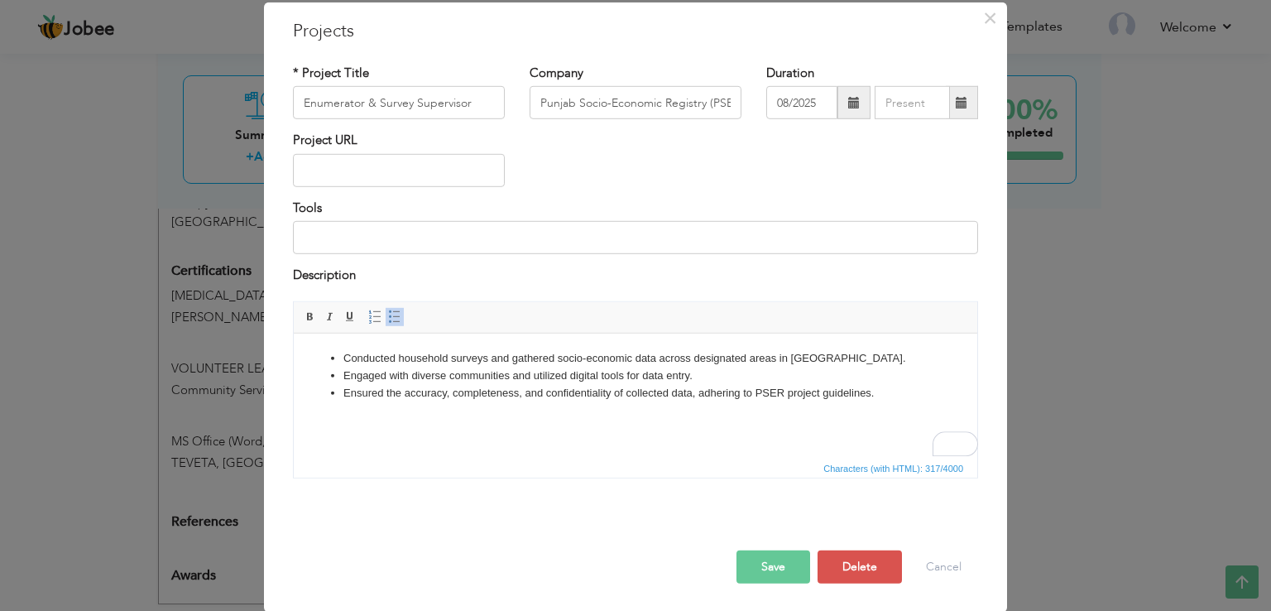
click at [785, 559] on button "Save" at bounding box center [774, 566] width 74 height 33
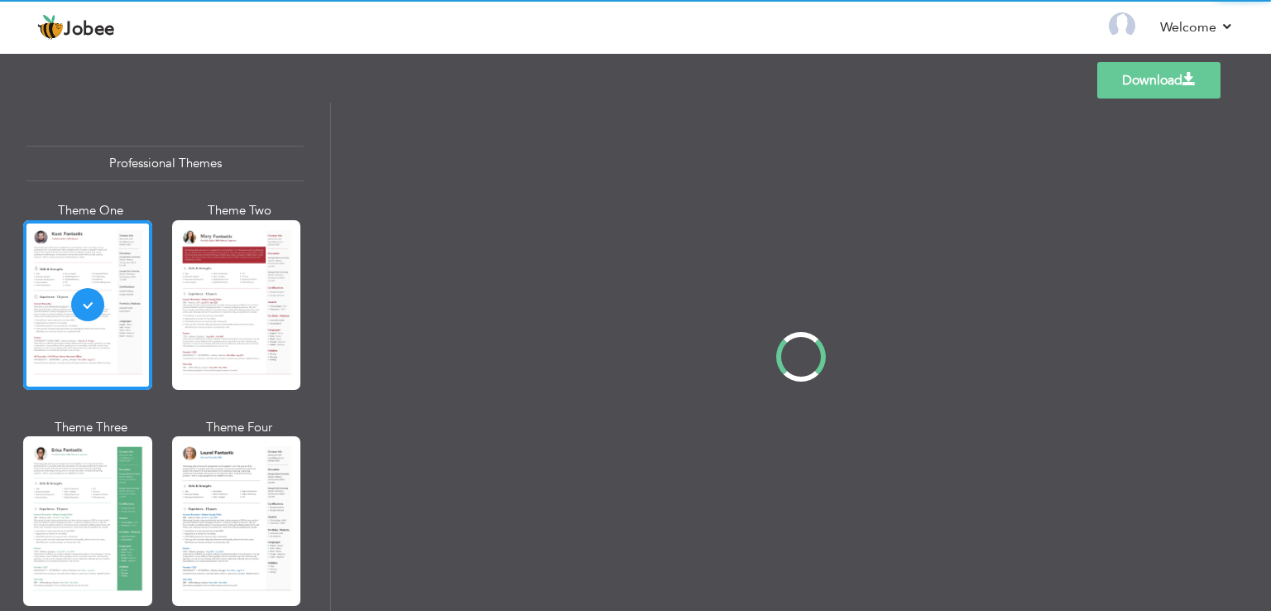
click at [235, 458] on div "Professional Themes Theme One Theme Two Theme Three Theme Four" at bounding box center [635, 357] width 1271 height 508
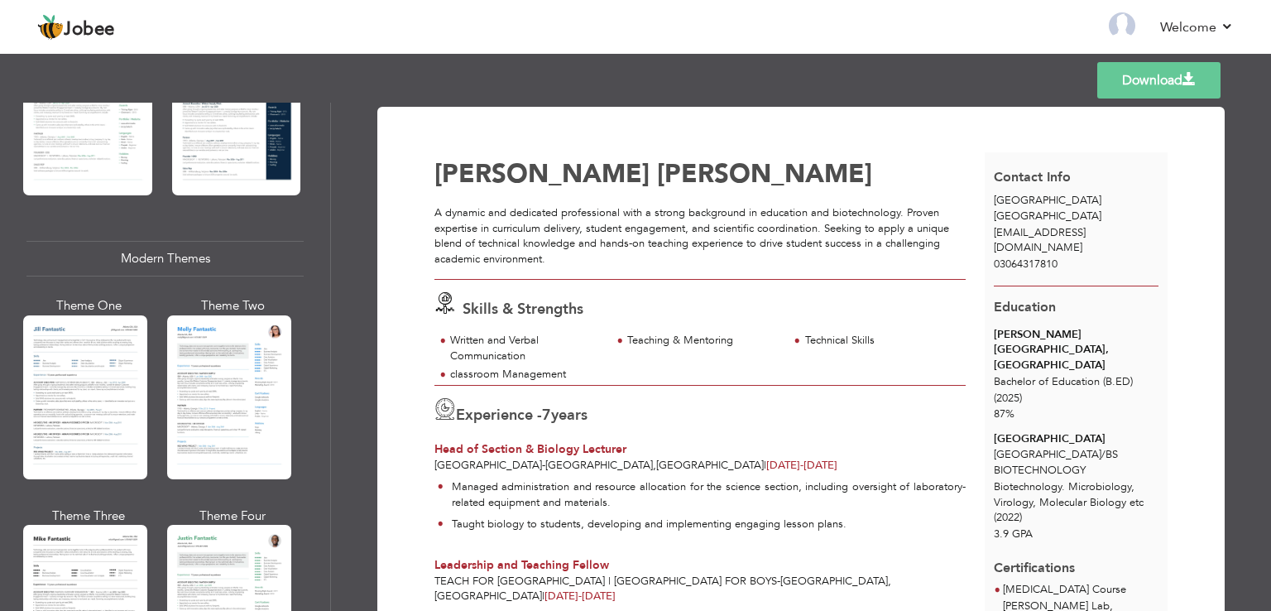
scroll to position [632, 0]
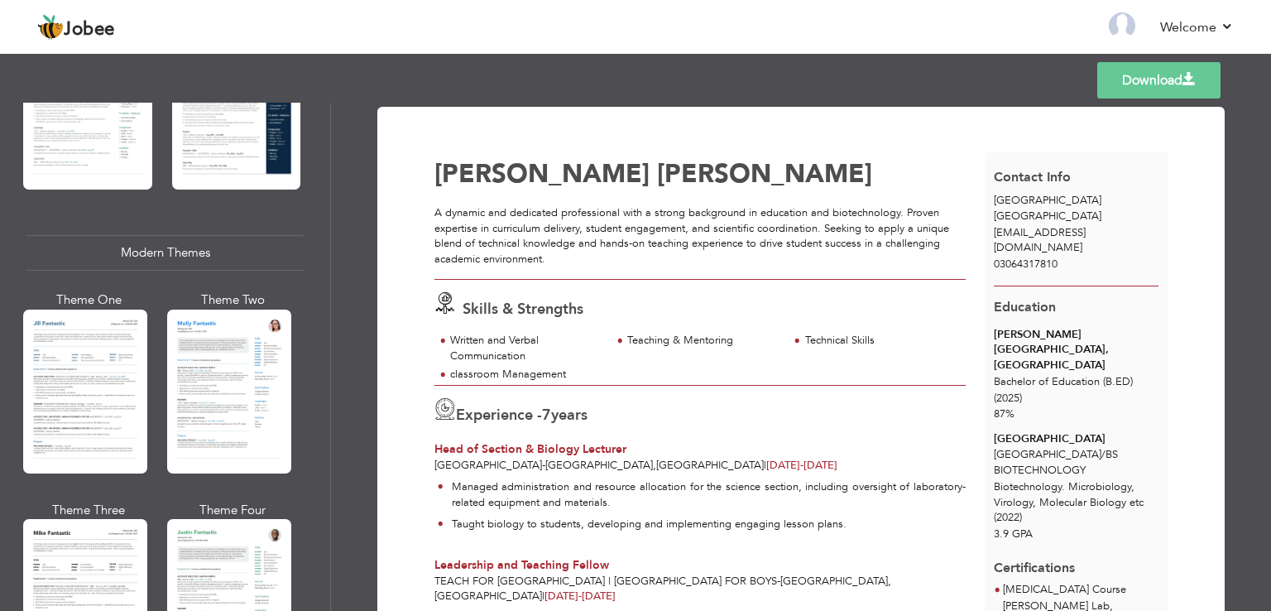
click at [242, 392] on div "Professional Themes Theme One Theme Two Theme Three Theme Four" at bounding box center [635, 357] width 1271 height 508
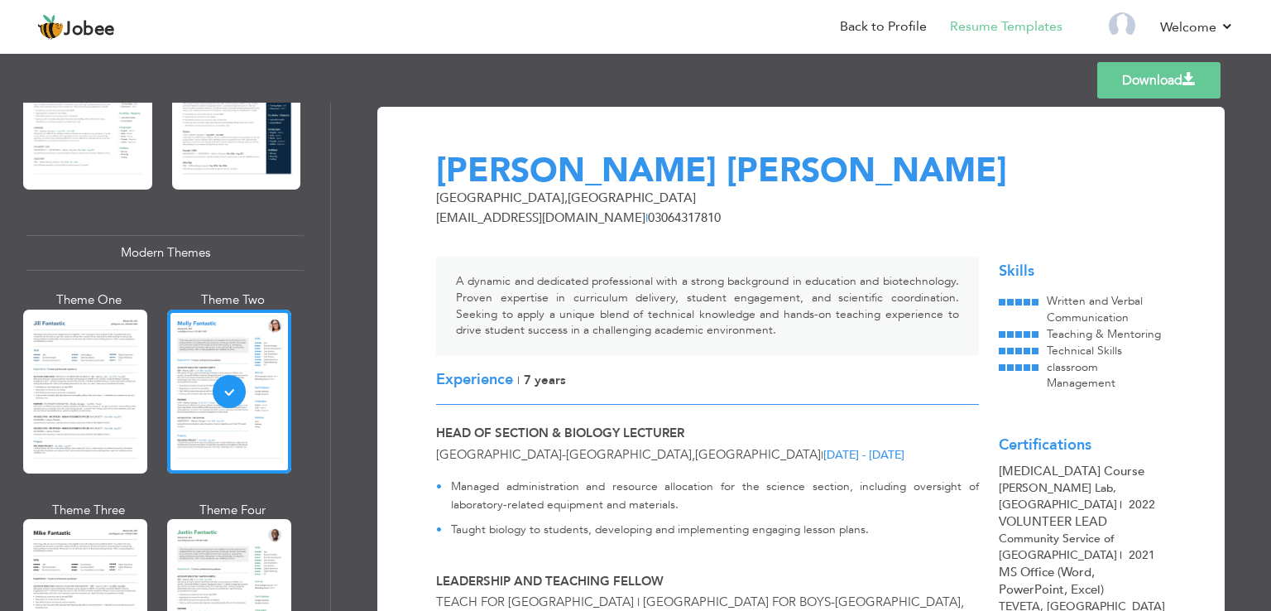
click at [1148, 74] on link "Download" at bounding box center [1158, 80] width 123 height 36
